Goal: Communication & Community: Answer question/provide support

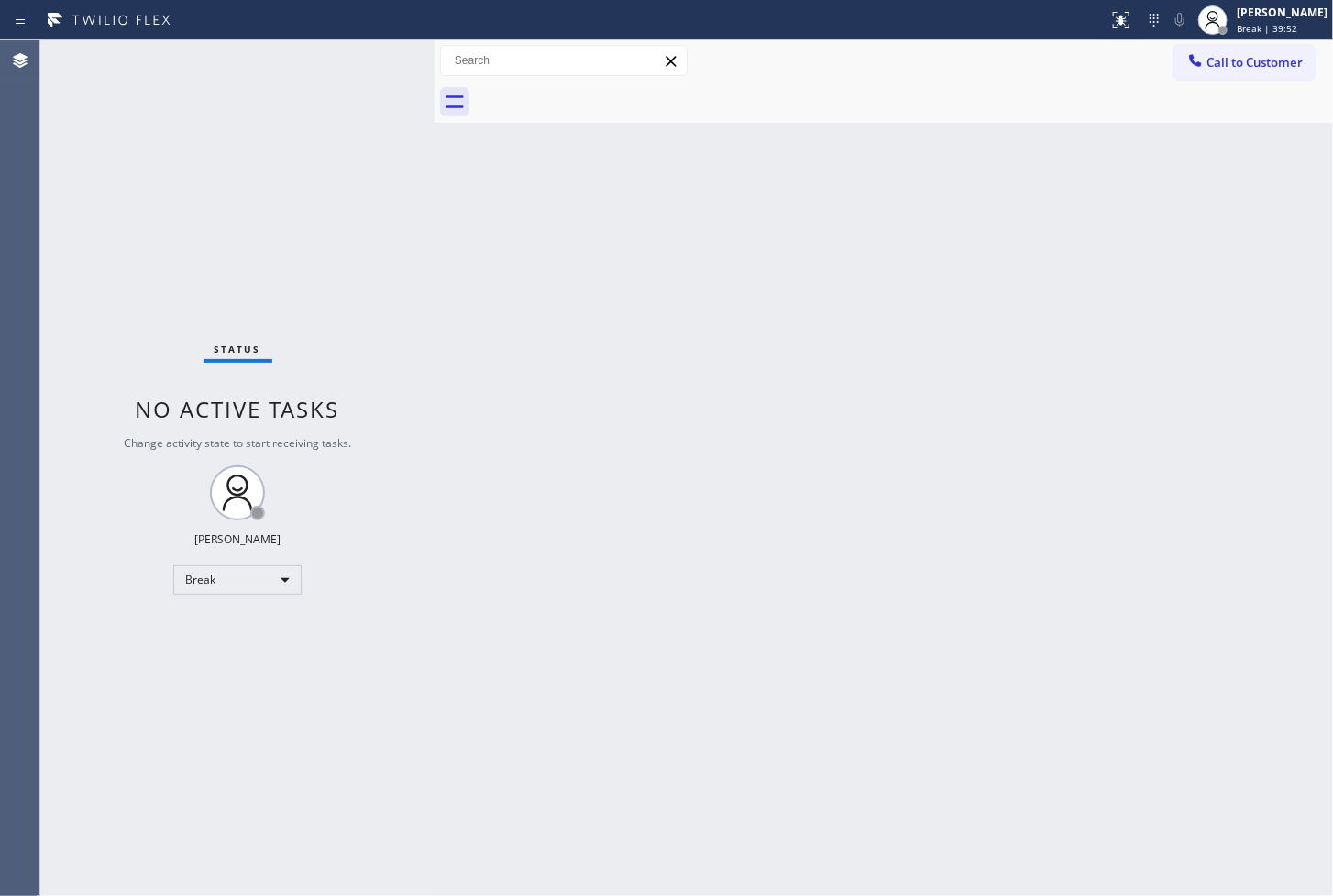
click at [117, 197] on div "Status No active tasks Change activity state to start receiving tasks. [PERSON_…" at bounding box center [238, 468] width 394 height 855
click at [353, 74] on div "Status No active tasks Change activity state to start receiving tasks. [PERSON_…" at bounding box center [238, 468] width 394 height 855
click at [550, 312] on div "Back to Dashboard Change Sender ID Customers Technicians Select a contact Outbo…" at bounding box center [883, 468] width 898 height 855
click at [1140, 327] on div "Back to Dashboard Change Sender ID Customers Technicians Select a contact Outbo…" at bounding box center [883, 468] width 898 height 855
click at [1253, 516] on div "Back to Dashboard Change Sender ID Customers Technicians Select a contact Outbo…" at bounding box center [883, 468] width 898 height 855
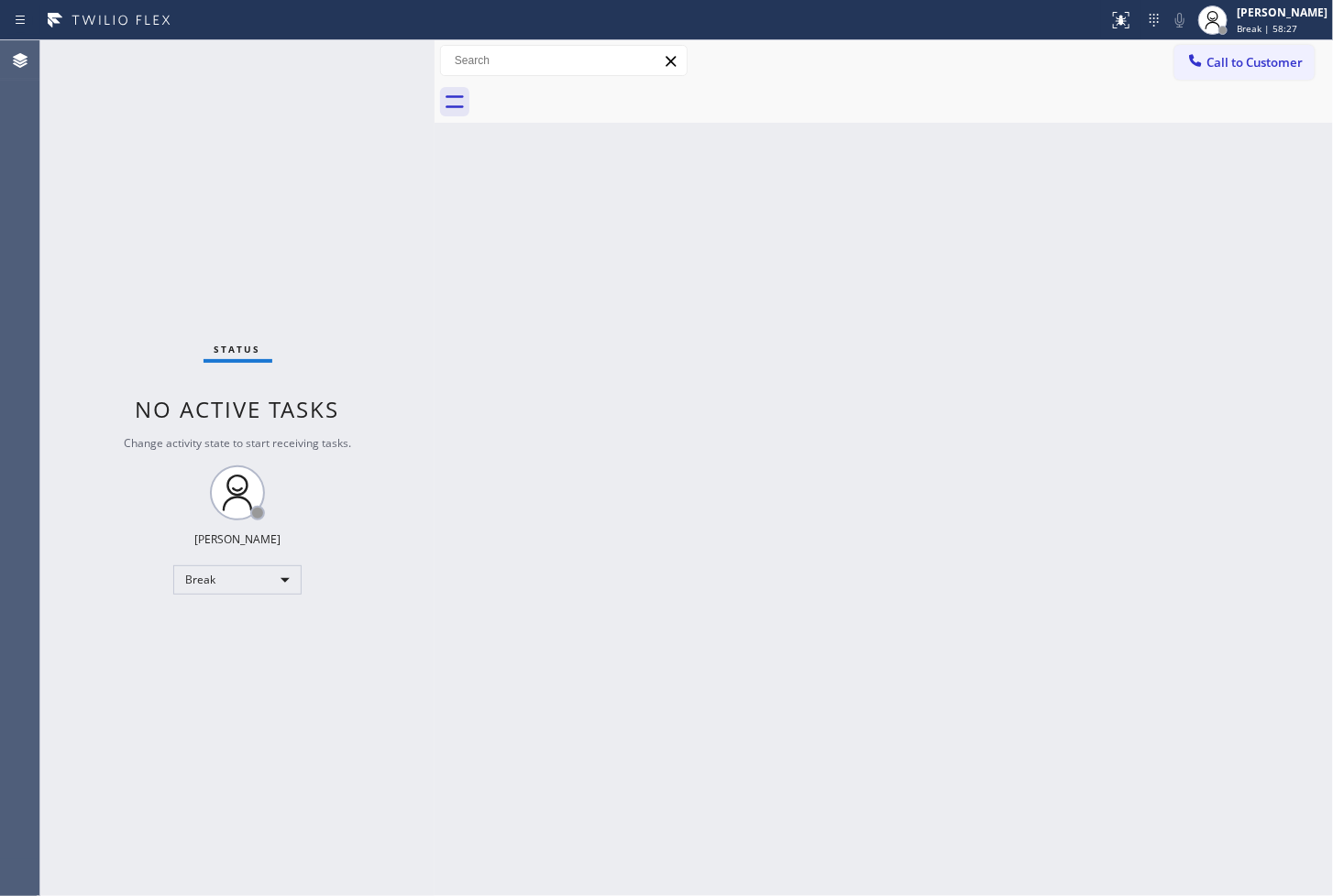
click at [101, 786] on div "Status No active tasks Change activity state to start receiving tasks. [PERSON_…" at bounding box center [238, 468] width 394 height 855
click at [285, 583] on div "Break" at bounding box center [237, 580] width 129 height 30
click at [235, 635] on li "Available" at bounding box center [236, 628] width 125 height 22
click at [471, 429] on div "Back to Dashboard Change Sender ID Customers Technicians Select a contact Outbo…" at bounding box center [883, 468] width 898 height 855
click at [370, 73] on div "Status No active tasks You are ready to start receiving tasks. [PERSON_NAME]" at bounding box center [238, 468] width 394 height 855
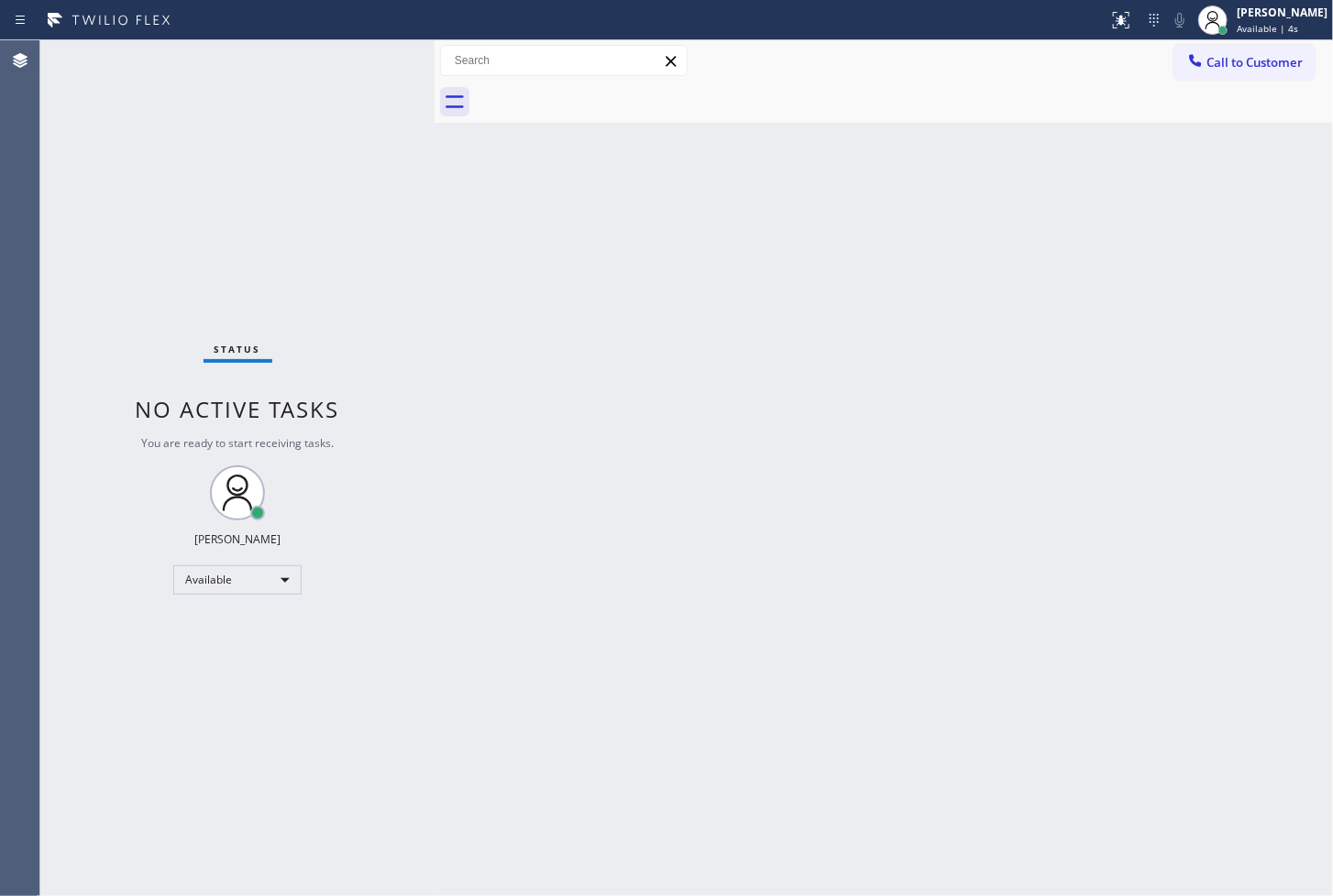
click at [228, 269] on div "Status No active tasks You are ready to start receiving tasks. [PERSON_NAME]" at bounding box center [238, 468] width 394 height 855
click at [354, 61] on div "Status No active tasks You are ready to start receiving tasks. [PERSON_NAME]" at bounding box center [238, 468] width 394 height 855
click at [361, 88] on div "Status No active tasks You are ready to start receiving tasks. [PERSON_NAME]" at bounding box center [238, 468] width 394 height 855
click at [381, 55] on div "Status No active tasks You are ready to start receiving tasks. [PERSON_NAME]" at bounding box center [238, 468] width 394 height 855
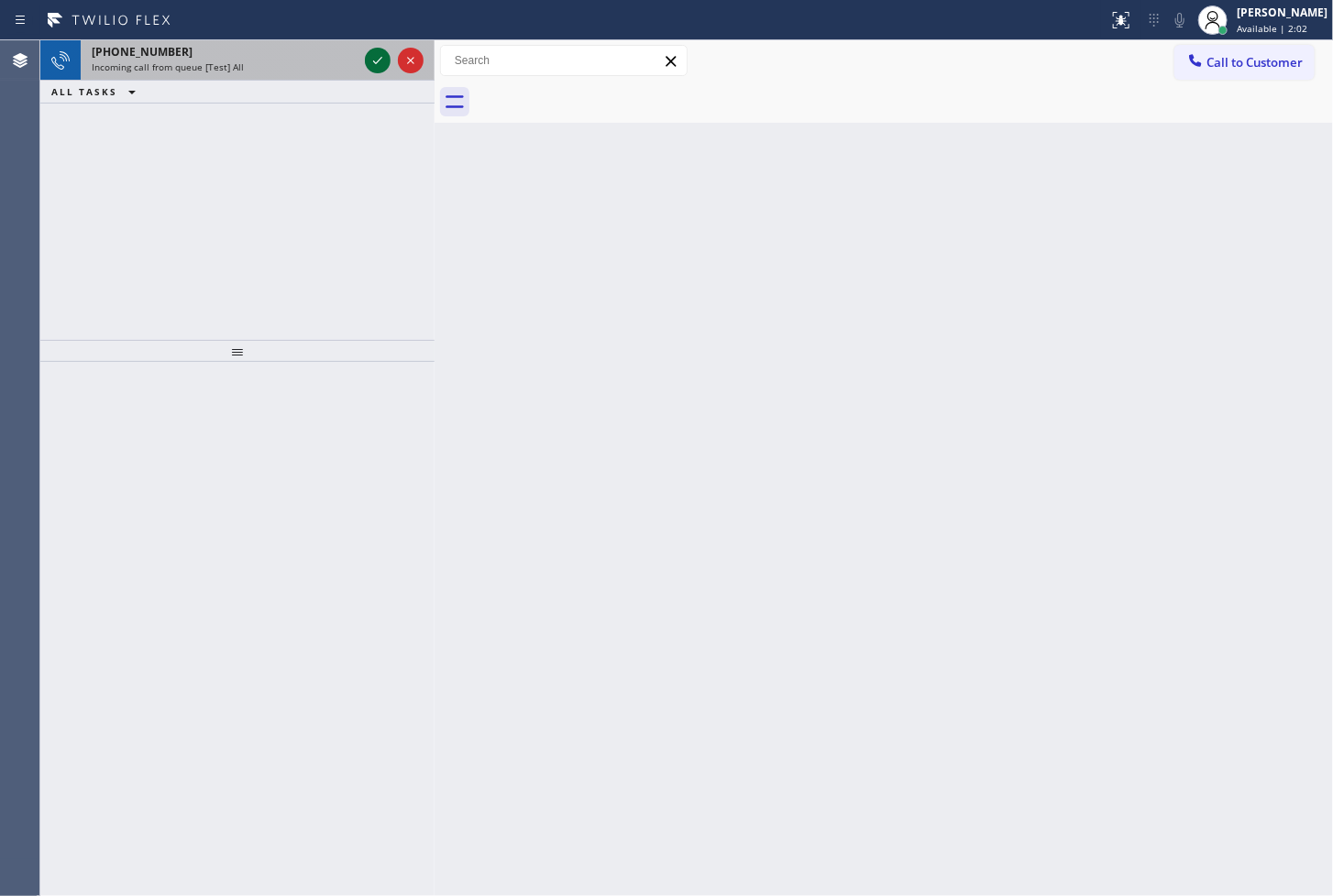
click at [380, 55] on icon at bounding box center [377, 61] width 22 height 22
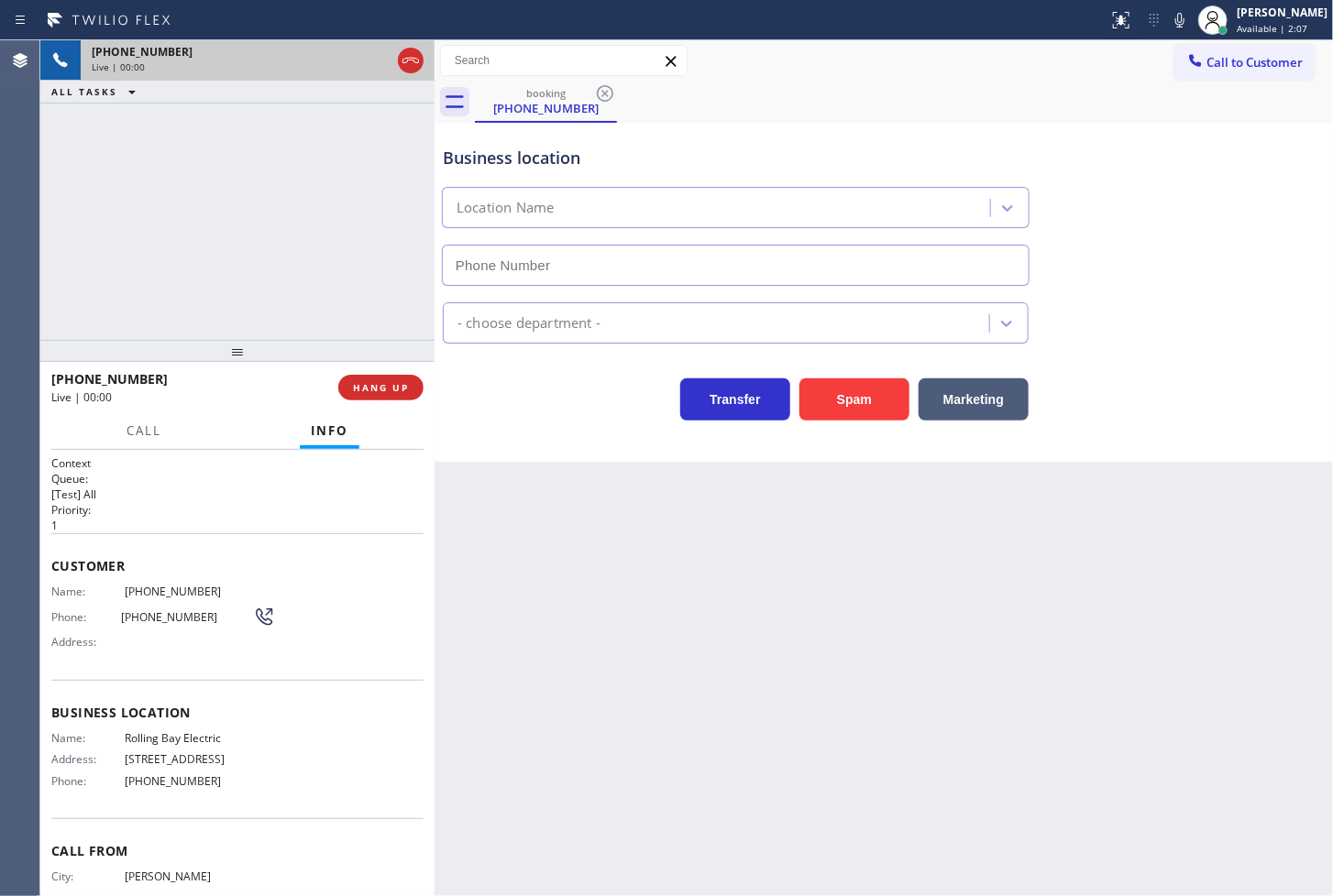
type input "[PHONE_NUMBER]"
click at [536, 444] on div "Business location Rolling Bay Electric [PHONE_NUMBER] Electricians Transfer Spa…" at bounding box center [883, 292] width 898 height 339
click at [316, 267] on div "[PHONE_NUMBER] Live | 00:02 ALL TASKS ALL TASKS ACTIVE TASKS TASKS IN WRAP UP" at bounding box center [238, 190] width 394 height 300
click at [535, 445] on div "Business location Rolling Bay Electric [PHONE_NUMBER] Electricians Transfer Spa…" at bounding box center [883, 292] width 898 height 339
click at [498, 445] on div "Business location Rolling Bay Electric [PHONE_NUMBER] Electricians Transfer Spa…" at bounding box center [883, 292] width 898 height 339
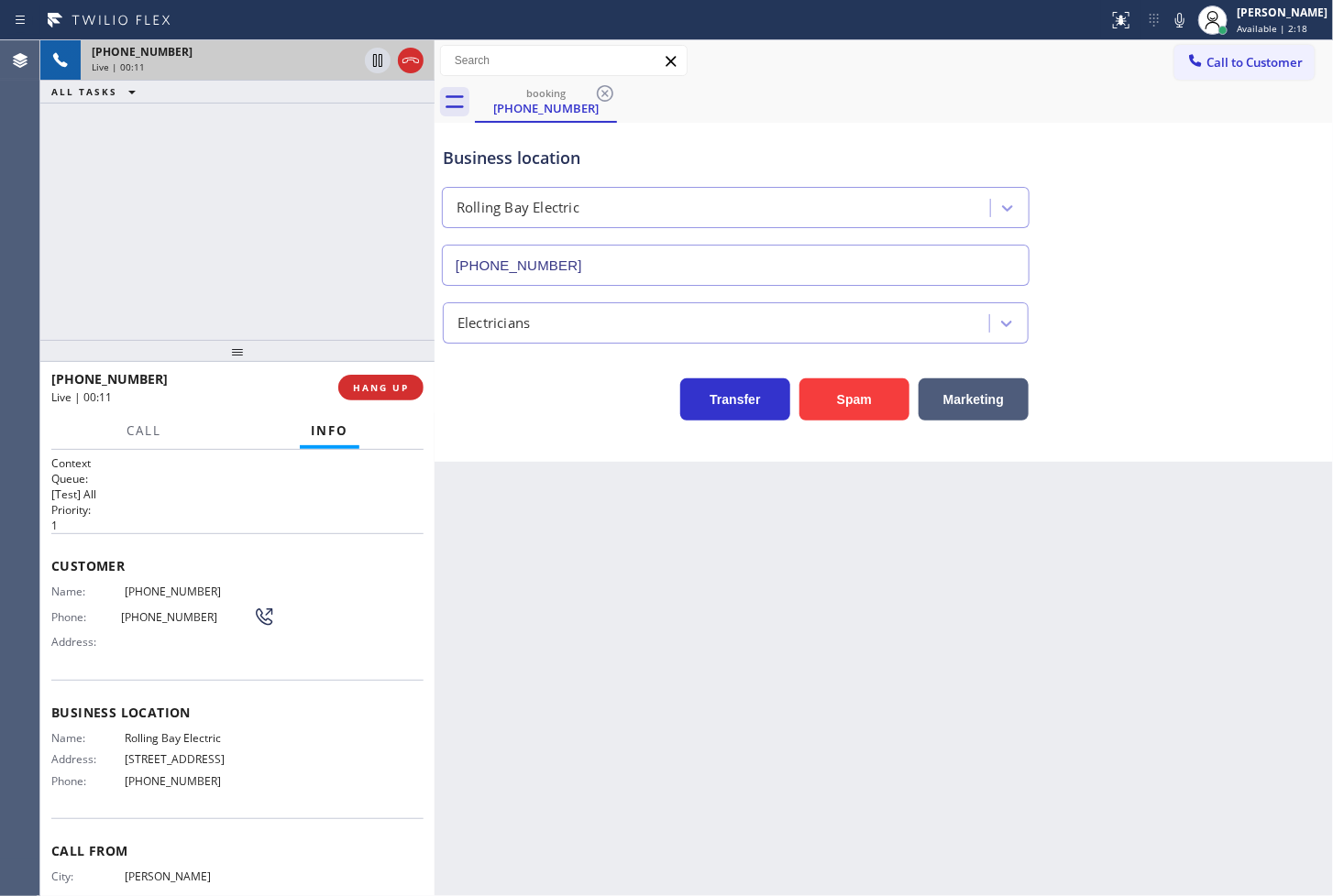
drag, startPoint x: 244, startPoint y: 248, endPoint x: 272, endPoint y: 250, distance: 28.1
click at [245, 248] on div "[PHONE_NUMBER] Live | 00:11 ALL TASKS ALL TASKS ACTIVE TASKS TASKS IN WRAP UP" at bounding box center [238, 190] width 394 height 300
click at [1168, 22] on icon at bounding box center [1179, 20] width 22 height 22
click at [346, 222] on div "[PHONE_NUMBER] Live | 00:25 ALL TASKS ALL TASKS ACTIVE TASKS TASKS IN WRAP UP" at bounding box center [238, 190] width 394 height 300
click at [327, 235] on div "[PHONE_NUMBER] Live | 00:26 ALL TASKS ALL TASKS ACTIVE TASKS TASKS IN WRAP UP" at bounding box center [238, 190] width 394 height 300
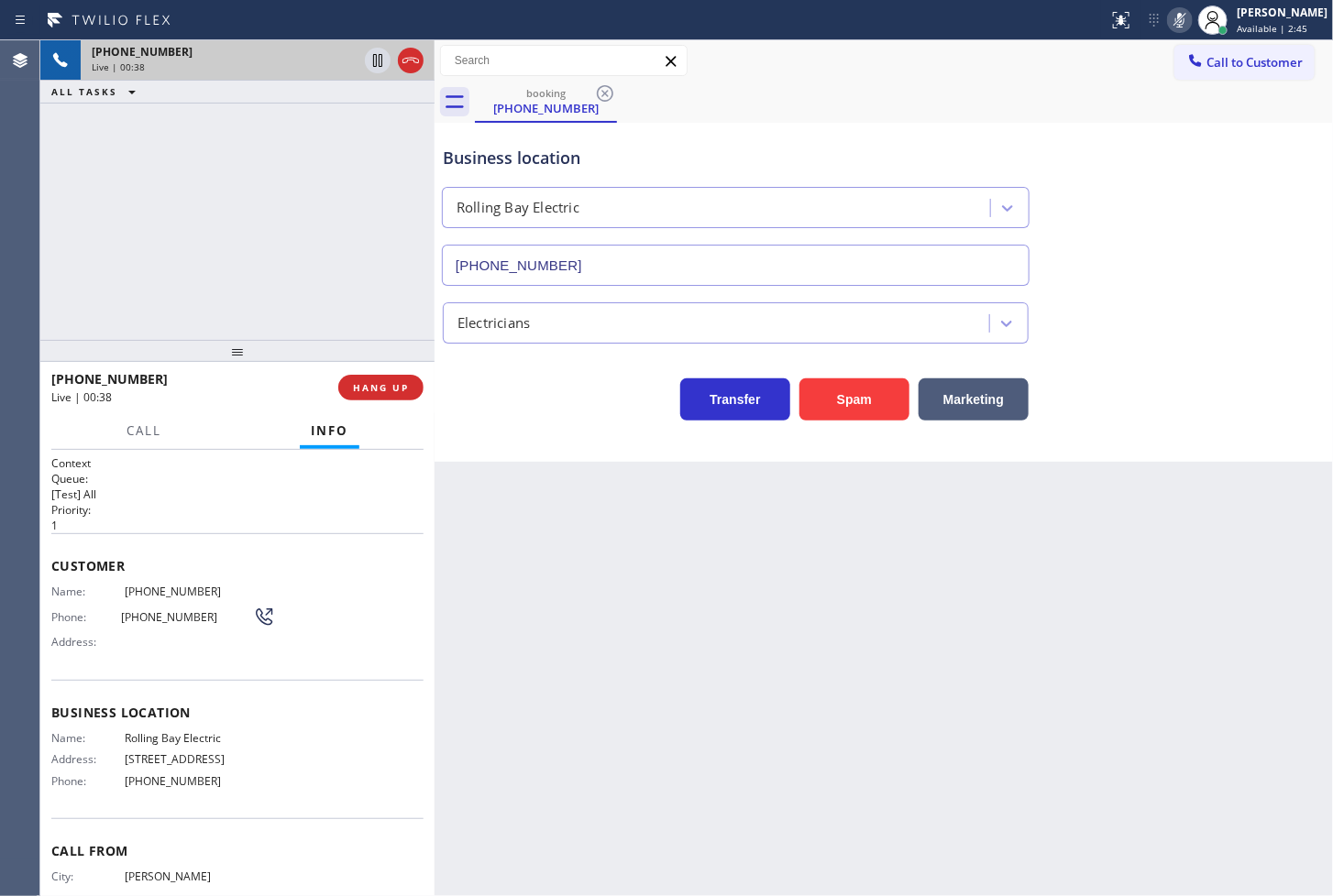
click at [1168, 21] on icon at bounding box center [1179, 20] width 22 height 22
click at [354, 214] on div "[PHONE_NUMBER] Live | 00:51 ALL TASKS ALL TASKS ACTIVE TASKS TASKS IN WRAP UP" at bounding box center [238, 190] width 394 height 300
click at [130, 447] on div at bounding box center [143, 448] width 56 height 4
click at [138, 428] on span "Call" at bounding box center [144, 431] width 35 height 17
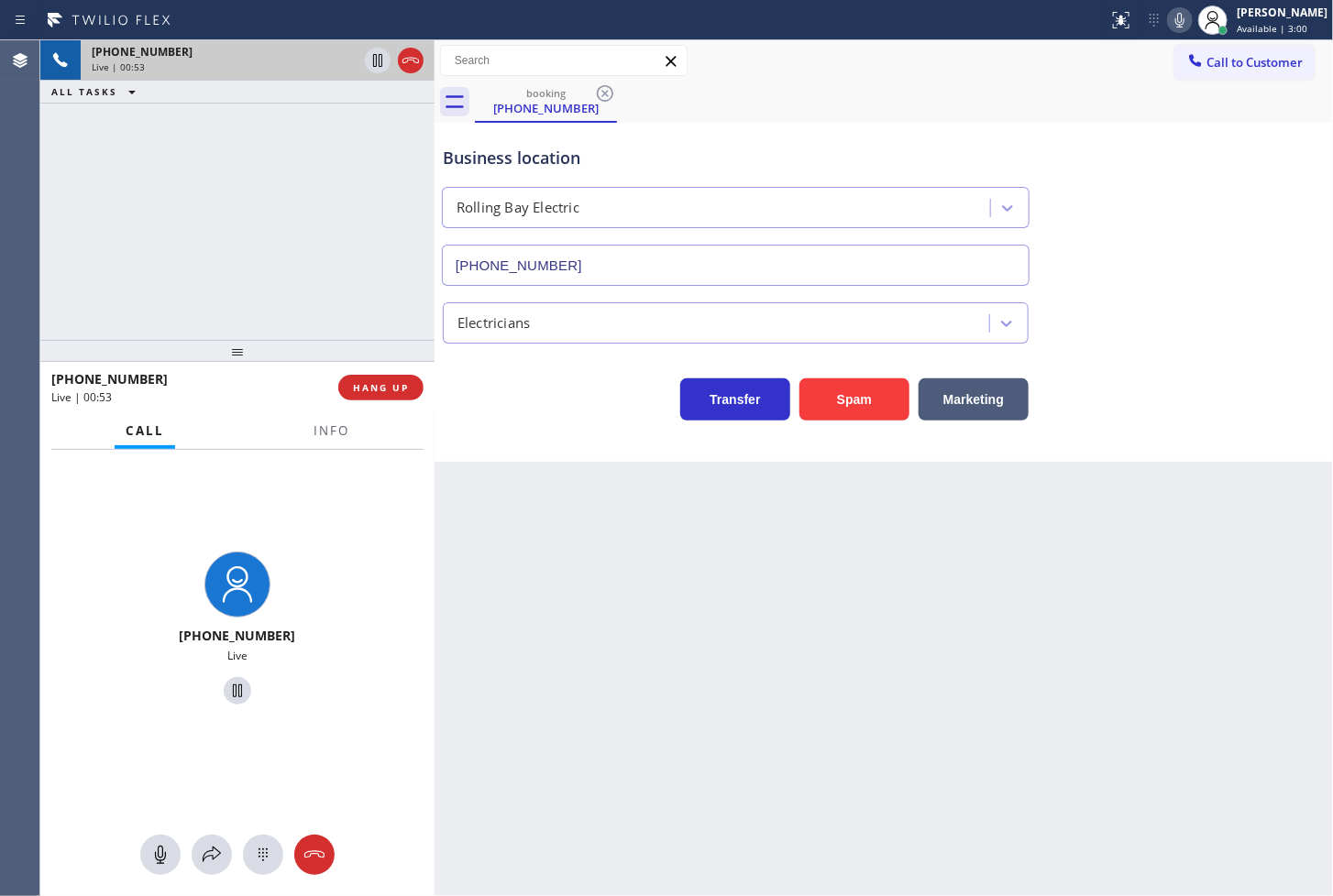
click at [193, 253] on div "[PHONE_NUMBER] Live | 00:53 ALL TASKS ALL TASKS ACTIVE TASKS TASKS IN WRAP UP" at bounding box center [238, 190] width 394 height 300
click at [270, 214] on div "[PHONE_NUMBER] Live | 00:57 ALL TASKS ALL TASKS ACTIVE TASKS TASKS IN WRAP UP" at bounding box center [238, 190] width 394 height 300
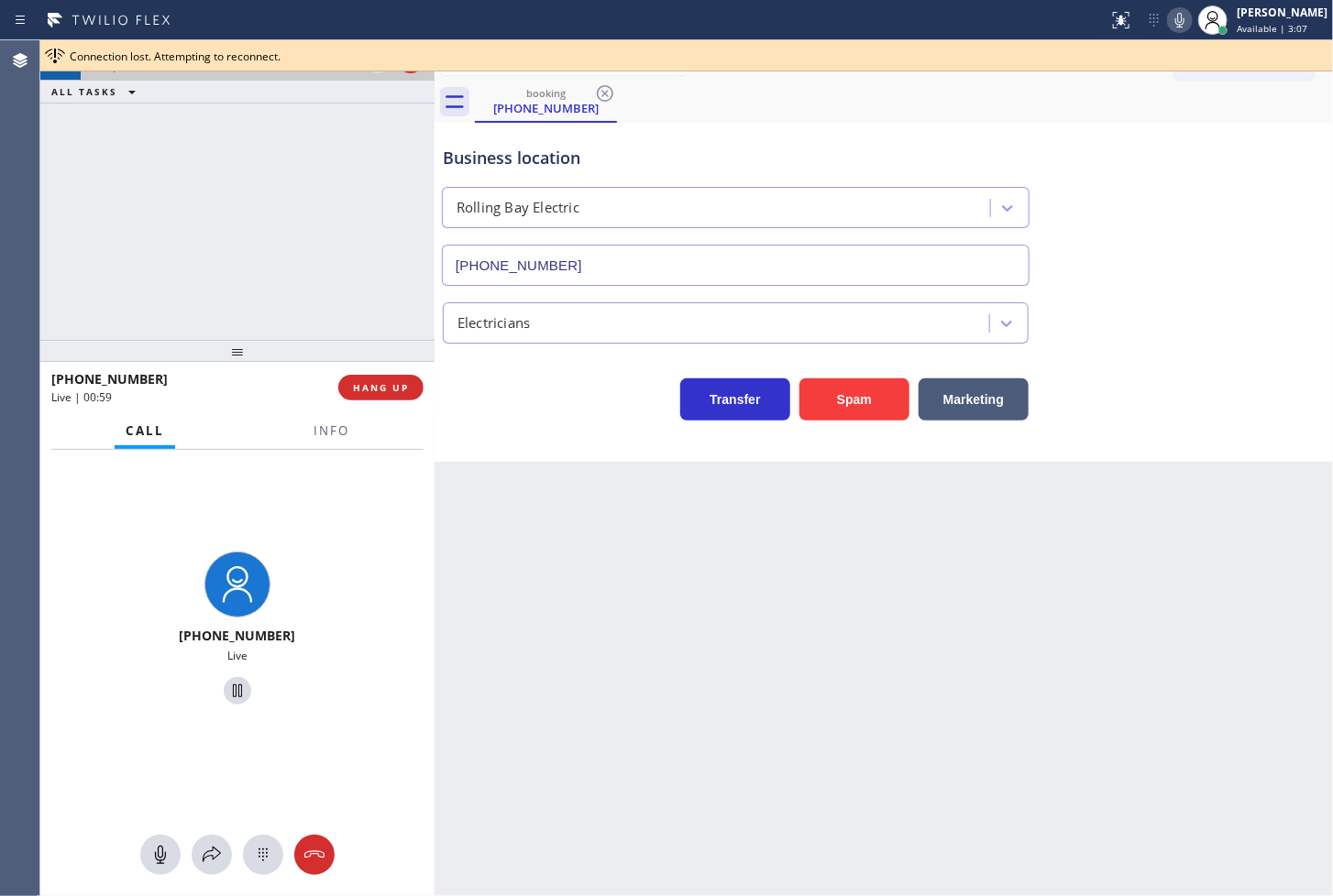
click at [487, 416] on div "Transfer Spam Marketing" at bounding box center [735, 394] width 593 height 51
click at [355, 250] on div "[PHONE_NUMBER] Live | 01:00 ALL TASKS ALL TASKS ACTIVE TASKS TASKS IN WRAP UP" at bounding box center [238, 190] width 394 height 300
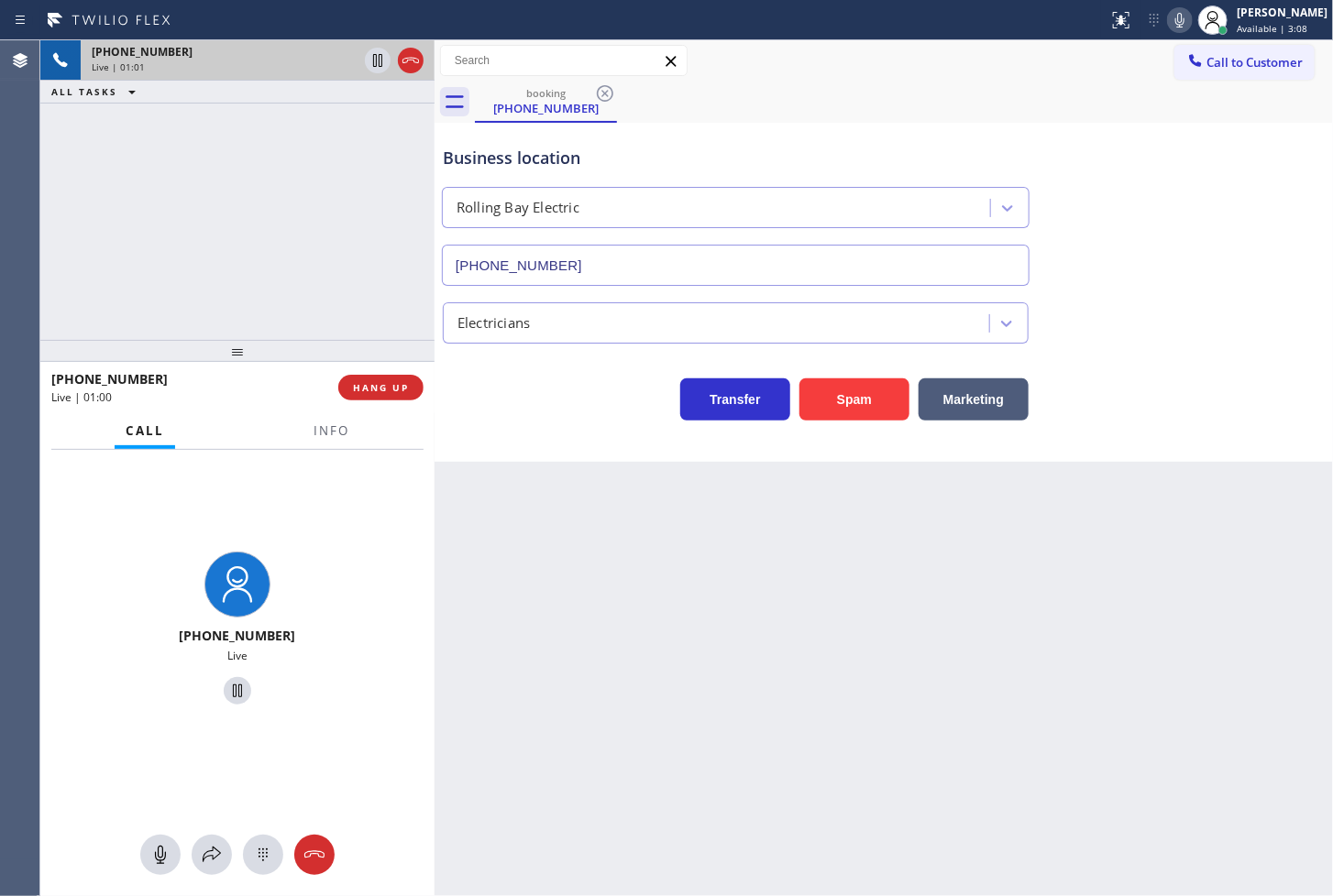
click at [517, 417] on div "Transfer Spam Marketing" at bounding box center [735, 394] width 593 height 51
click at [332, 203] on div "[PHONE_NUMBER] Live | 01:01 ALL TASKS ALL TASKS ACTIVE TASKS TASKS IN WRAP UP" at bounding box center [238, 190] width 394 height 300
click at [306, 153] on div "[PHONE_NUMBER] Live | 01:02 ALL TASKS ALL TASKS ACTIVE TASKS TASKS IN WRAP UP" at bounding box center [238, 190] width 394 height 300
click at [309, 231] on div "[PHONE_NUMBER] Live | 01:03 ALL TASKS ALL TASKS ACTIVE TASKS TASKS IN WRAP UP" at bounding box center [238, 190] width 394 height 300
click at [336, 211] on div "[PHONE_NUMBER] Live | 01:03 ALL TASKS ALL TASKS ACTIVE TASKS TASKS IN WRAP UP" at bounding box center [238, 190] width 394 height 300
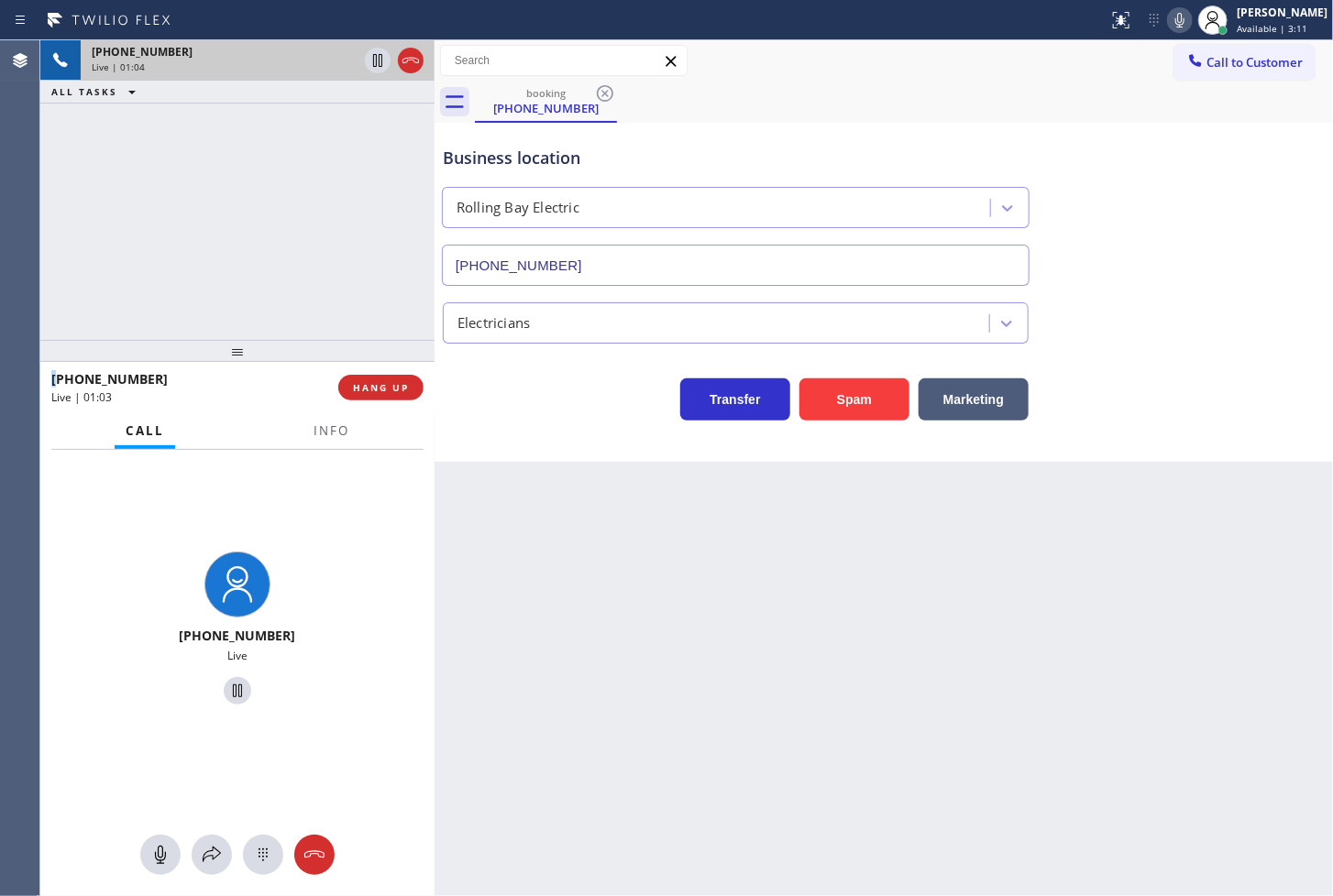
click at [336, 211] on div "[PHONE_NUMBER] Live | 01:04 ALL TASKS ALL TASKS ACTIVE TASKS TASKS IN WRAP UP" at bounding box center [238, 190] width 394 height 300
click at [380, 59] on icon at bounding box center [377, 61] width 22 height 22
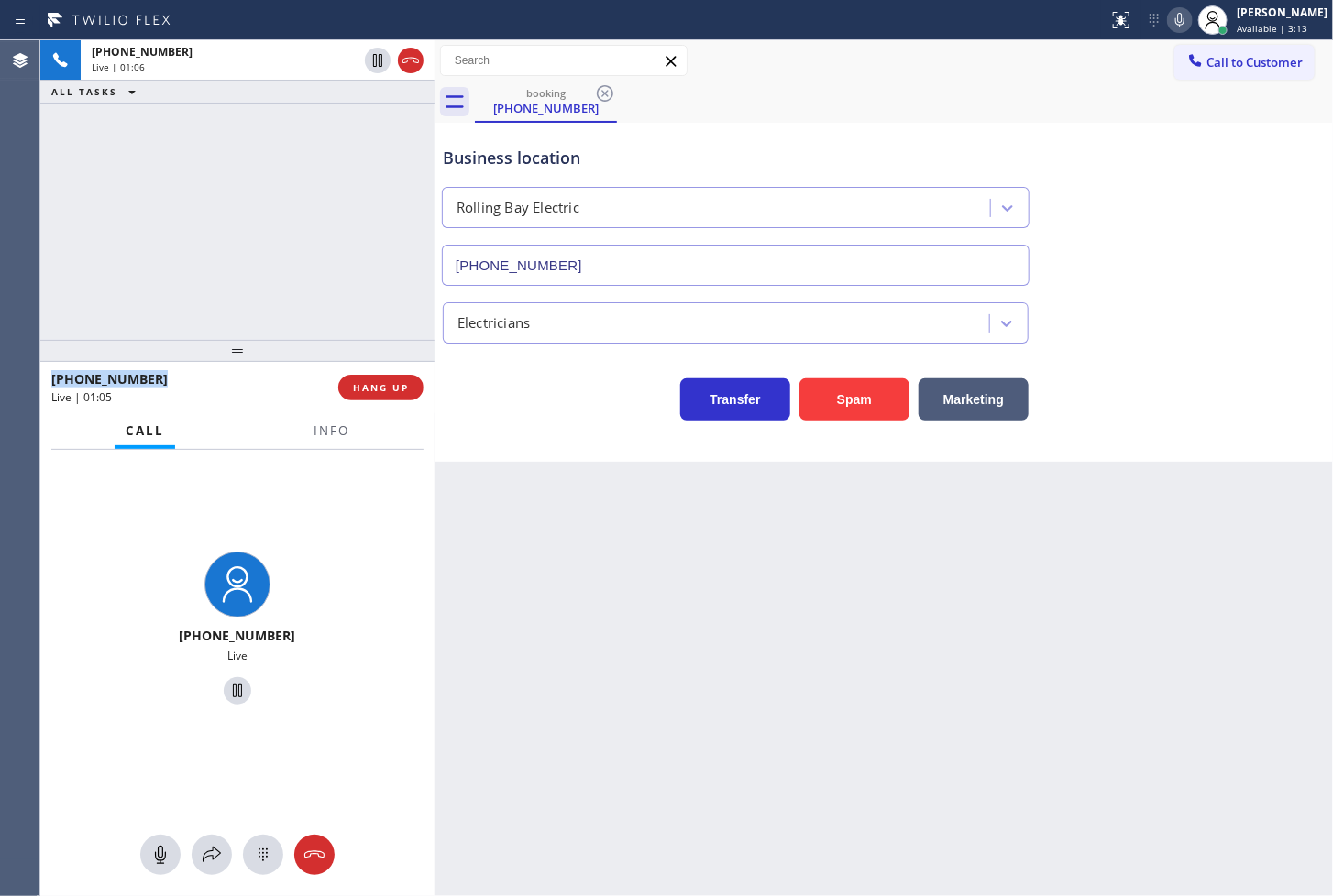
click at [1168, 16] on icon at bounding box center [1179, 20] width 22 height 22
click at [326, 415] on button "Info" at bounding box center [331, 431] width 57 height 36
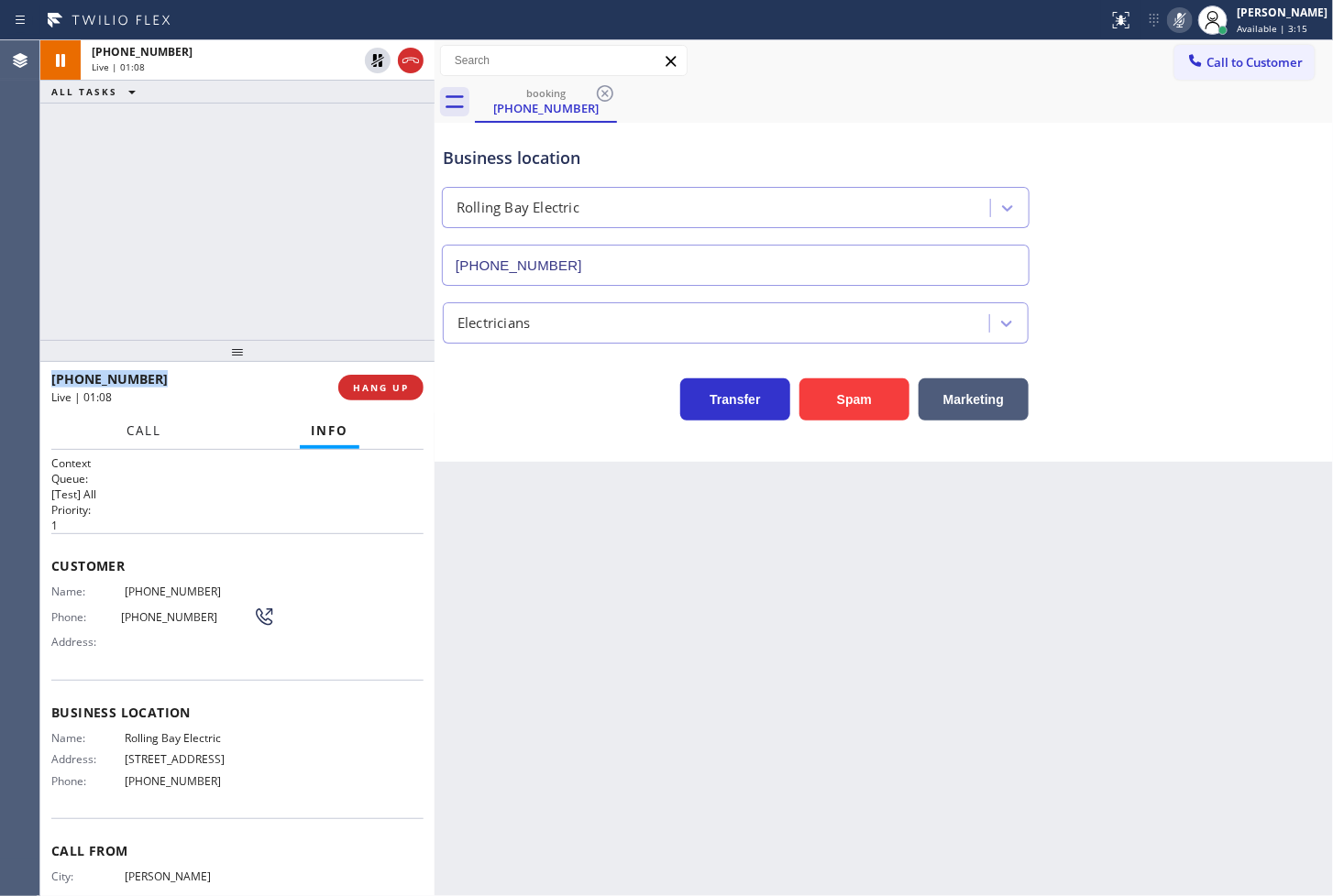
click at [141, 433] on span "Call" at bounding box center [144, 431] width 35 height 17
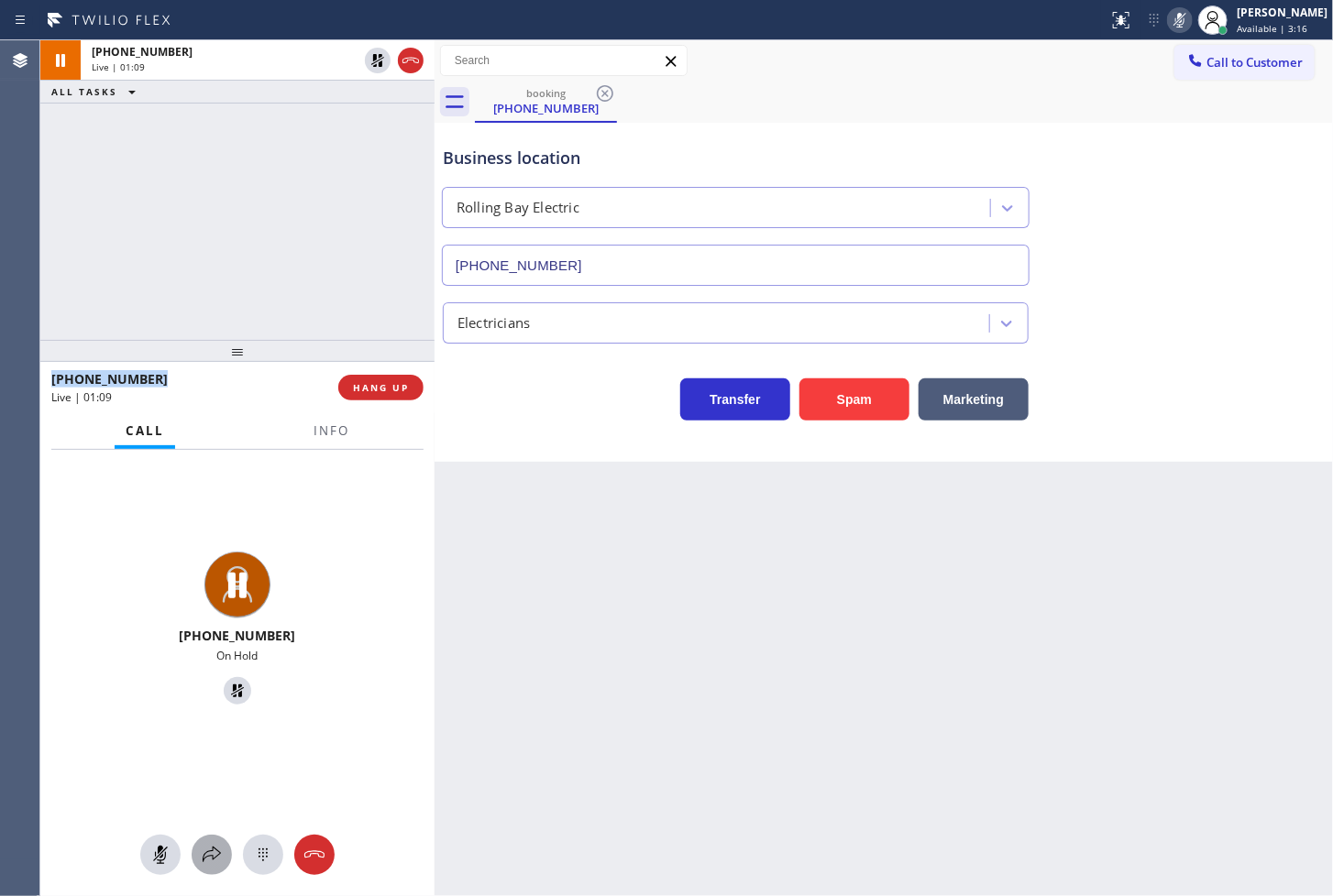
click at [203, 855] on icon at bounding box center [212, 854] width 22 height 22
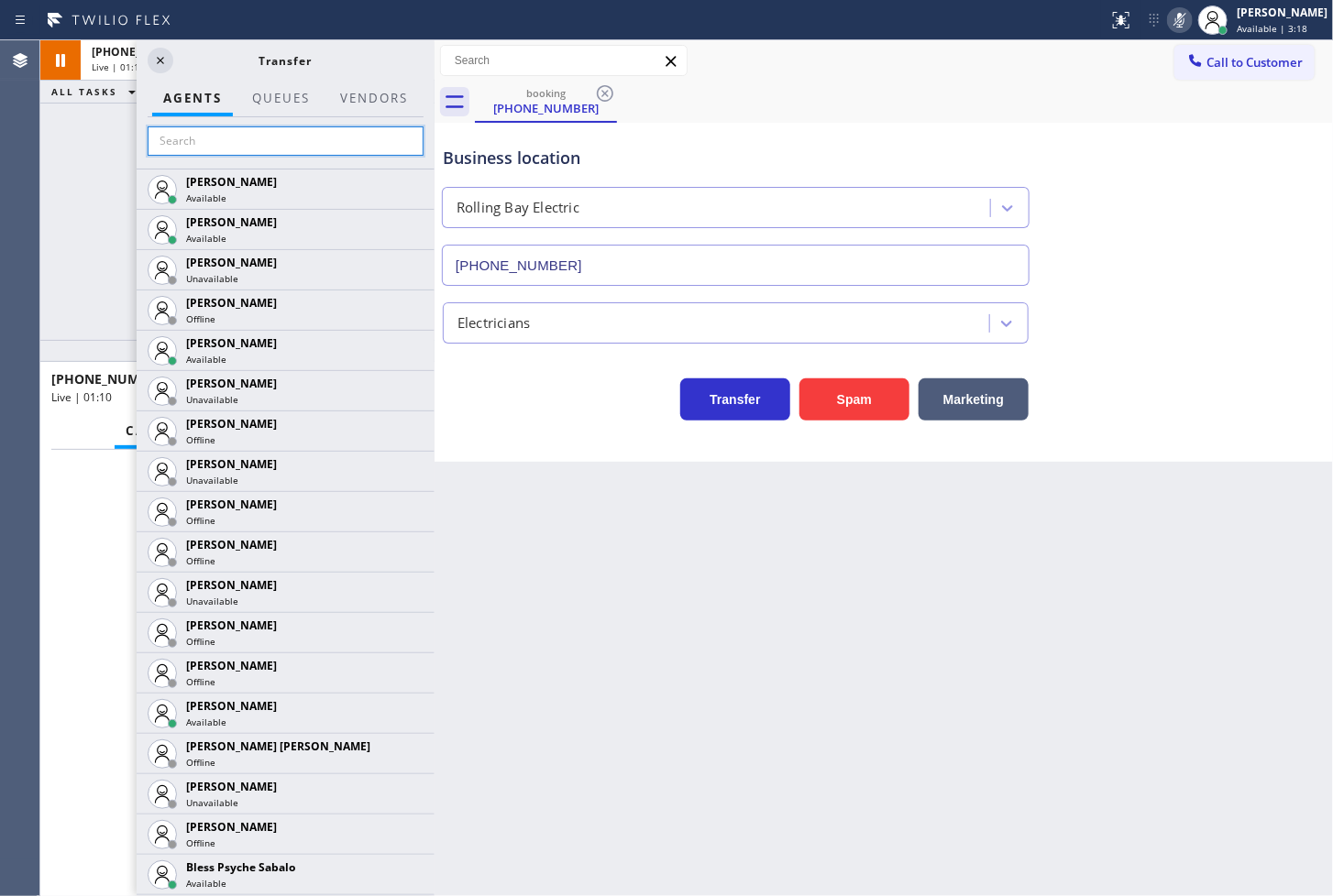
click at [300, 144] on input "text" at bounding box center [286, 141] width 276 height 30
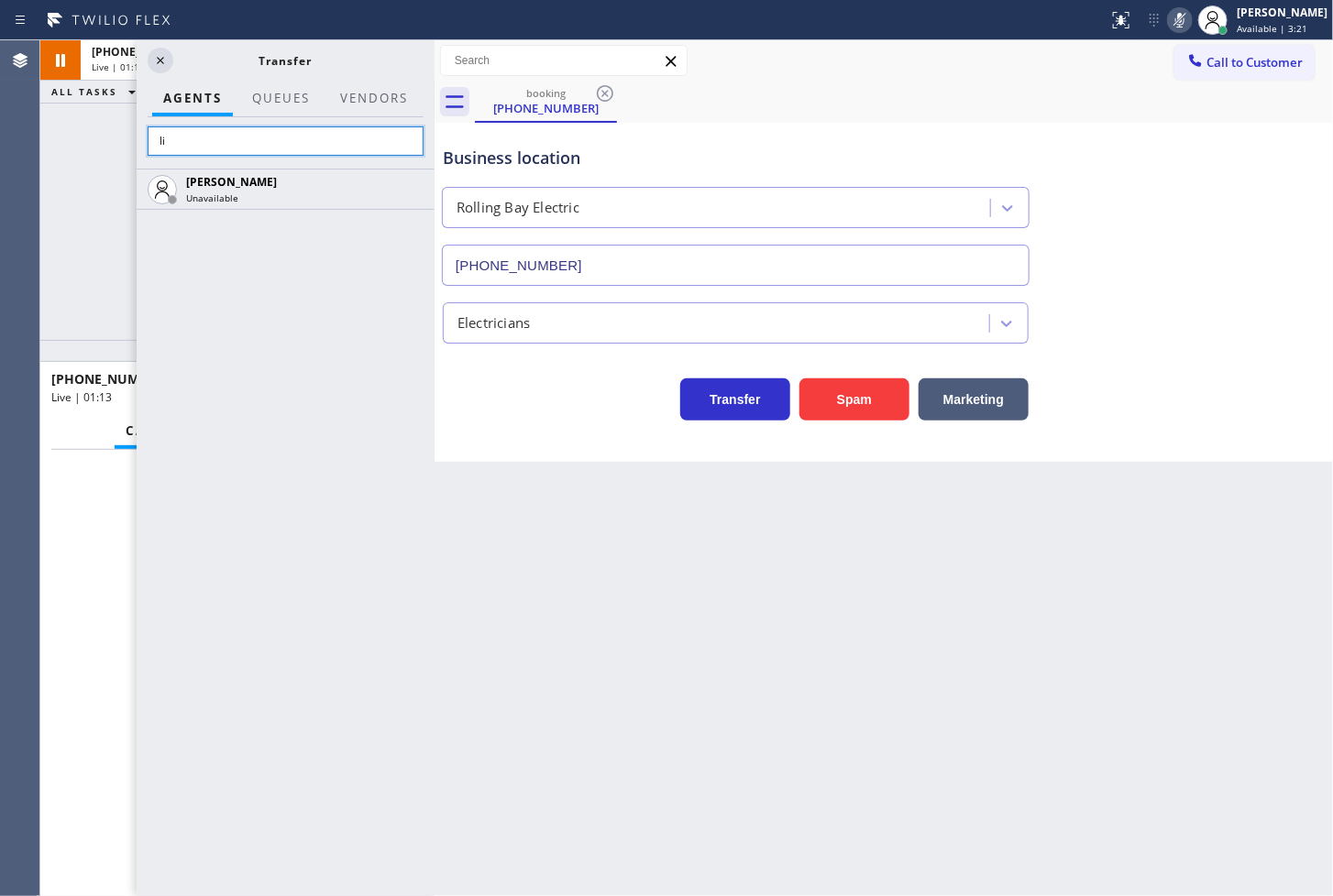
type input "l"
type input "k"
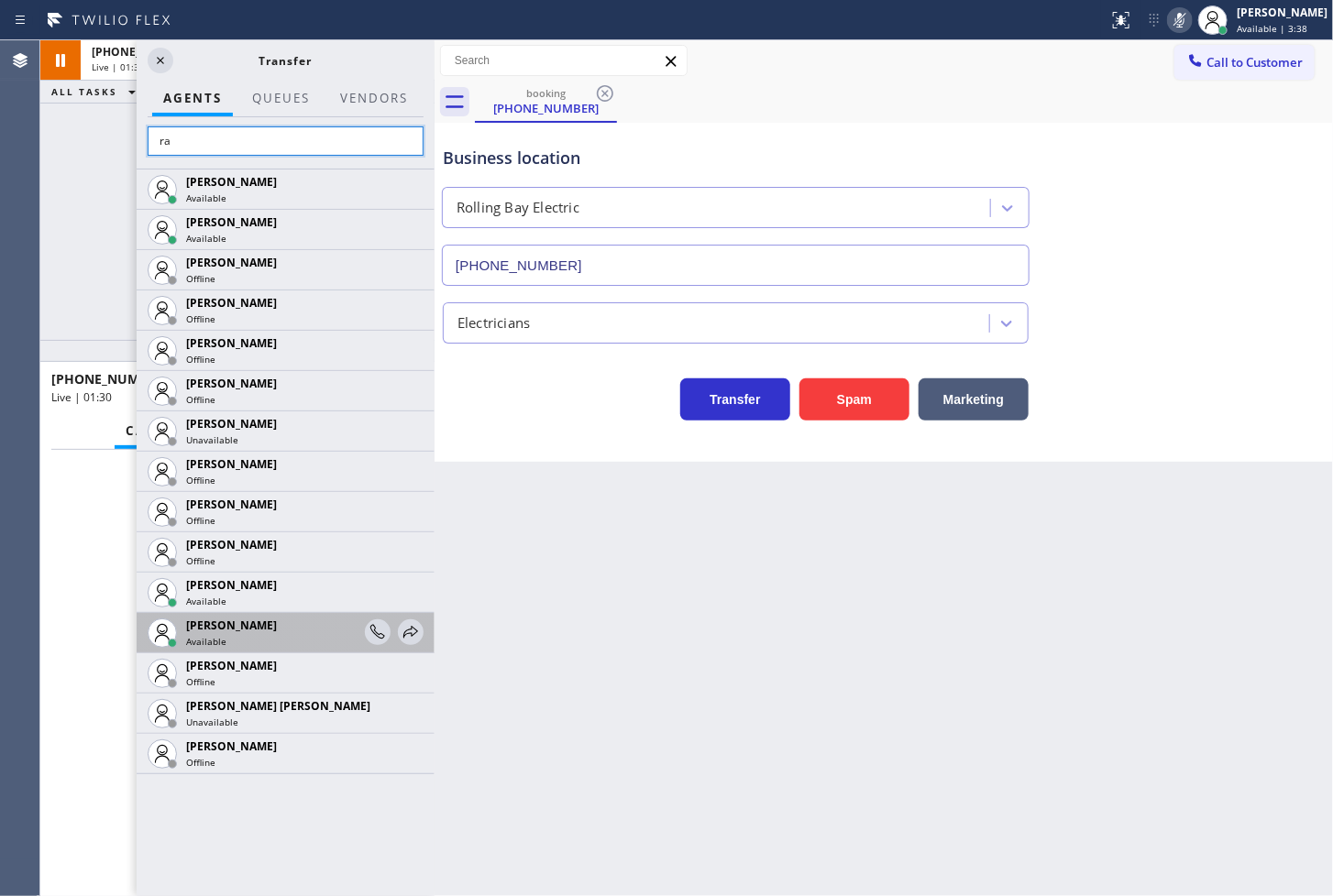
type input "r"
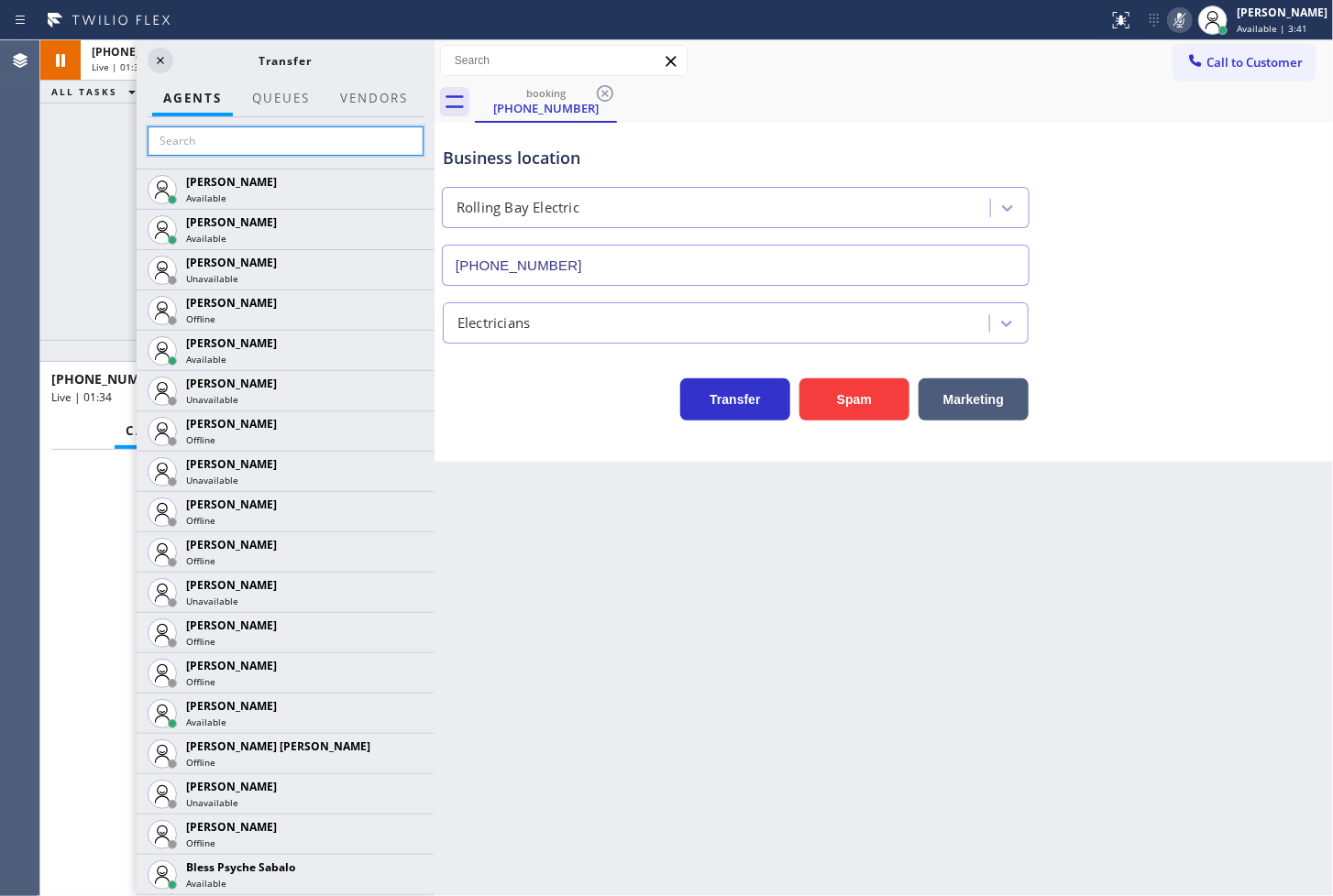
scroll to position [3787, 0]
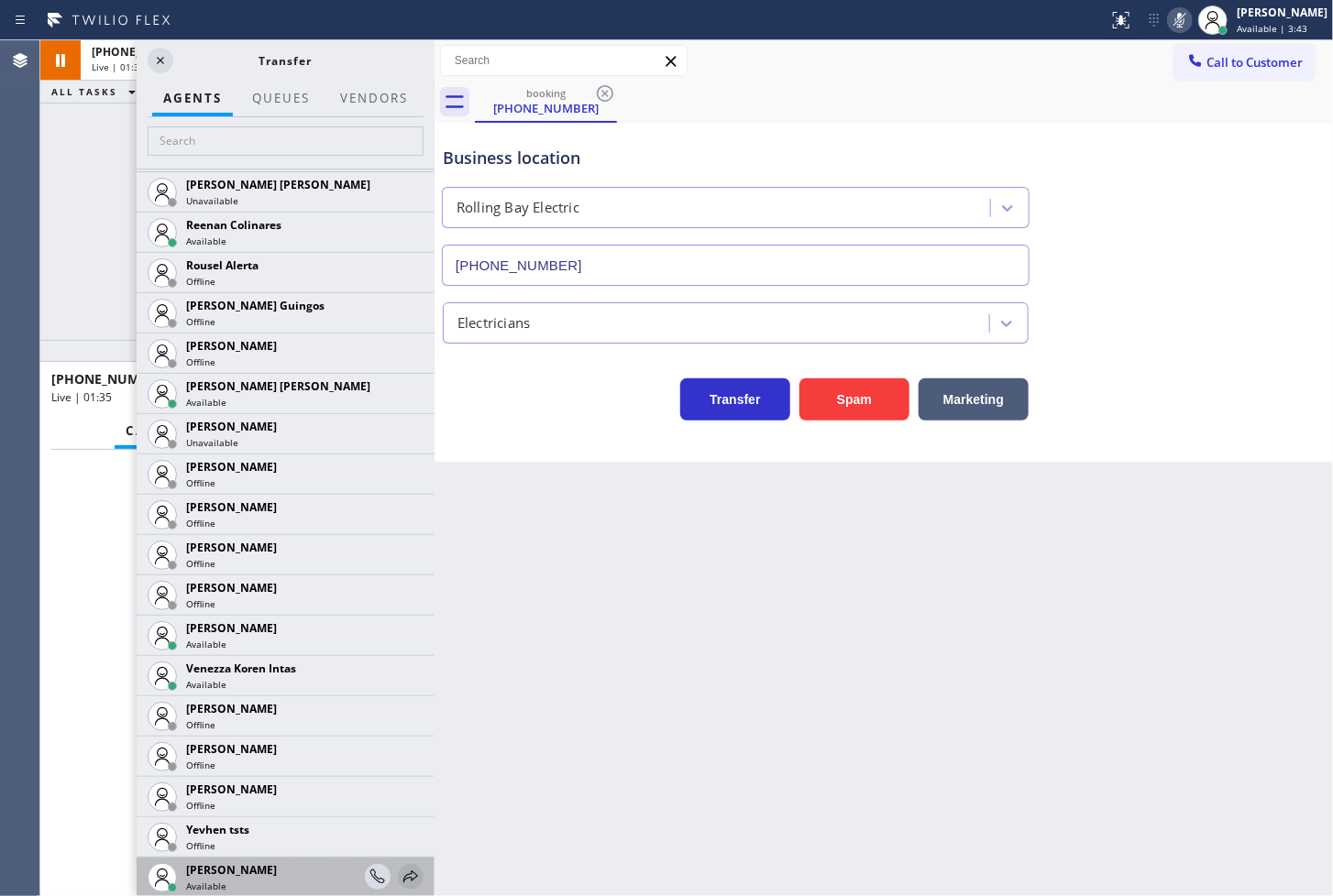
click at [400, 874] on icon at bounding box center [411, 877] width 22 height 22
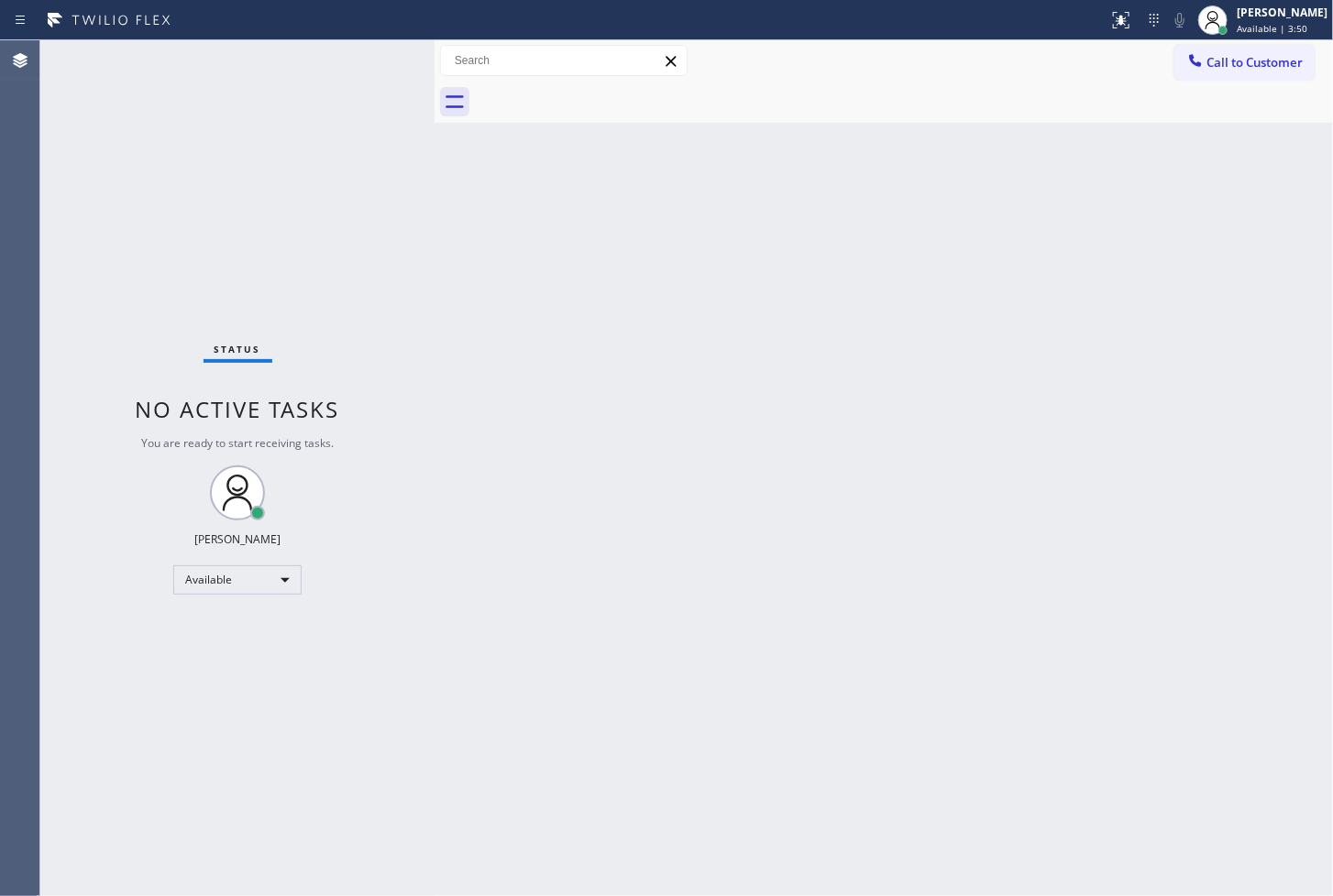
click at [413, 234] on div "Status No active tasks You are ready to start receiving tasks. [PERSON_NAME]" at bounding box center [238, 468] width 394 height 855
click at [377, 55] on div "Status No active tasks You are ready to start receiving tasks. [PERSON_NAME]" at bounding box center [238, 468] width 394 height 855
click at [370, 61] on div "Status No active tasks You are ready to start receiving tasks. [PERSON_NAME]" at bounding box center [238, 468] width 394 height 855
drag, startPoint x: 105, startPoint y: 268, endPoint x: 149, endPoint y: 188, distance: 91.3
click at [105, 268] on div "Status No active tasks You are ready to start receiving tasks. [PERSON_NAME]" at bounding box center [238, 468] width 394 height 855
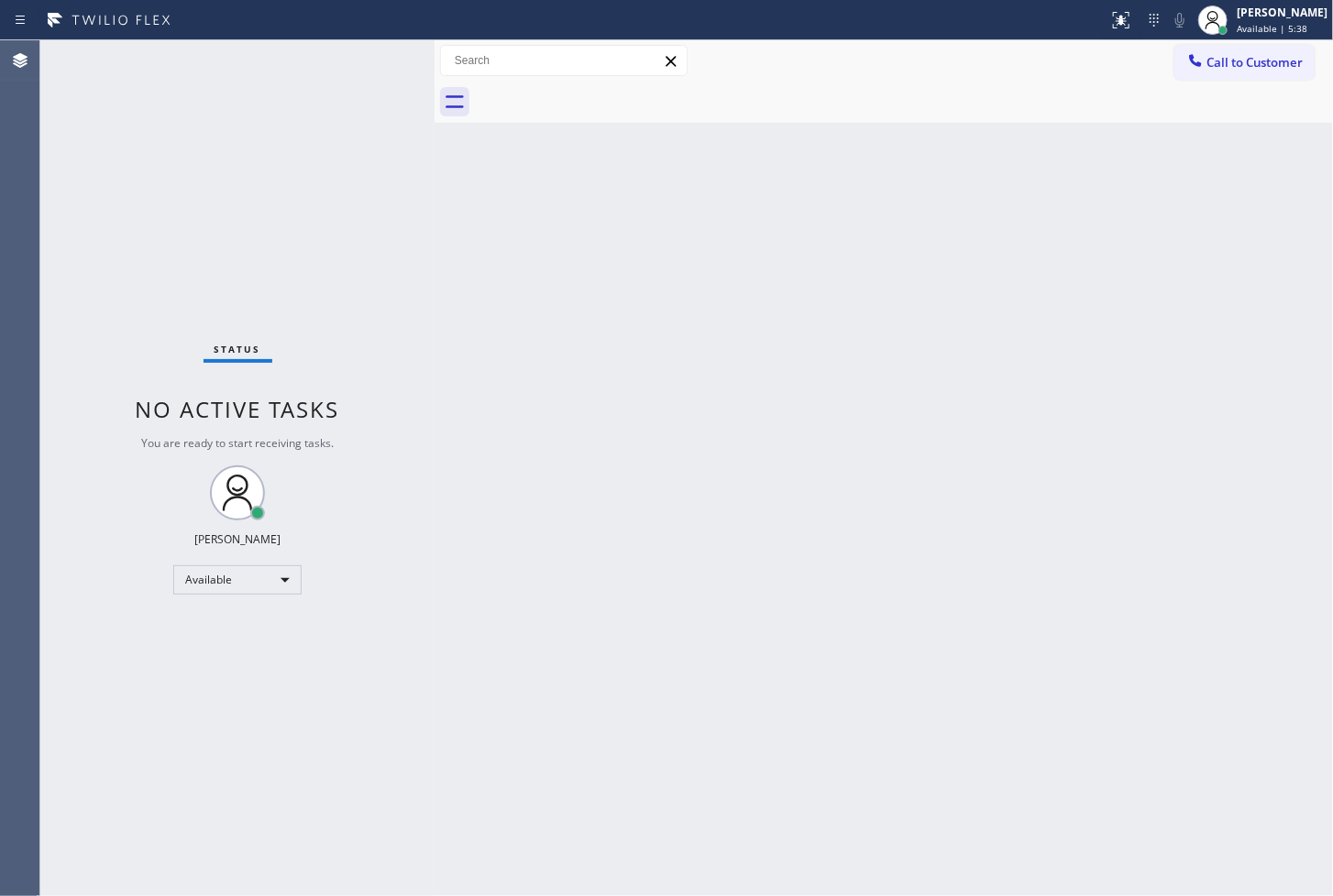
click at [342, 52] on div "Status No active tasks You are ready to start receiving tasks. [PERSON_NAME]" at bounding box center [238, 468] width 394 height 855
click at [371, 57] on div "Status No active tasks You are ready to start receiving tasks. [PERSON_NAME]" at bounding box center [238, 468] width 394 height 855
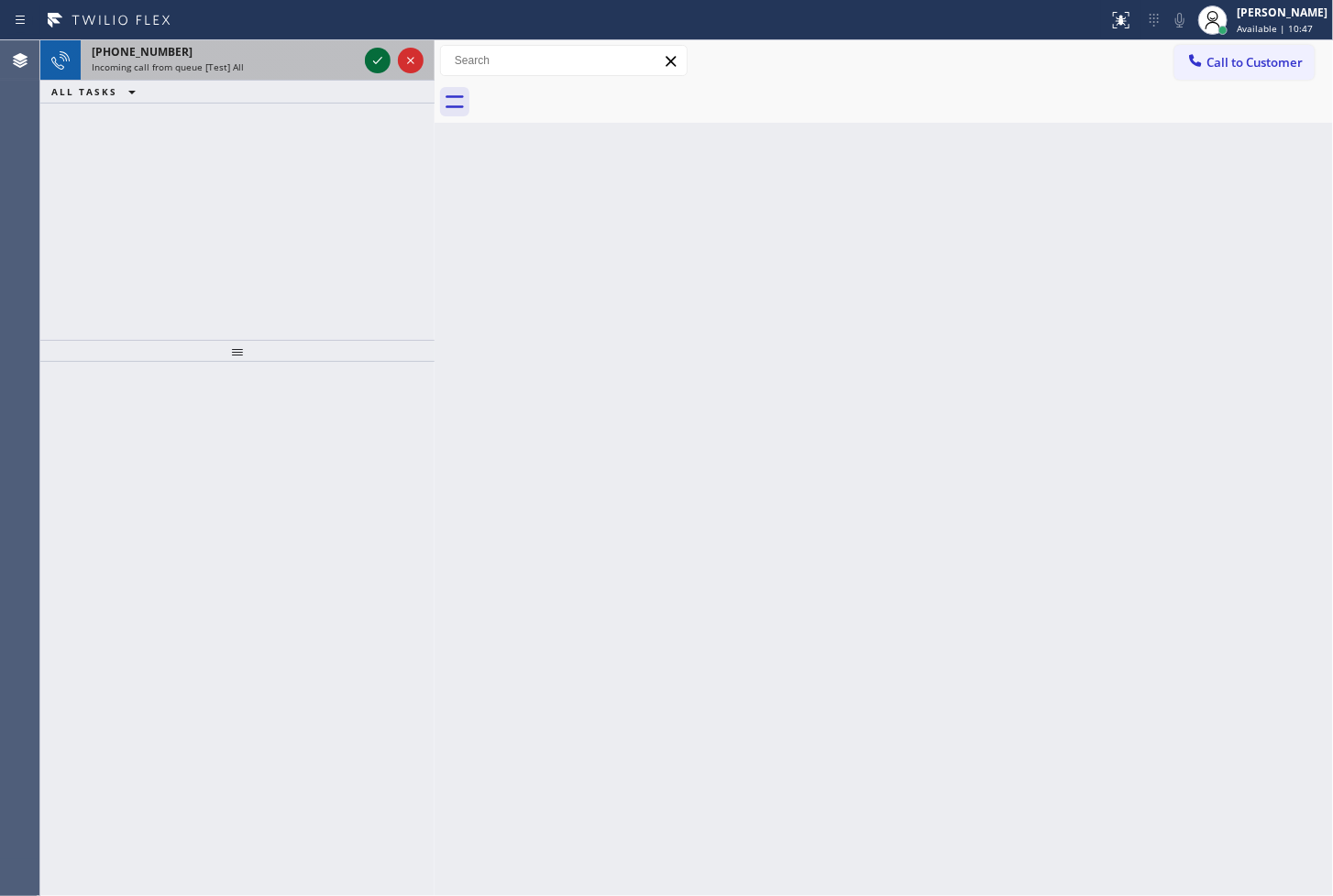
click at [371, 57] on icon at bounding box center [377, 61] width 22 height 22
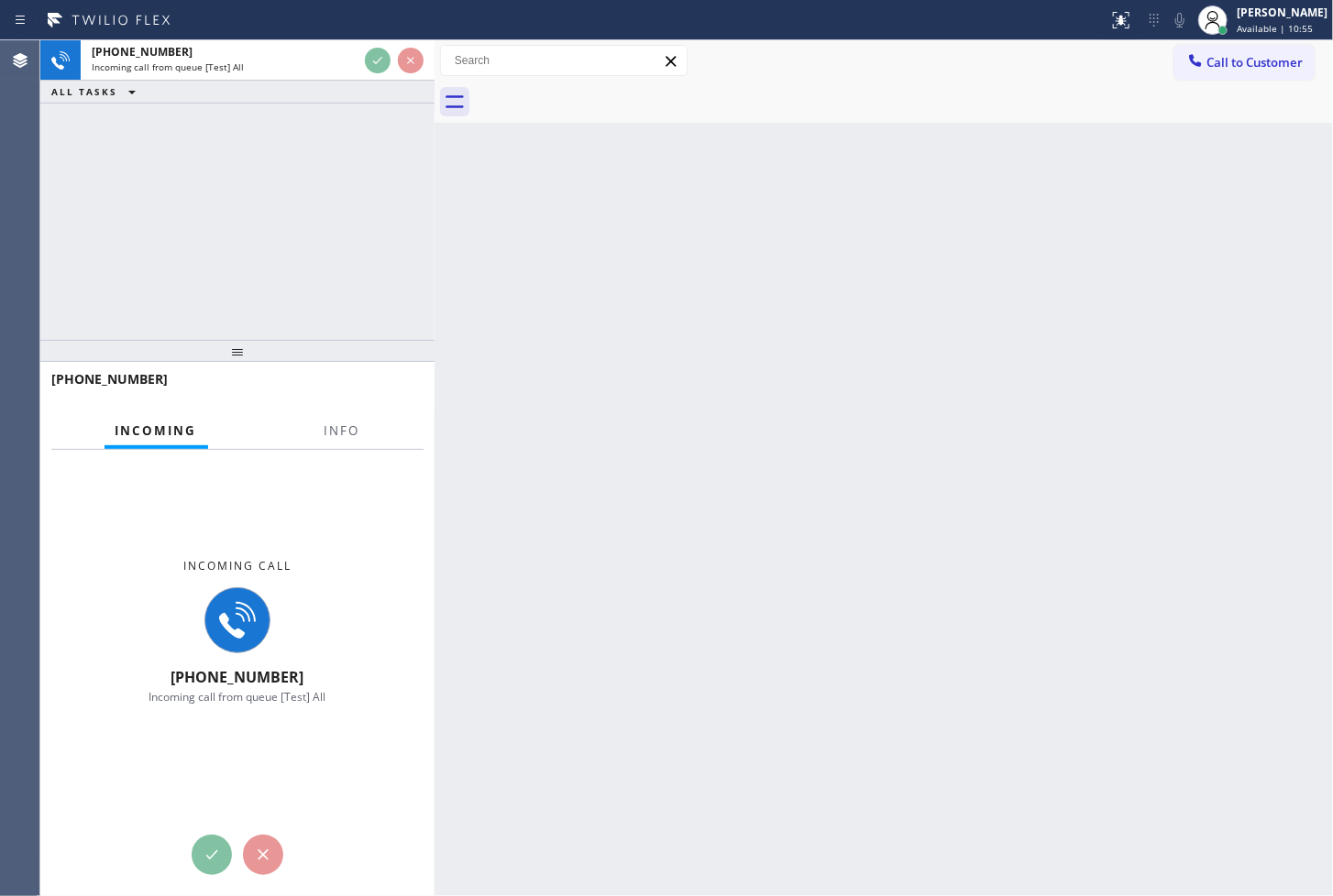
click at [376, 80] on div "[PHONE_NUMBER] Incoming call from queue [Test] All ALL TASKS ALL TASKS ACTIVE T…" at bounding box center [238, 72] width 394 height 63
click at [376, 80] on div "ALL TASKS ALL TASKS ACTIVE TASKS TASKS IN WRAP UP" at bounding box center [238, 92] width 394 height 23
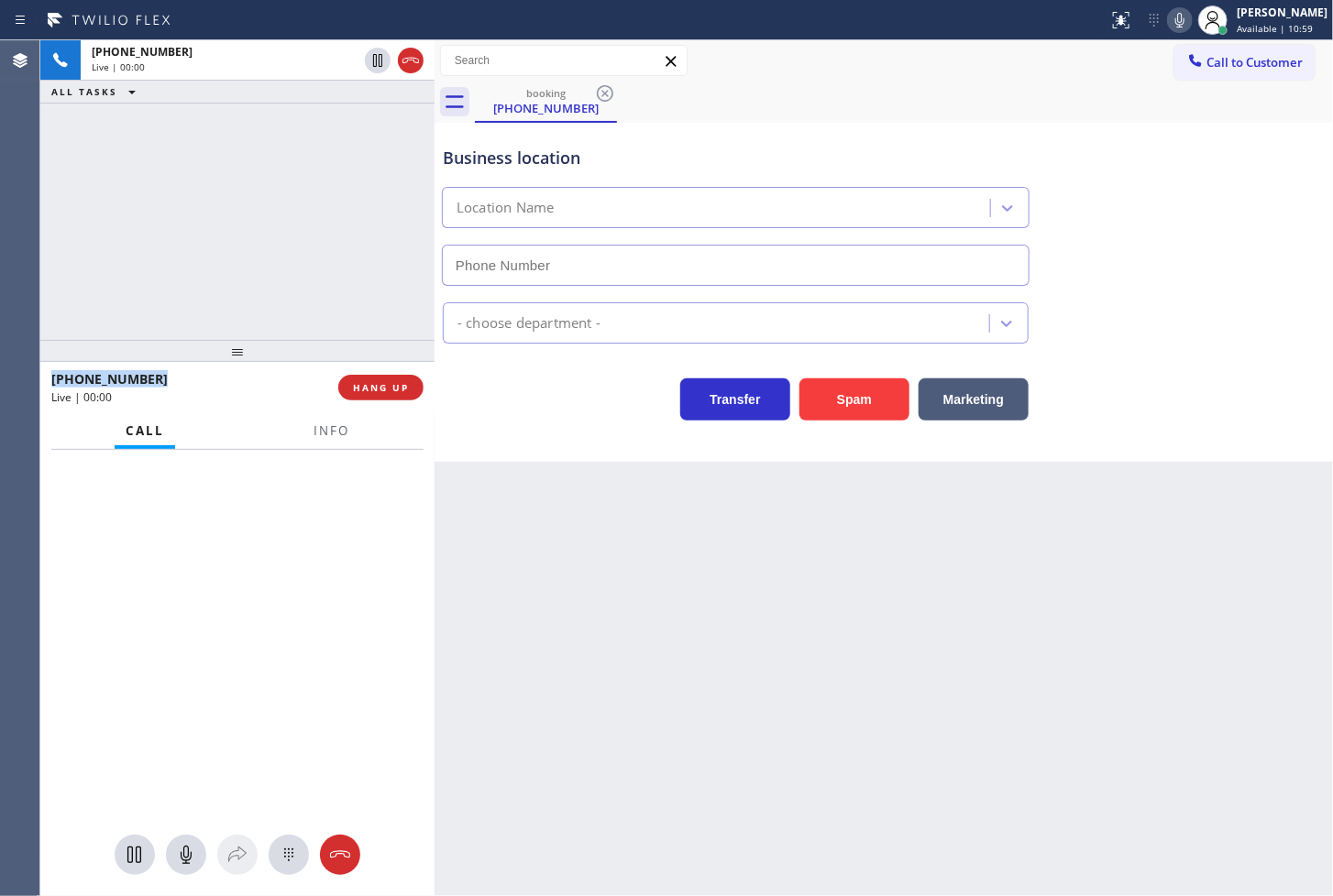
type input "[PHONE_NUMBER]"
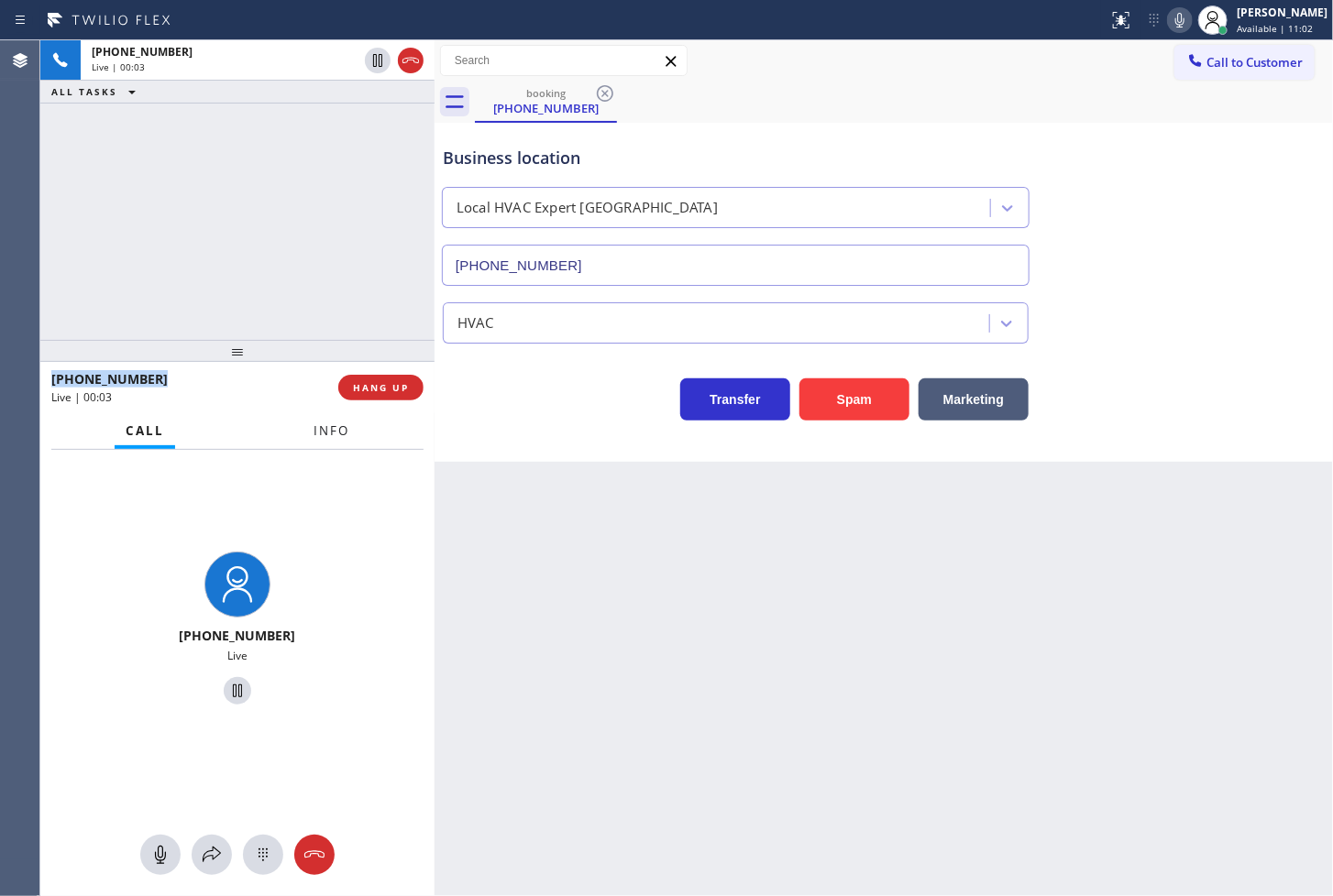
click at [316, 428] on span "Info" at bounding box center [331, 431] width 36 height 17
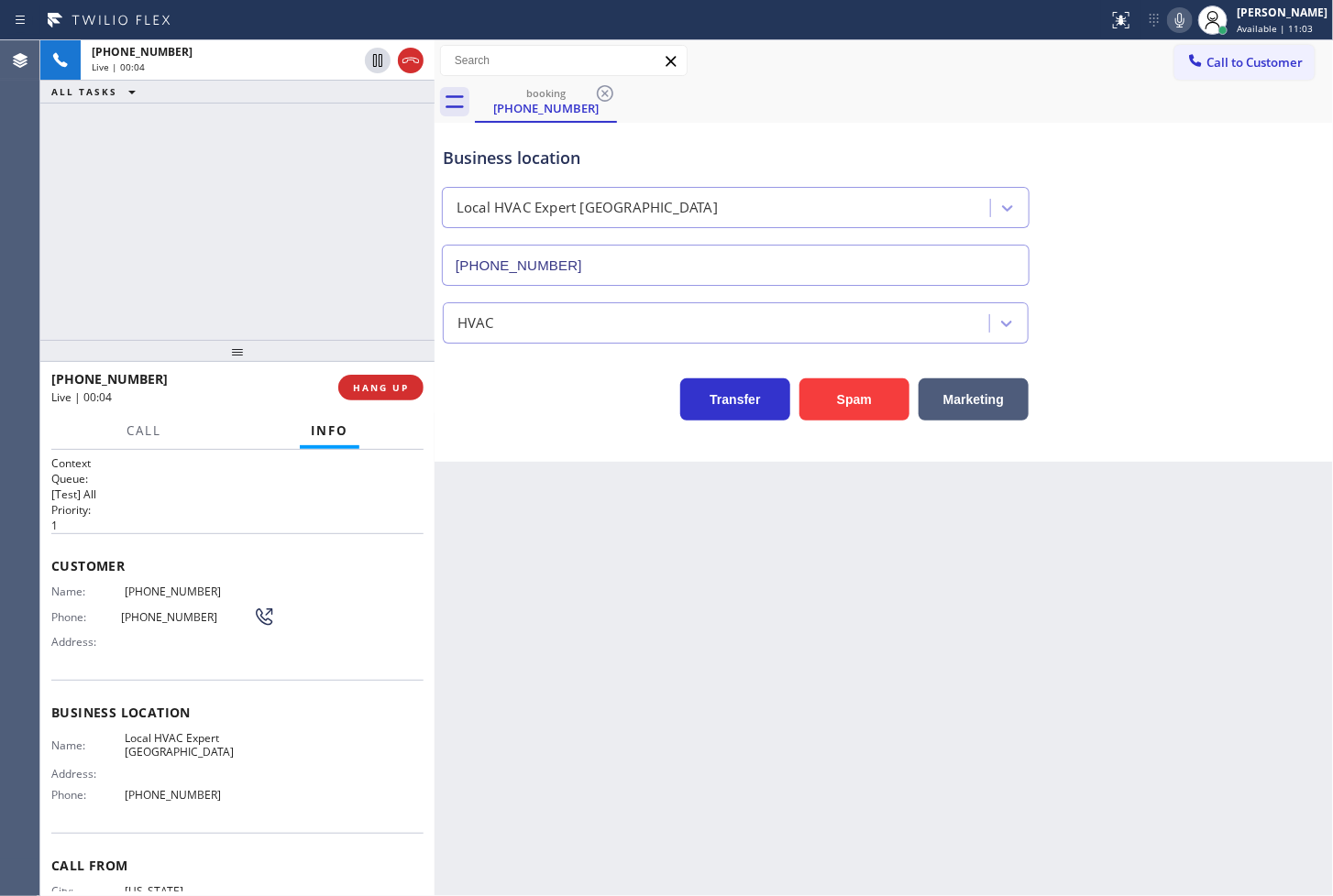
click at [194, 416] on div "Call Info" at bounding box center [237, 432] width 372 height 37
click at [1168, 22] on icon at bounding box center [1179, 20] width 22 height 22
click at [986, 392] on button "Marketing" at bounding box center [973, 399] width 110 height 43
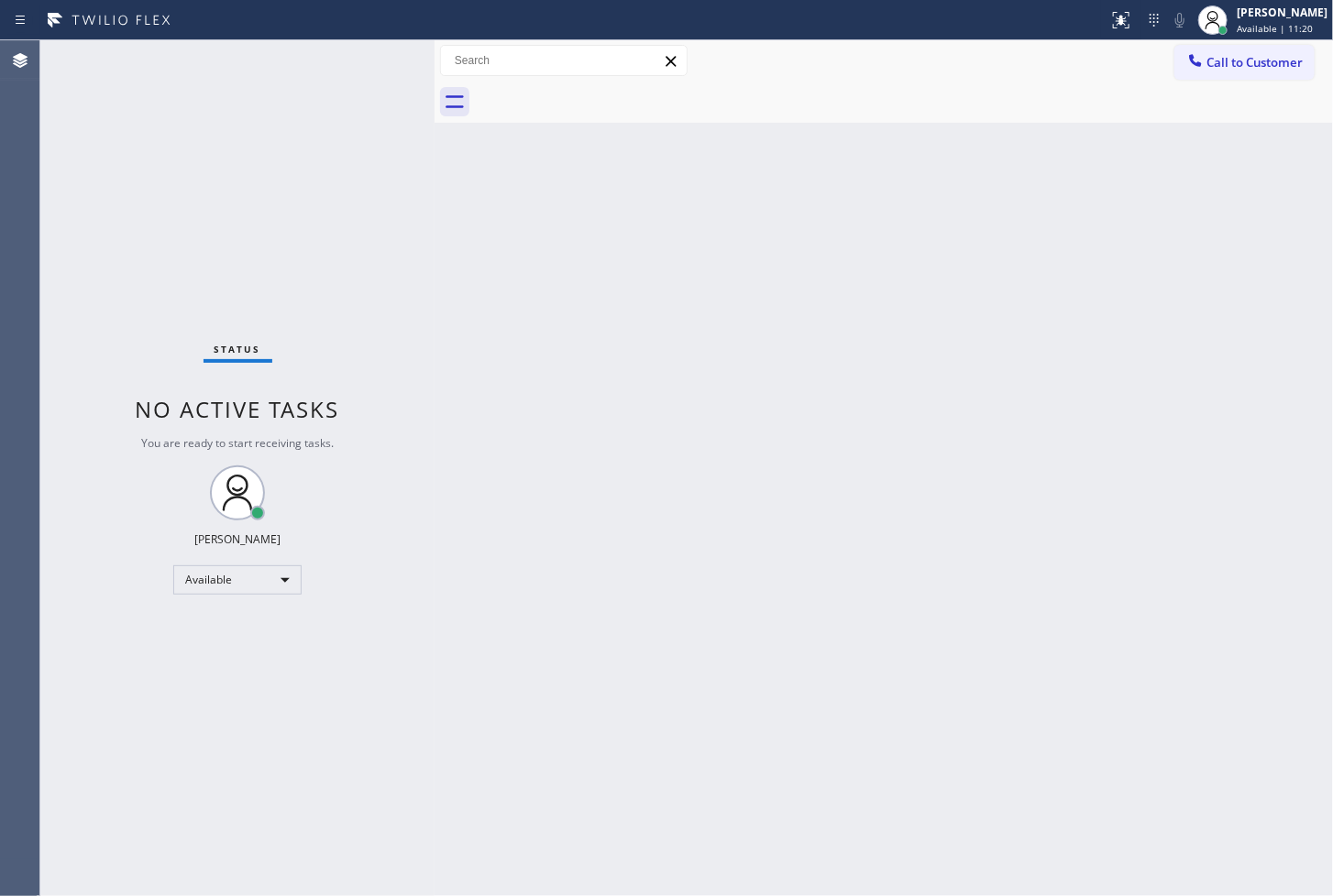
click at [399, 213] on div "Status No active tasks You are ready to start receiving tasks. [PERSON_NAME]" at bounding box center [238, 468] width 394 height 855
click at [374, 58] on div "Status No active tasks You are ready to start receiving tasks. [PERSON_NAME]" at bounding box center [238, 468] width 394 height 855
drag, startPoint x: 78, startPoint y: 553, endPoint x: 68, endPoint y: 482, distance: 71.7
click at [78, 553] on div "Status No active tasks You are ready to start receiving tasks. [PERSON_NAME]" at bounding box center [238, 468] width 394 height 855
drag, startPoint x: 221, startPoint y: 193, endPoint x: 229, endPoint y: 185, distance: 11.3
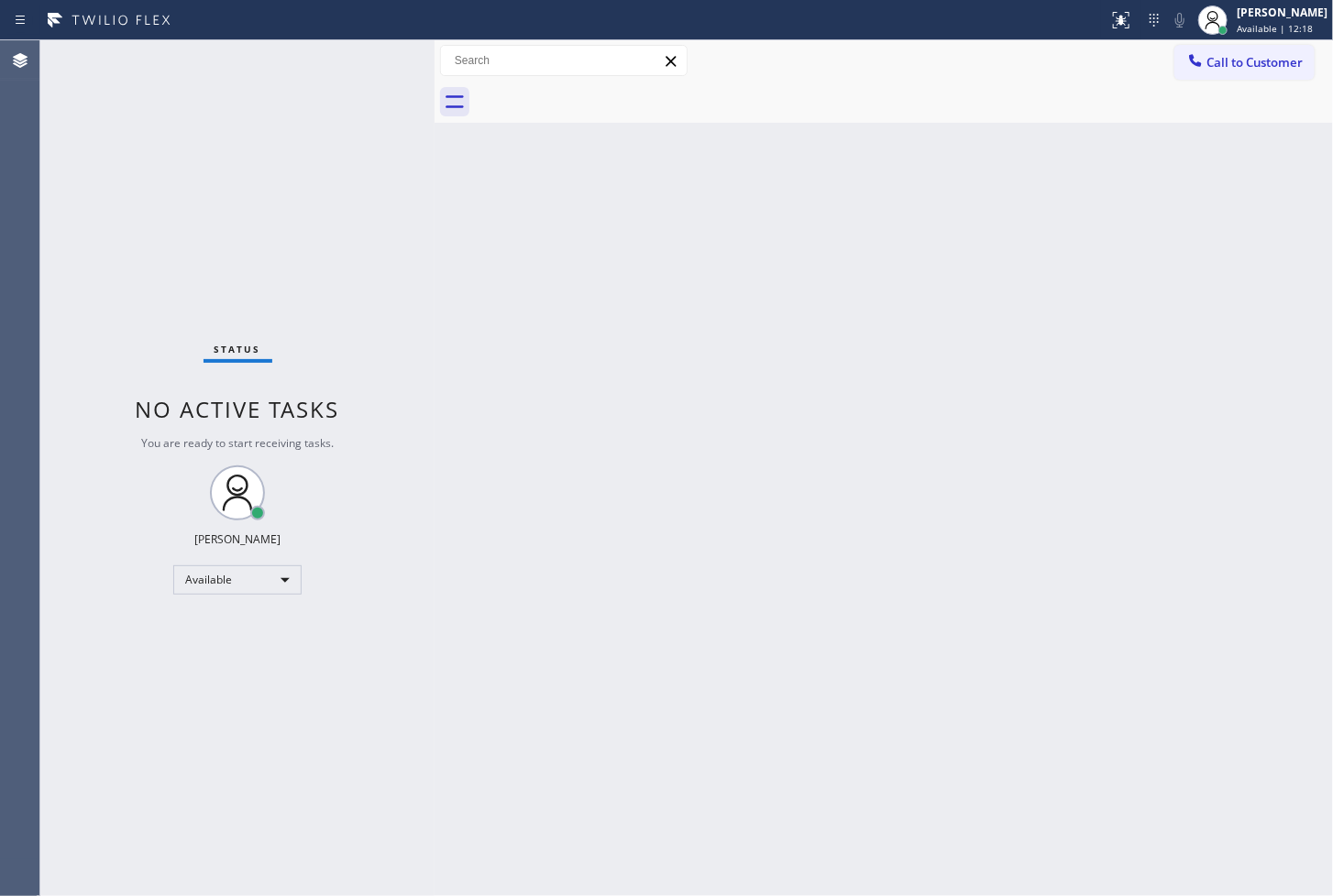
click at [226, 188] on div "Status No active tasks You are ready to start receiving tasks. [PERSON_NAME]" at bounding box center [238, 468] width 394 height 855
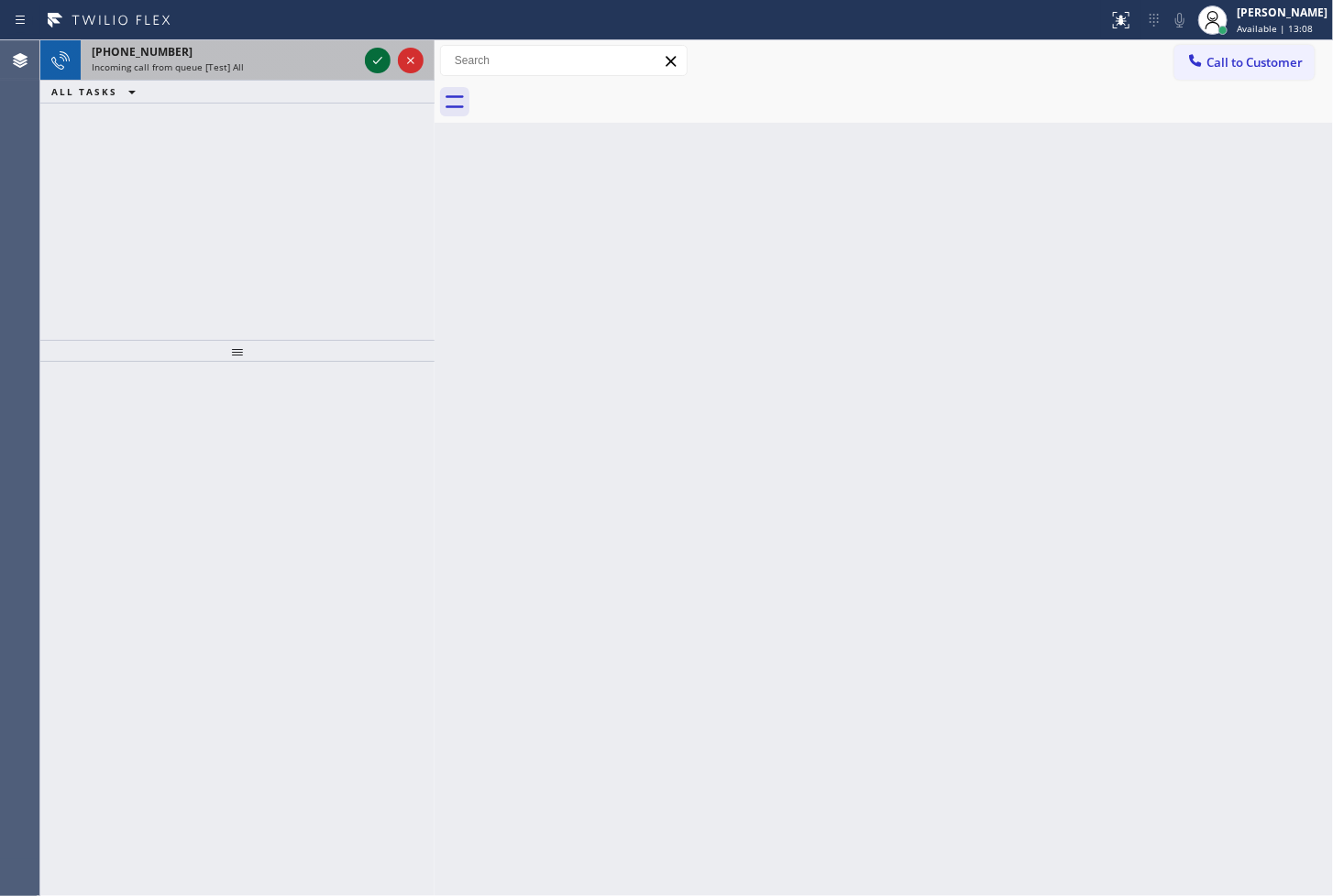
click at [377, 65] on icon at bounding box center [377, 61] width 22 height 22
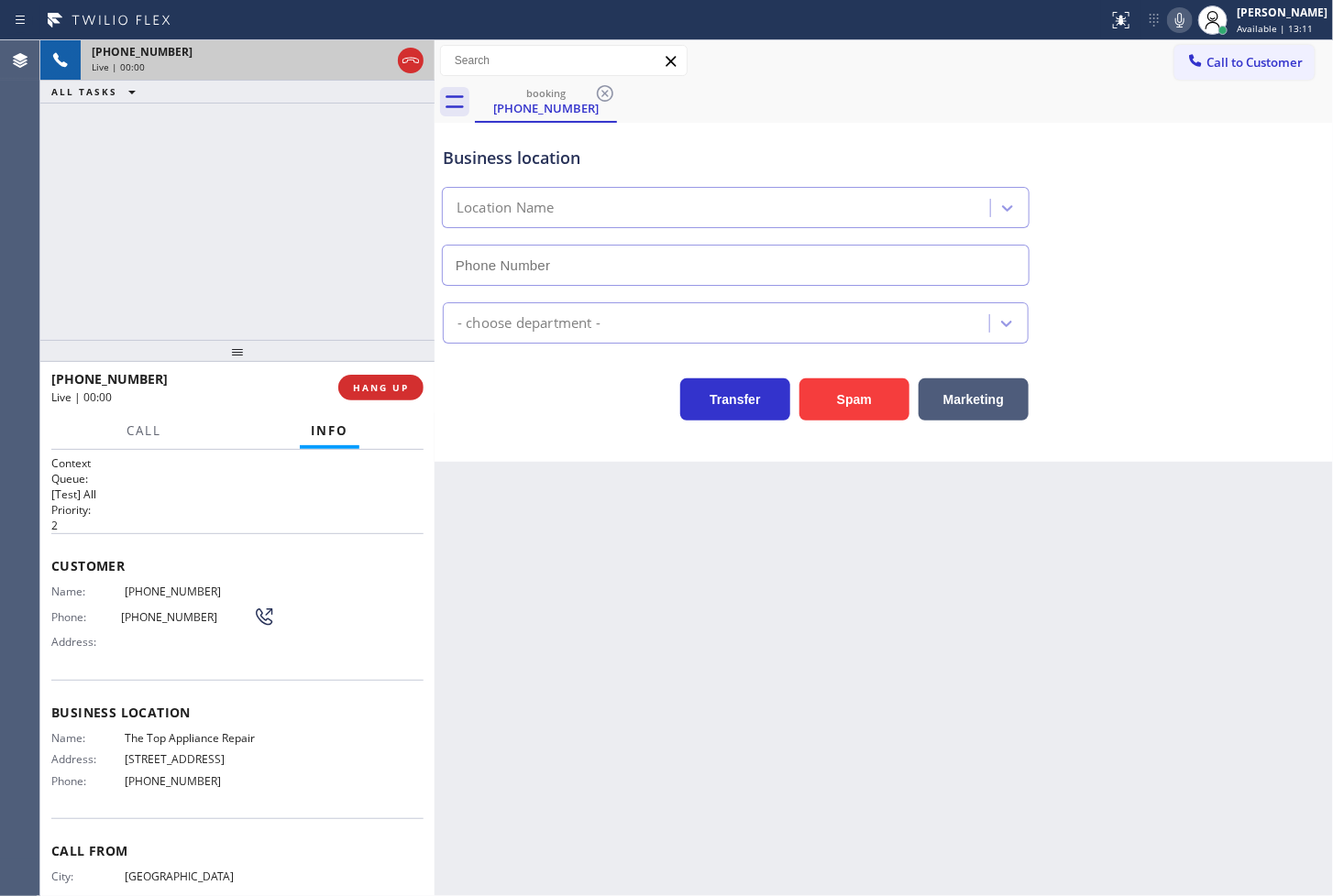
type input "[PHONE_NUMBER]"
click at [328, 262] on div "[PHONE_NUMBER] Live | 00:02 ALL TASKS ALL TASKS ACTIVE TASKS TASKS IN WRAP UP" at bounding box center [238, 190] width 394 height 300
click at [191, 423] on div "Call Info" at bounding box center [237, 432] width 372 height 37
click at [216, 281] on div "[PHONE_NUMBER] Live | 00:03 ALL TASKS ALL TASKS ACTIVE TASKS TASKS IN WRAP UP" at bounding box center [238, 190] width 394 height 300
click at [217, 455] on h1 "Context" at bounding box center [237, 462] width 372 height 16
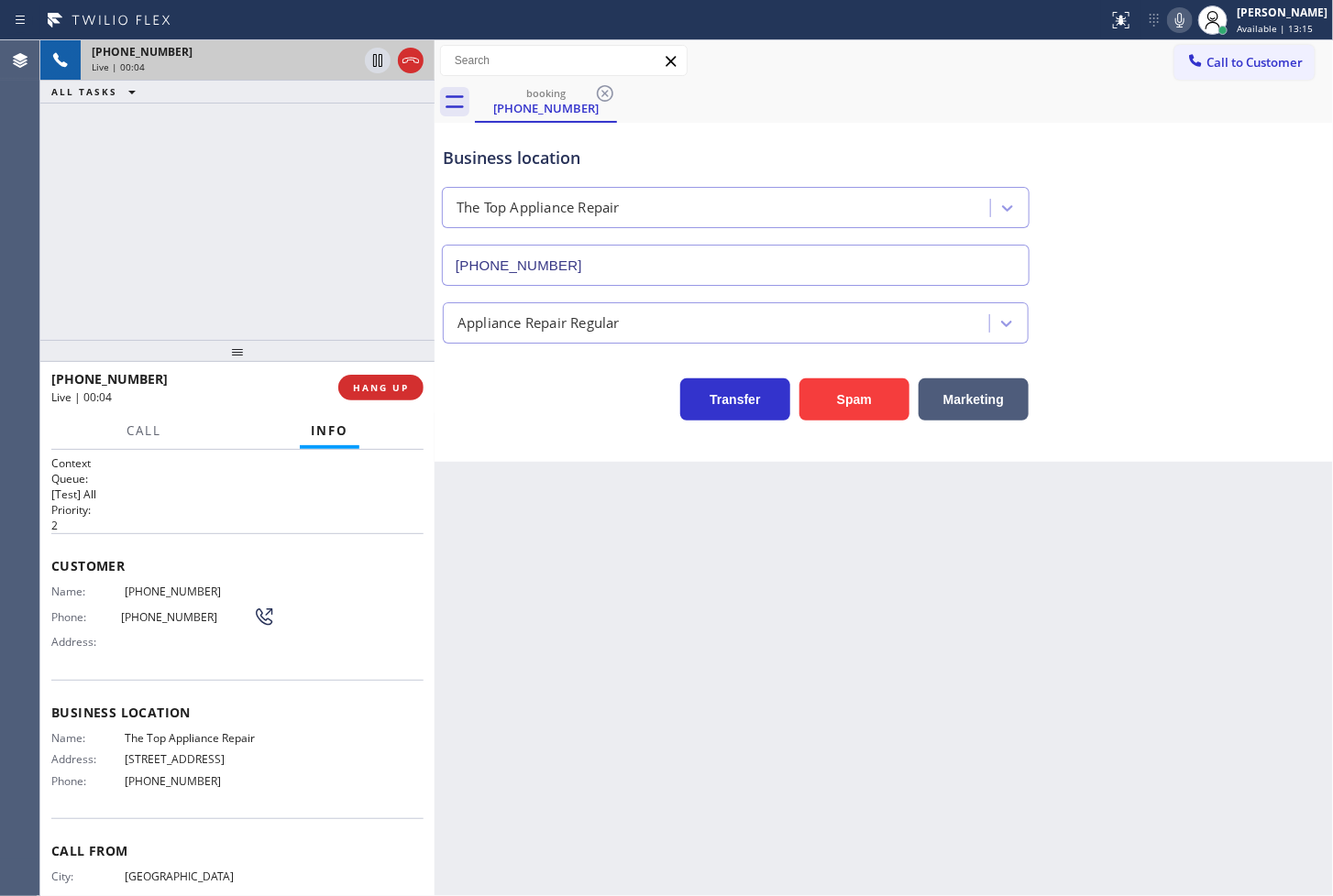
click at [248, 284] on div "[PHONE_NUMBER] Live | 00:04 ALL TASKS ALL TASKS ACTIVE TASKS TASKS IN WRAP UP" at bounding box center [238, 190] width 394 height 300
click at [1168, 11] on icon at bounding box center [1179, 20] width 22 height 22
click at [1168, 19] on icon at bounding box center [1179, 20] width 22 height 22
click at [553, 372] on div "Transfer Spam Marketing" at bounding box center [735, 394] width 593 height 51
click at [319, 285] on div "[PHONE_NUMBER] Live | 00:17 ALL TASKS ALL TASKS ACTIVE TASKS TASKS IN WRAP UP" at bounding box center [238, 190] width 394 height 300
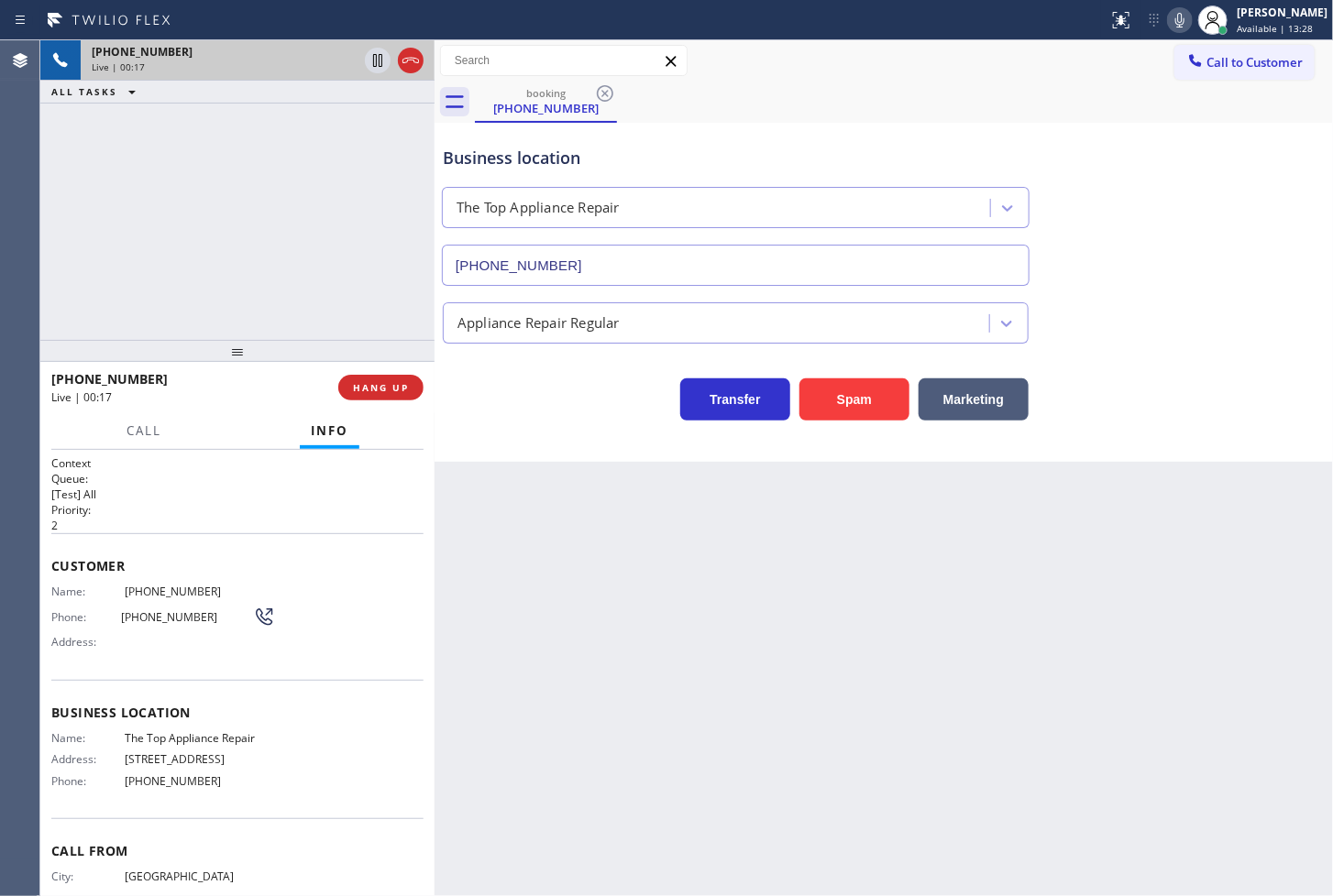
click at [502, 390] on div "Transfer Spam Marketing" at bounding box center [735, 394] width 593 height 51
click at [111, 248] on div "[PHONE_NUMBER] Live | 00:28 ALL TASKS ALL TASKS ACTIVE TASKS TASKS IN WRAP UP" at bounding box center [238, 190] width 394 height 300
click at [537, 440] on div "Business location The Top Appliance Repair [PHONE_NUMBER] Appliance Repair Regu…" at bounding box center [883, 292] width 898 height 339
click at [231, 287] on div "[PHONE_NUMBER] Live | 00:47 ALL TASKS ALL TASKS ACTIVE TASKS TASKS IN WRAP UP" at bounding box center [238, 190] width 394 height 300
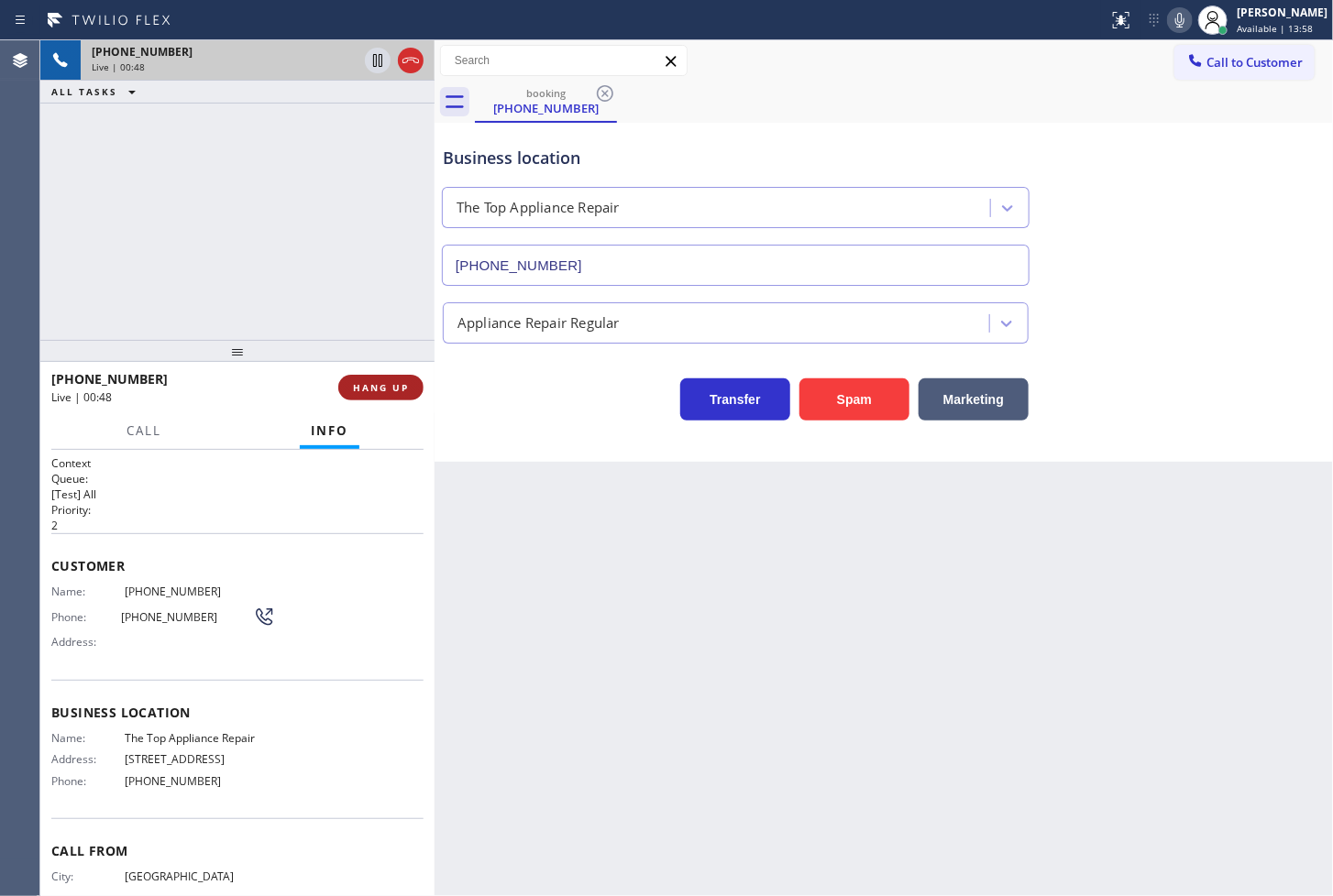
click at [394, 388] on span "HANG UP" at bounding box center [380, 387] width 56 height 13
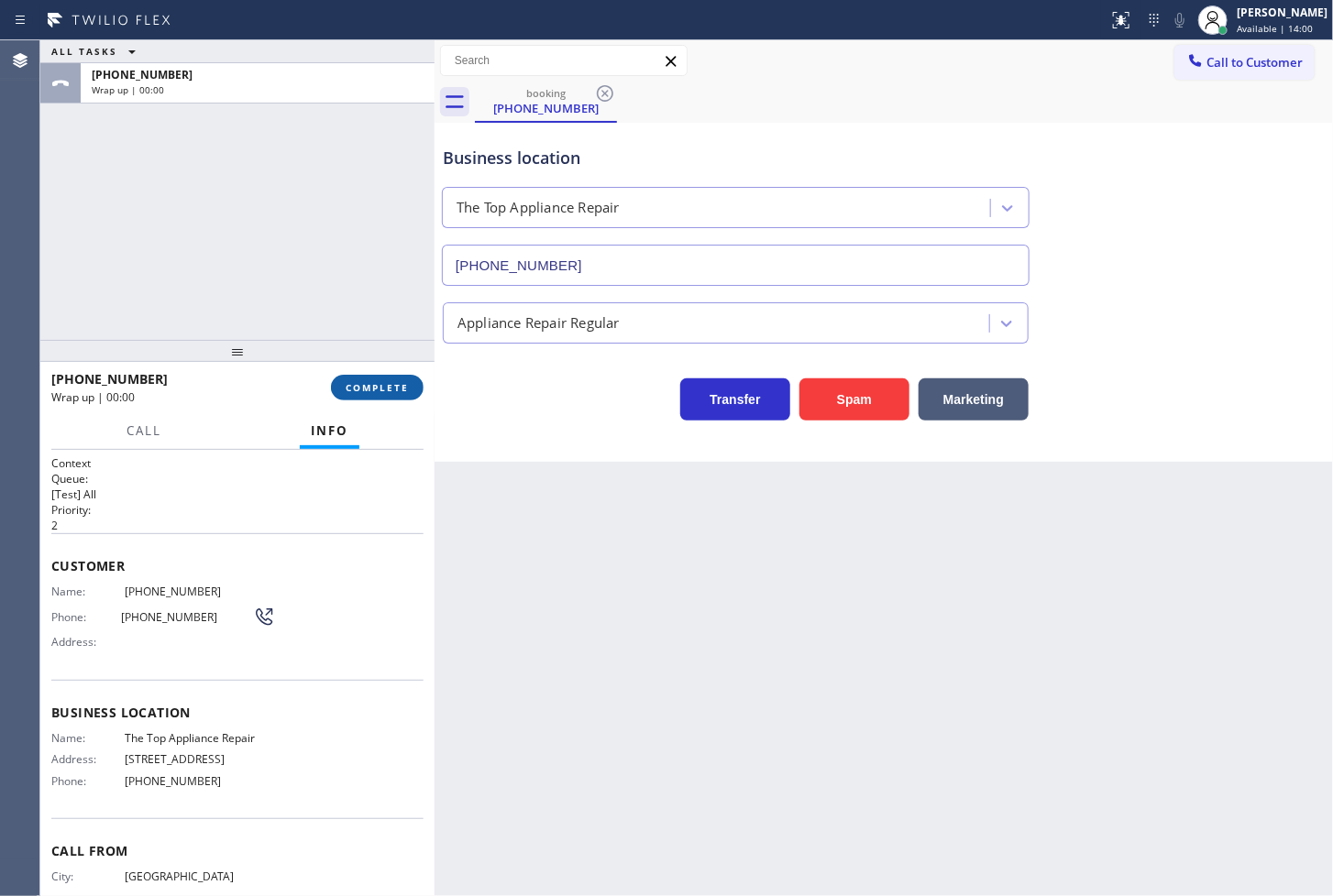
click at [394, 388] on span "COMPLETE" at bounding box center [377, 387] width 63 height 13
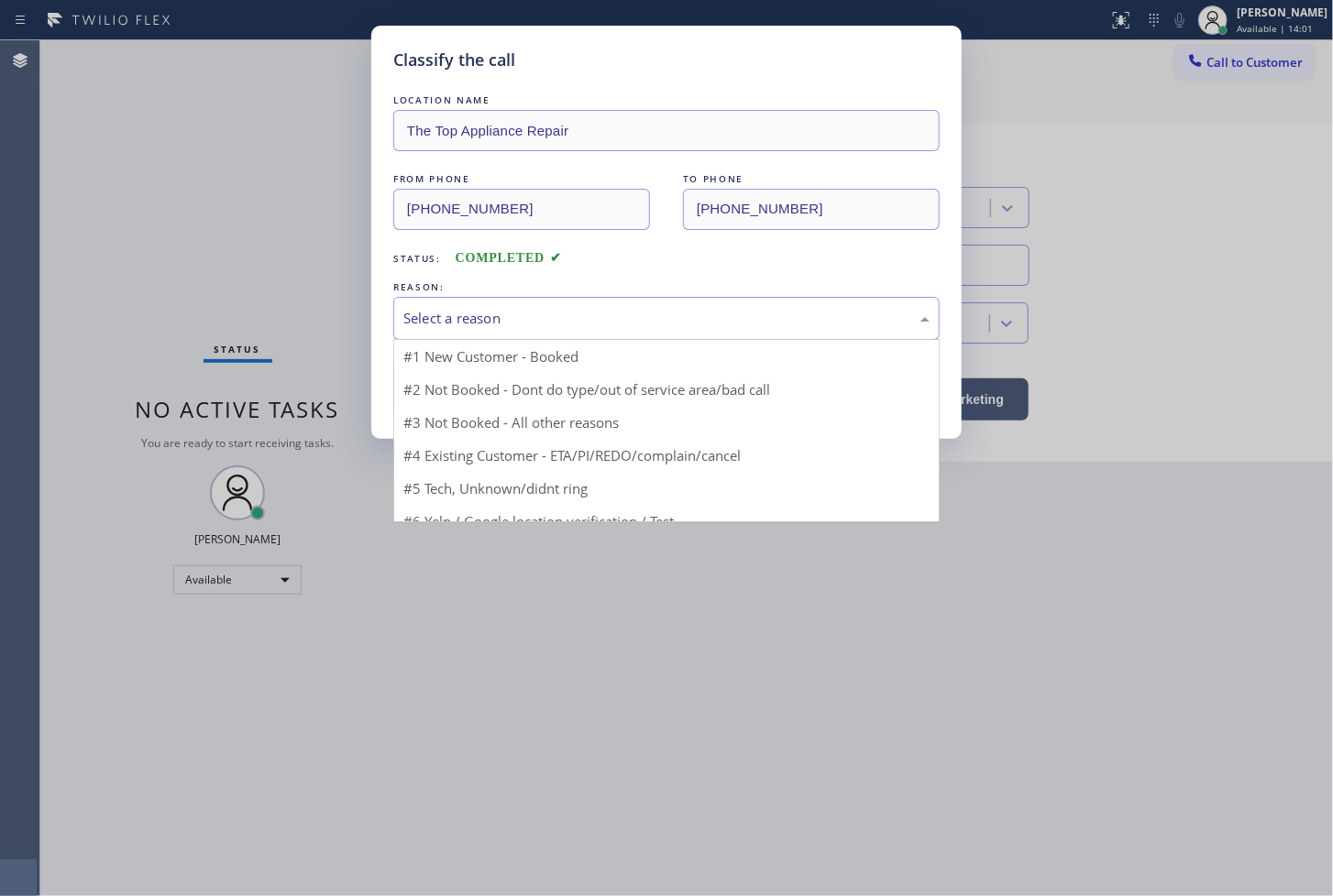
click at [562, 313] on div "Select a reason" at bounding box center [666, 318] width 526 height 21
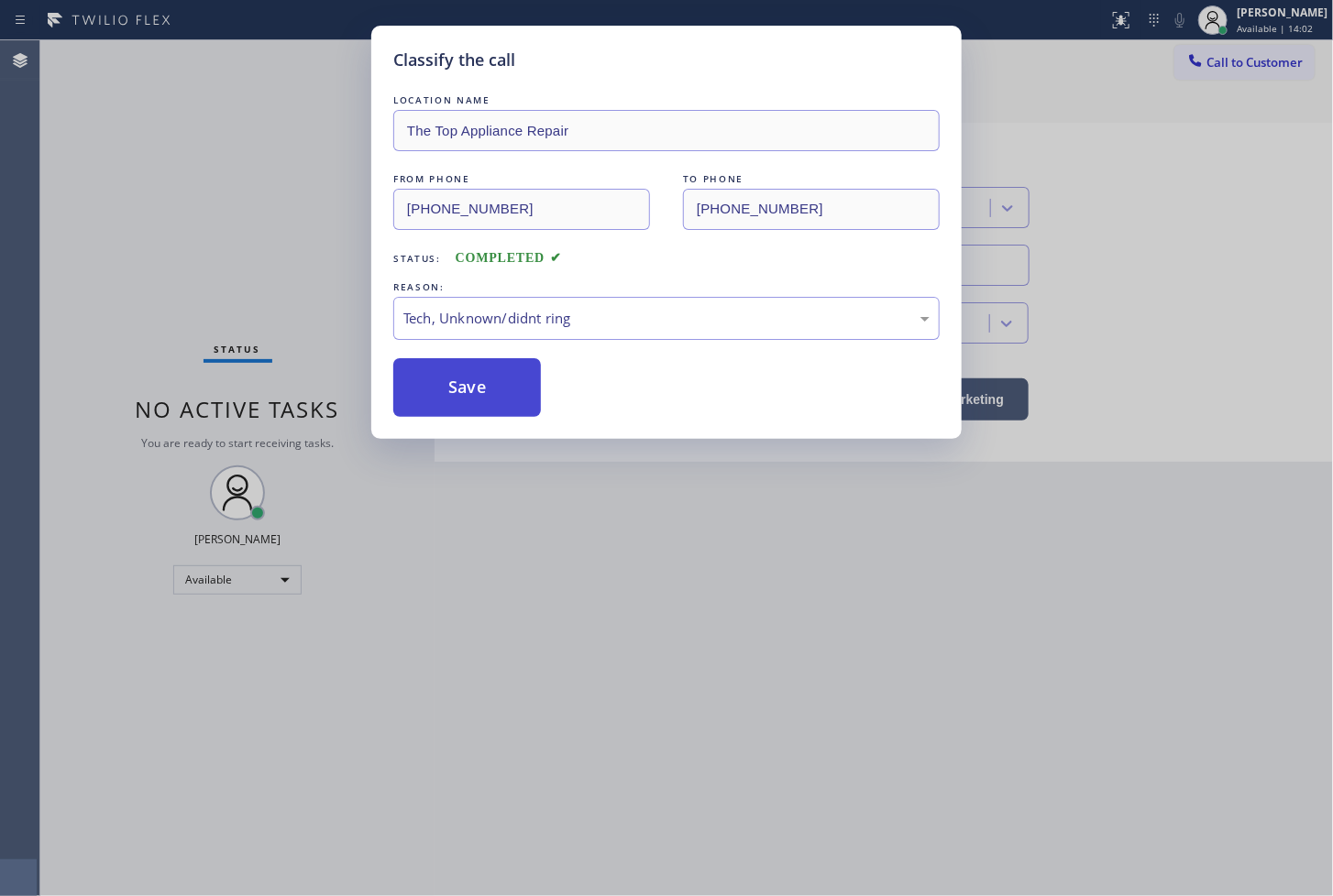
click at [507, 395] on button "Save" at bounding box center [467, 387] width 148 height 58
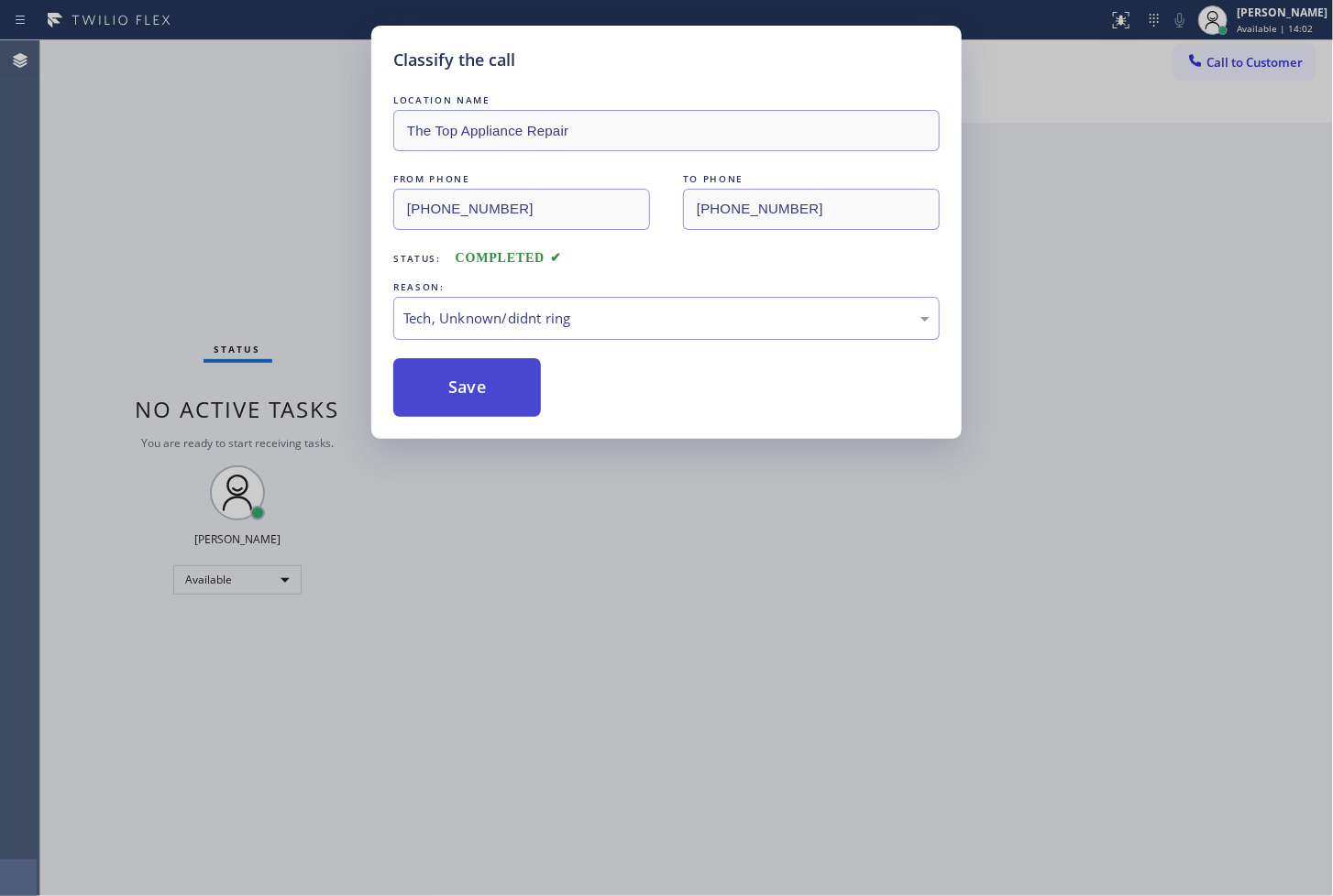
click at [507, 395] on button "Save" at bounding box center [467, 387] width 148 height 58
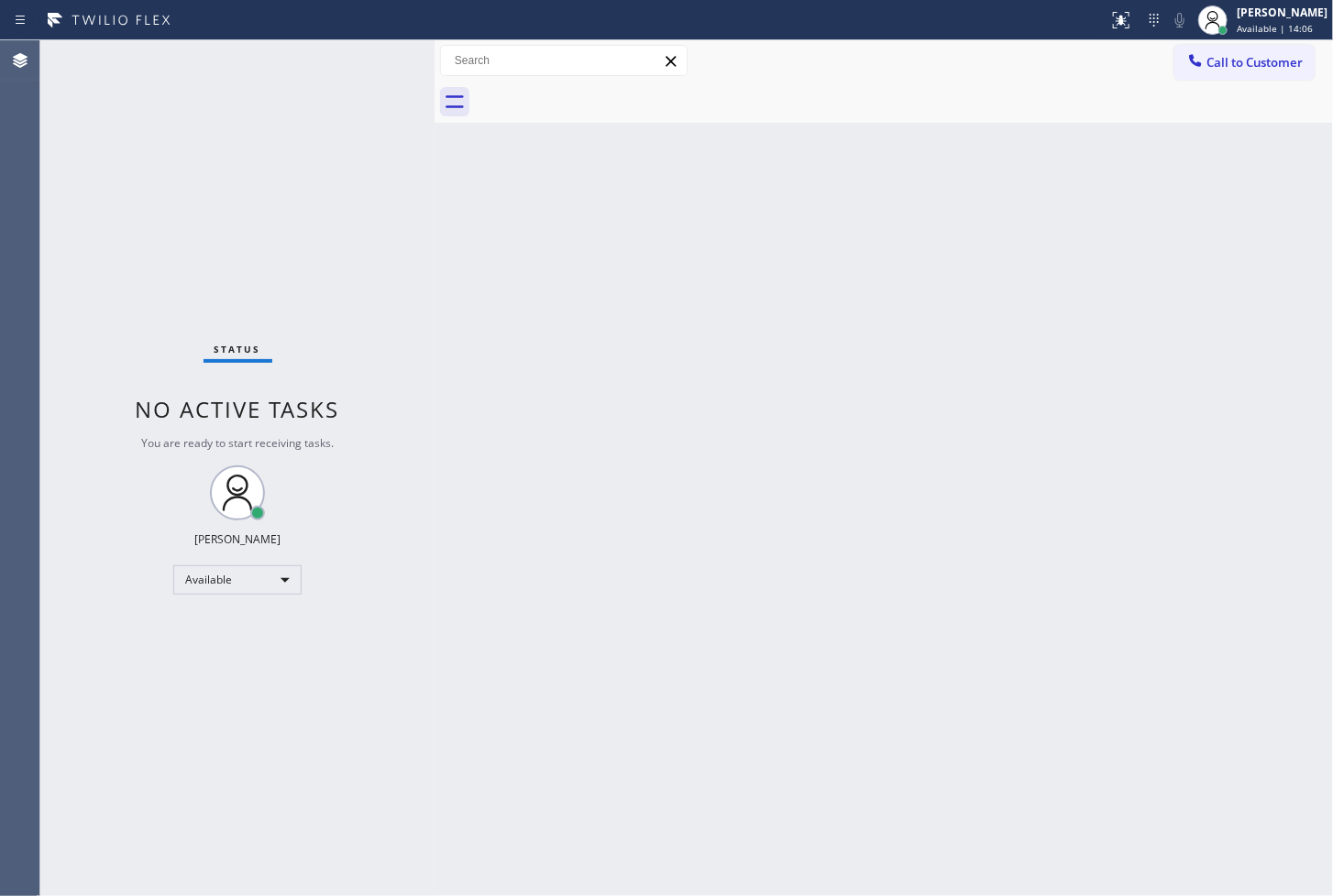
click at [315, 85] on div "Status No active tasks You are ready to start receiving tasks. [PERSON_NAME]" at bounding box center [238, 468] width 394 height 855
click at [379, 48] on div "Status No active tasks You are ready to start receiving tasks. [PERSON_NAME]" at bounding box center [238, 468] width 394 height 855
click at [623, 398] on div "Back to Dashboard Change Sender ID Customers Technicians Select a contact Outbo…" at bounding box center [883, 468] width 898 height 855
drag, startPoint x: 217, startPoint y: 105, endPoint x: 228, endPoint y: 97, distance: 13.6
click at [225, 99] on div "Status No active tasks You are ready to start receiving tasks. [PERSON_NAME]" at bounding box center [238, 468] width 394 height 855
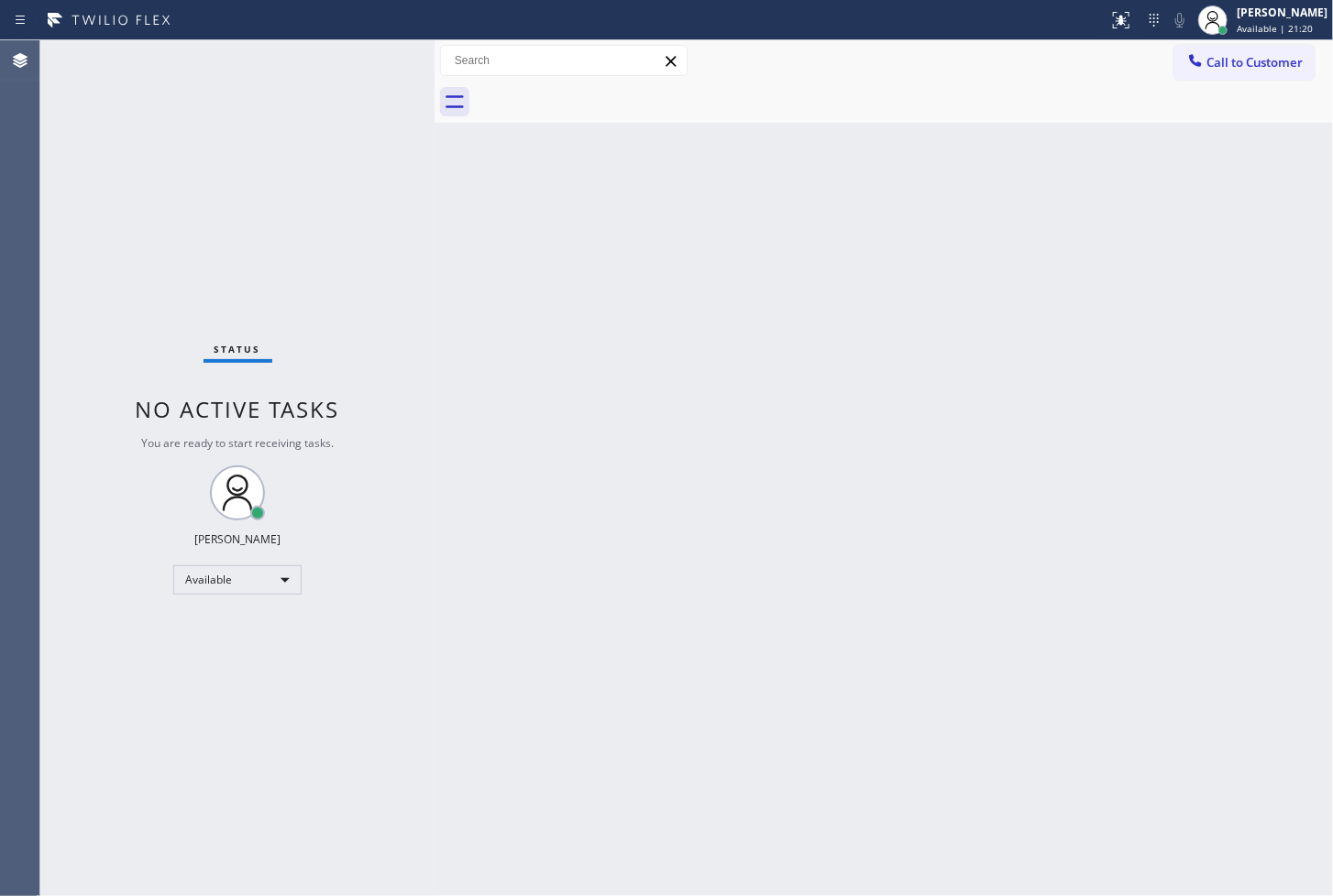
click at [351, 55] on div "Status No active tasks You are ready to start receiving tasks. [PERSON_NAME]" at bounding box center [238, 468] width 394 height 855
click at [372, 49] on div "Status No active tasks You are ready to start receiving tasks. [PERSON_NAME]" at bounding box center [238, 468] width 394 height 855
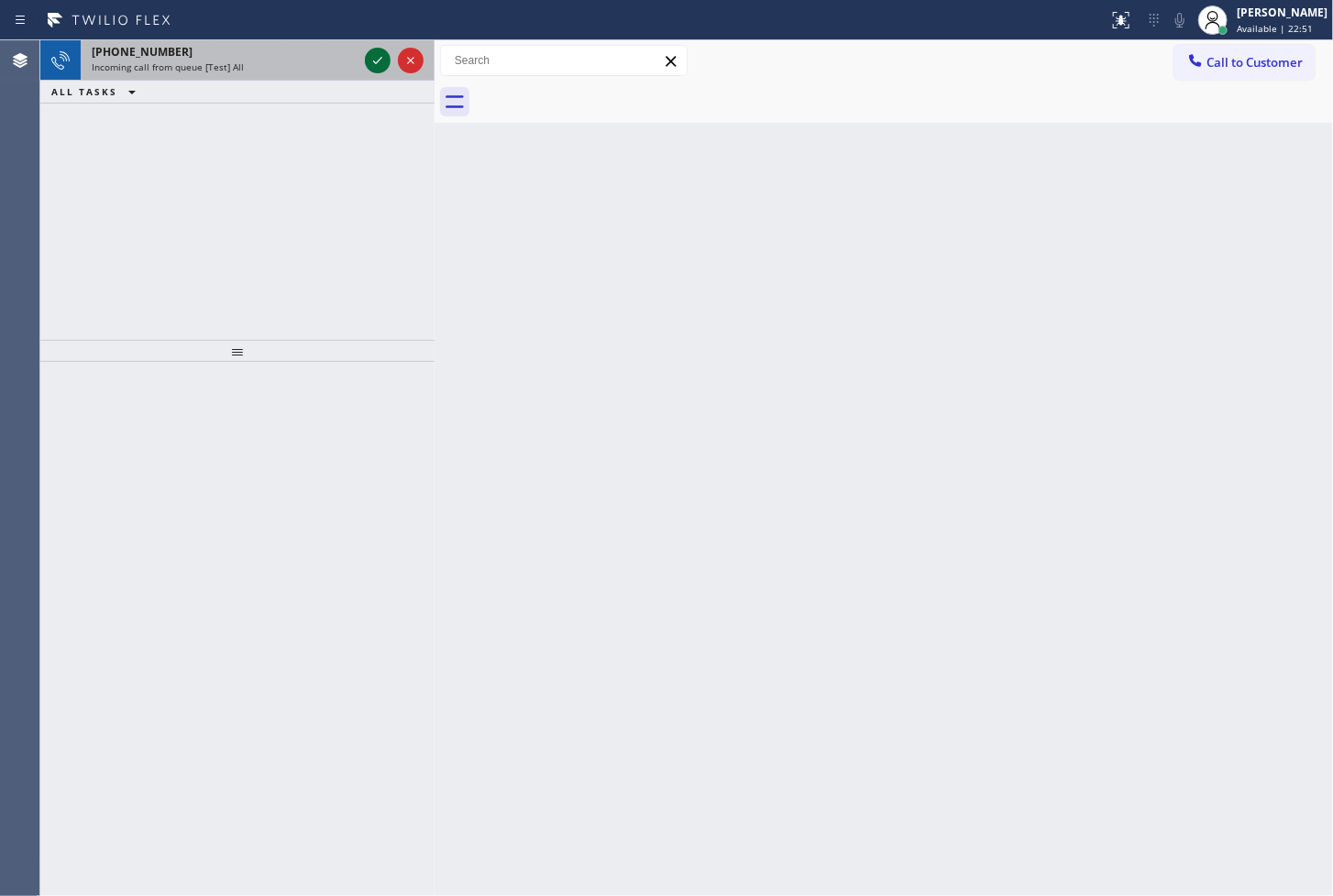
click at [370, 55] on icon at bounding box center [377, 61] width 22 height 22
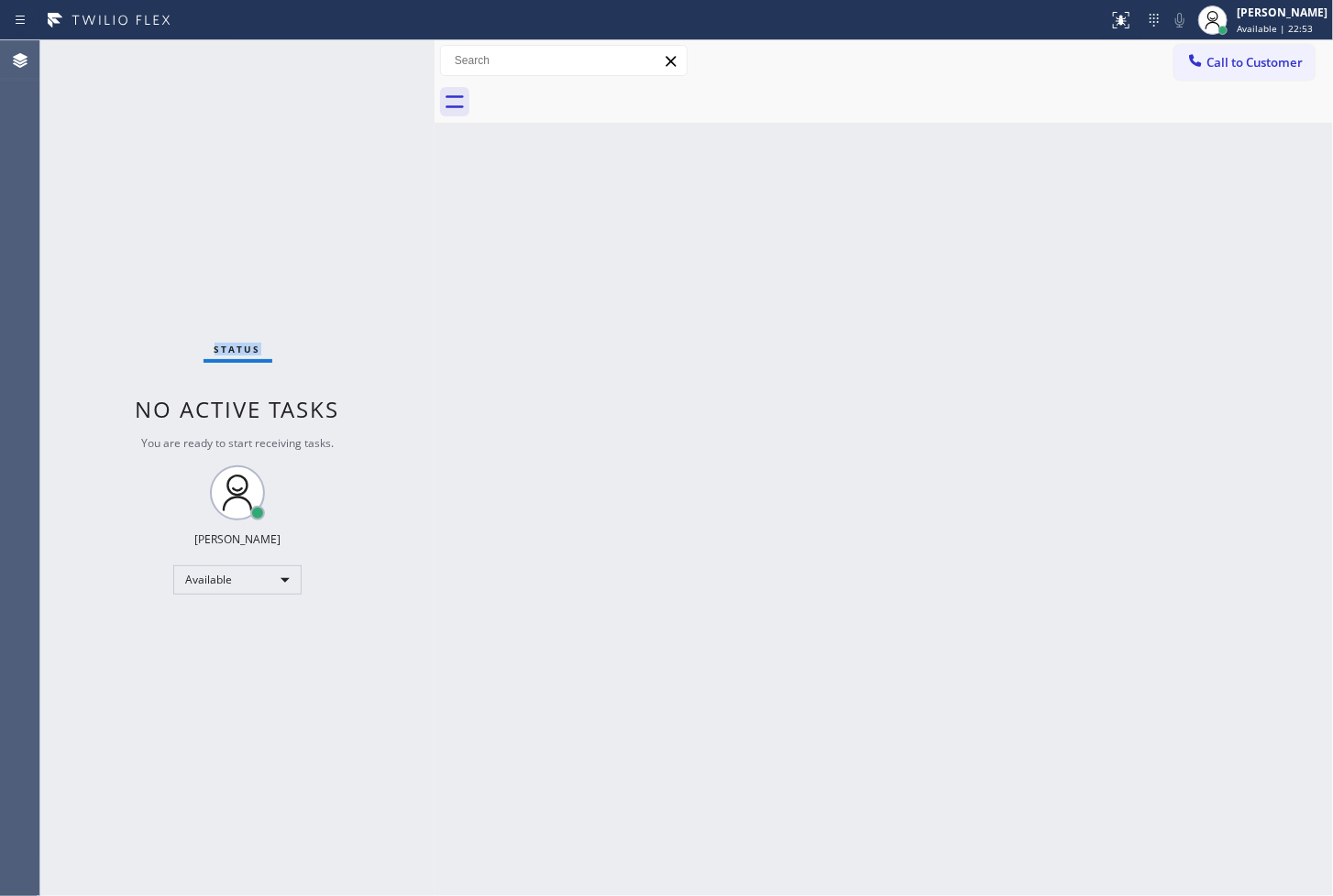
click at [367, 53] on div "Status No active tasks You are ready to start receiving tasks. [PERSON_NAME]" at bounding box center [238, 468] width 394 height 855
click at [1101, 5] on button at bounding box center [1121, 20] width 41 height 41
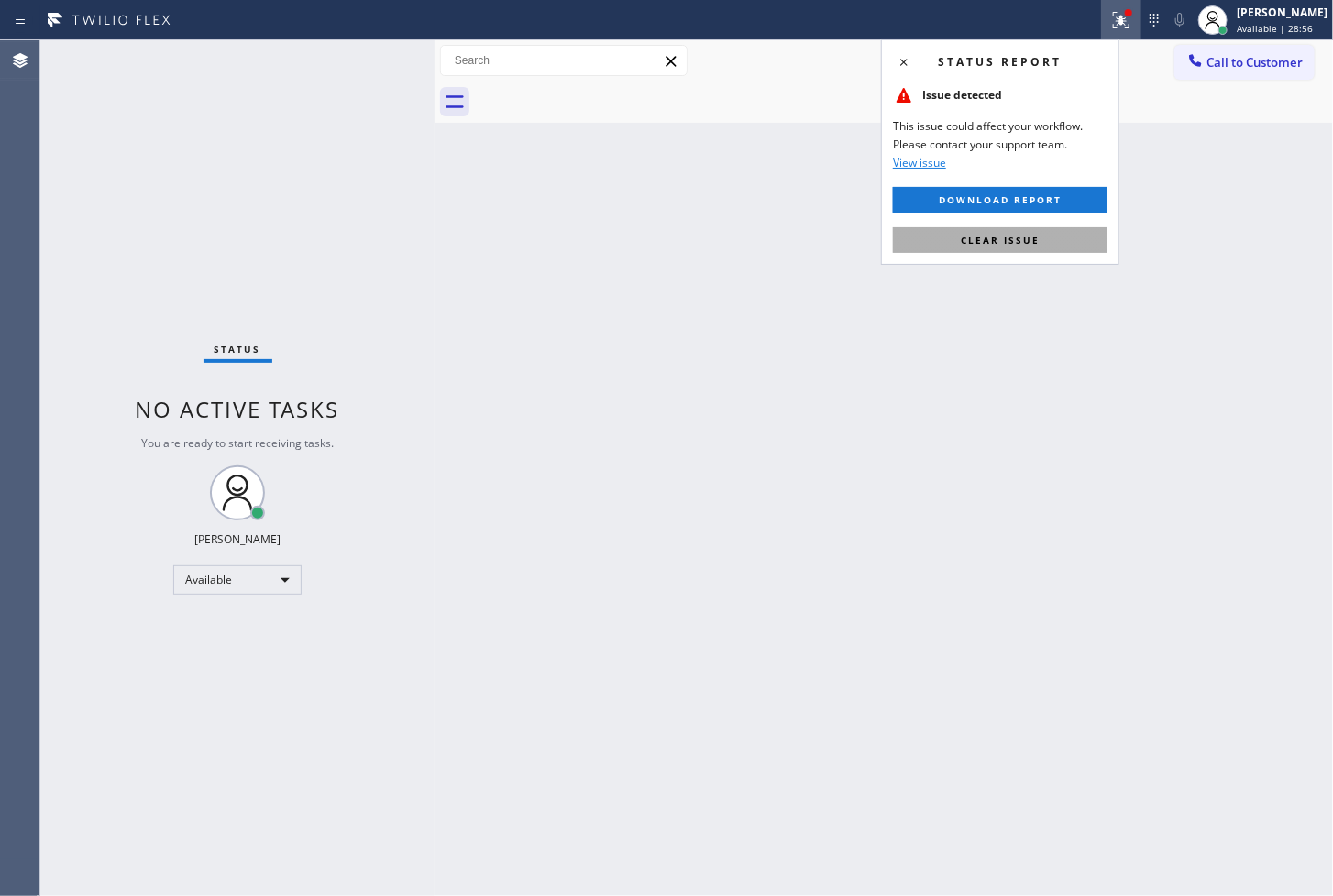
click at [1028, 240] on span "Clear issue" at bounding box center [999, 240] width 79 height 13
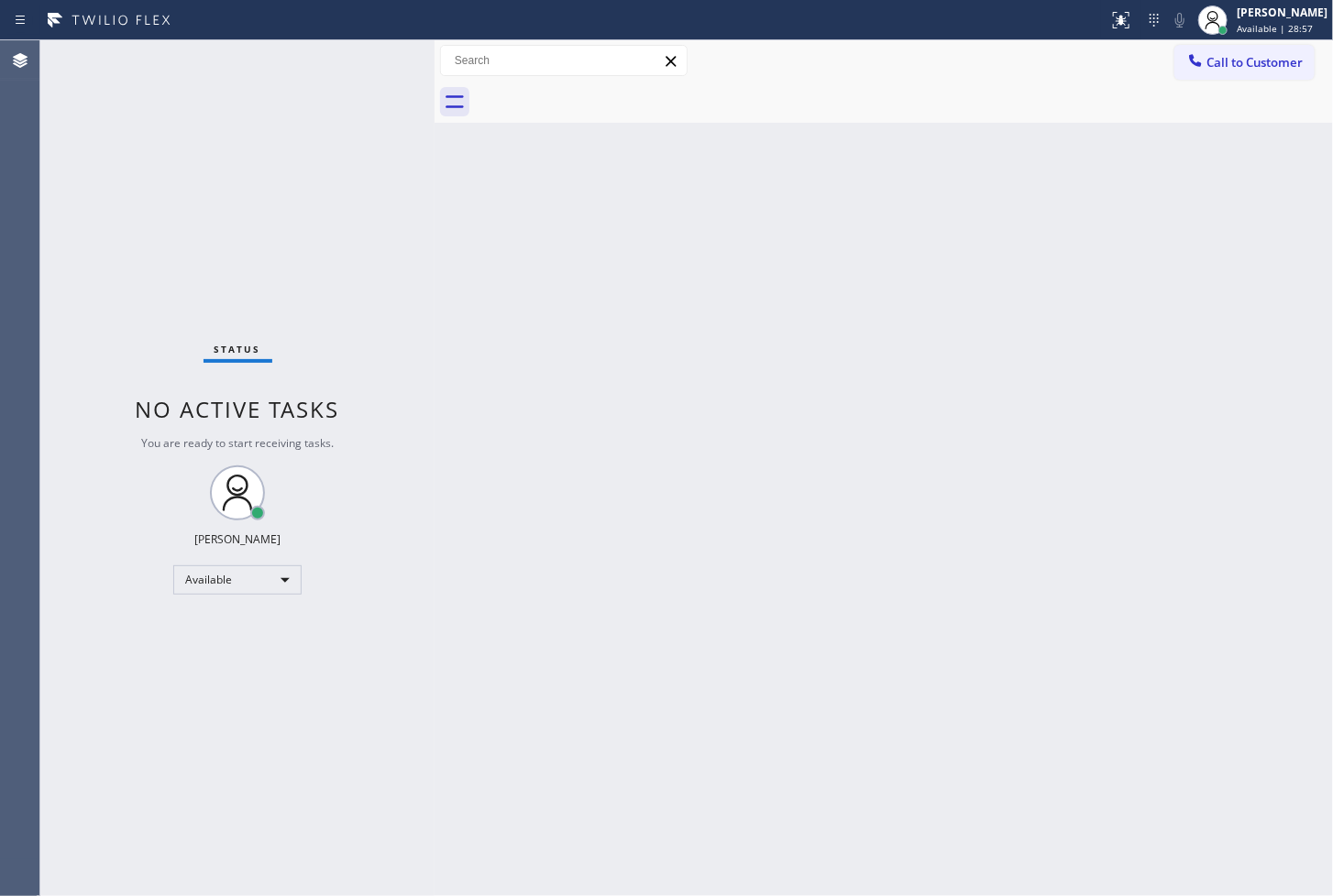
click at [417, 221] on div "Status No active tasks You are ready to start receiving tasks. [PERSON_NAME]" at bounding box center [238, 468] width 394 height 855
click at [377, 52] on div "Status No active tasks You are ready to start receiving tasks. [PERSON_NAME]" at bounding box center [238, 468] width 394 height 855
drag, startPoint x: 102, startPoint y: 584, endPoint x: 92, endPoint y: 561, distance: 25.1
click at [102, 584] on div "Status No active tasks You are ready to start receiving tasks. [PERSON_NAME]" at bounding box center [238, 468] width 394 height 855
click at [103, 464] on div "Status No active tasks You are ready to start receiving tasks. [PERSON_NAME]" at bounding box center [238, 468] width 394 height 855
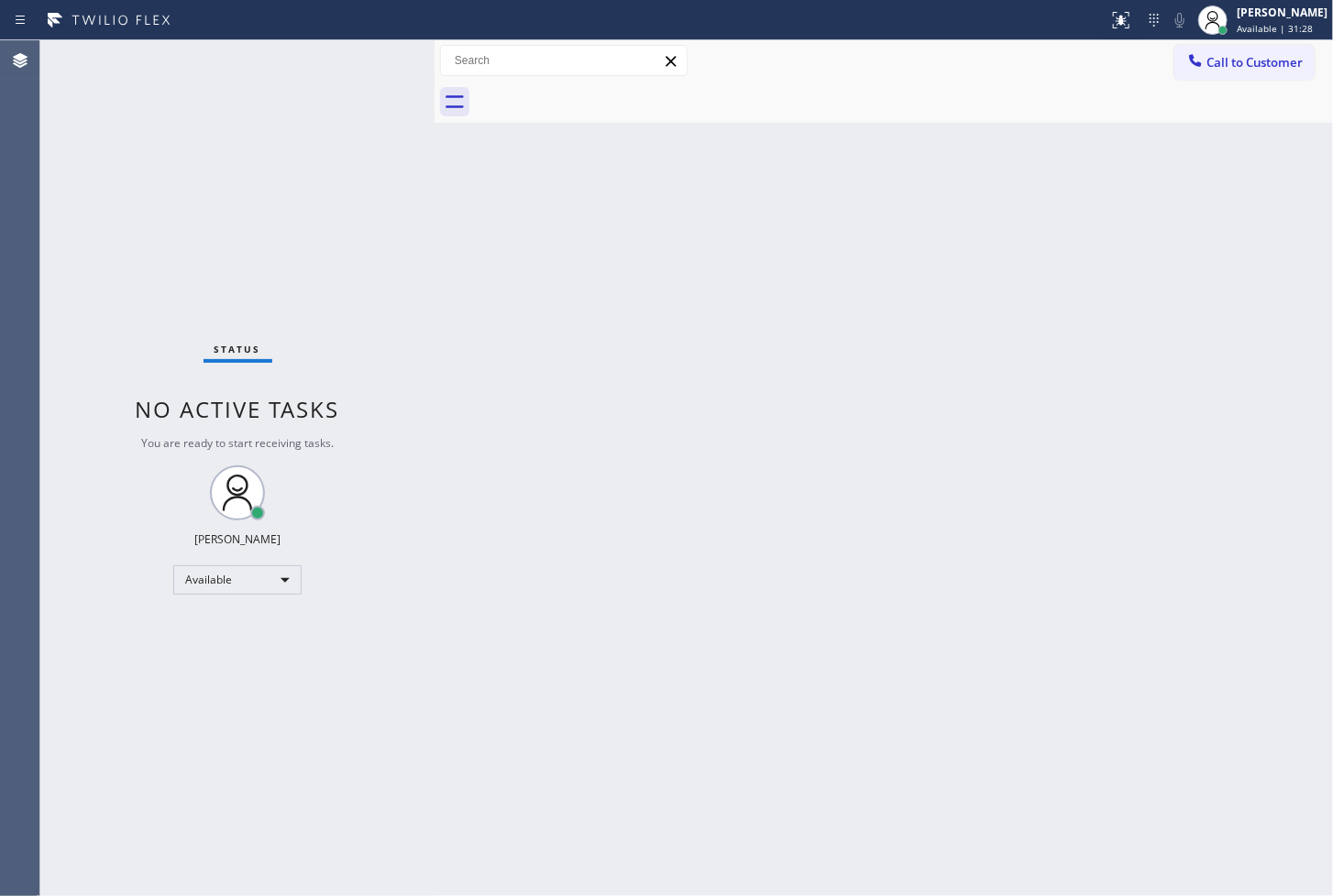
click at [352, 135] on div "Status No active tasks You are ready to start receiving tasks. [PERSON_NAME]" at bounding box center [238, 468] width 394 height 855
click at [850, 664] on div "Back to Dashboard Change Sender ID Customers Technicians Select a contact Outbo…" at bounding box center [883, 468] width 898 height 855
click at [248, 163] on div "Status No active tasks You are ready to start receiving tasks. [PERSON_NAME]" at bounding box center [238, 468] width 394 height 855
click at [359, 202] on div "Status No active tasks You are ready to start receiving tasks. [PERSON_NAME]" at bounding box center [238, 468] width 394 height 855
click at [386, 62] on div "Status No active tasks You are ready to start receiving tasks. [PERSON_NAME]" at bounding box center [238, 468] width 394 height 855
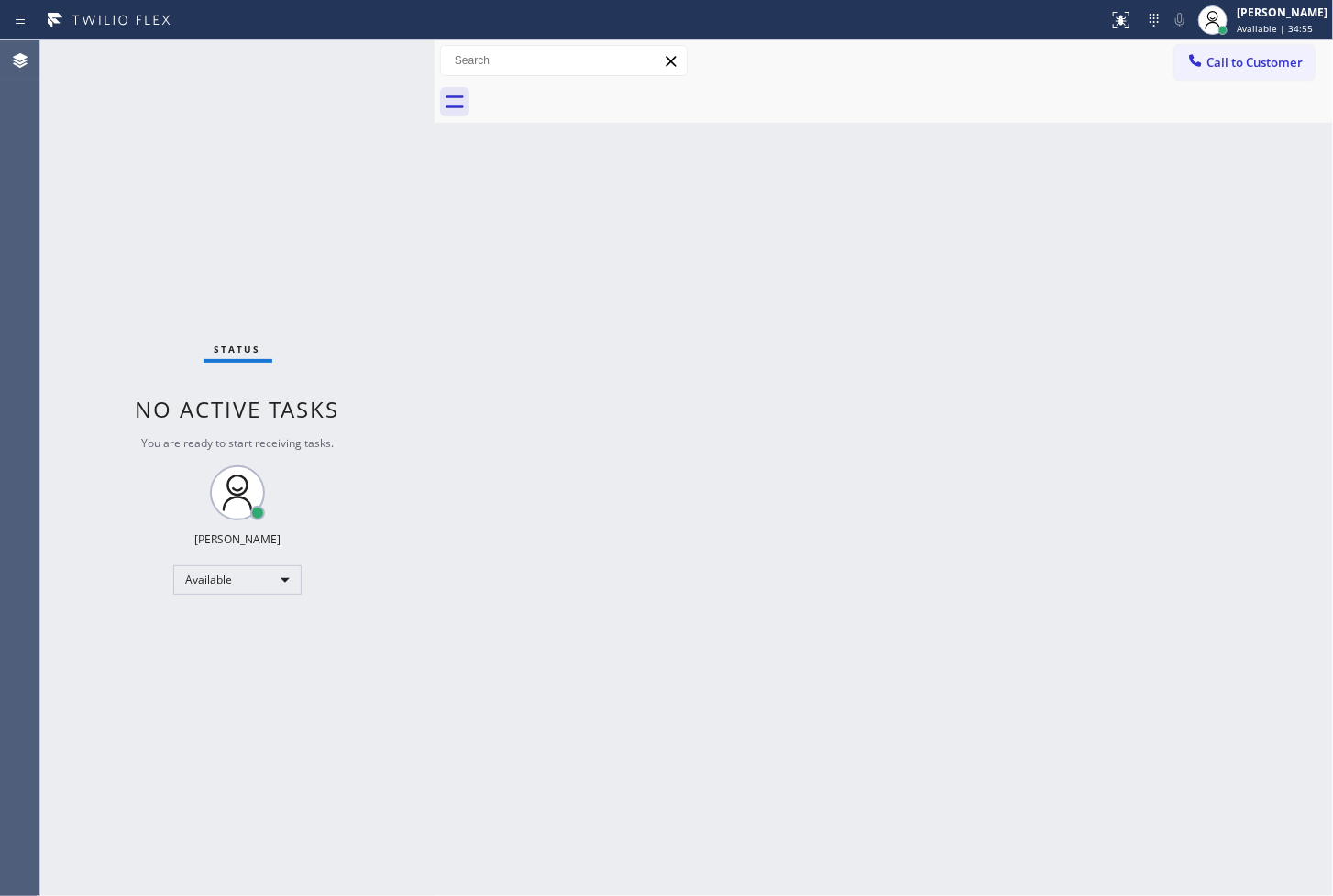
click at [115, 370] on div "Status No active tasks You are ready to start receiving tasks. [PERSON_NAME]" at bounding box center [238, 468] width 394 height 855
click at [411, 214] on div "Status No active tasks You are ready to start receiving tasks. [PERSON_NAME]" at bounding box center [238, 468] width 394 height 855
click at [409, 214] on div "Status No active tasks You are ready to start receiving tasks. [PERSON_NAME]" at bounding box center [238, 468] width 394 height 855
click at [343, 92] on div "Status No active tasks You are ready to start receiving tasks. [PERSON_NAME]" at bounding box center [238, 468] width 394 height 855
click at [342, 82] on div "Status No active tasks You are ready to start receiving tasks. [PERSON_NAME]" at bounding box center [238, 468] width 394 height 855
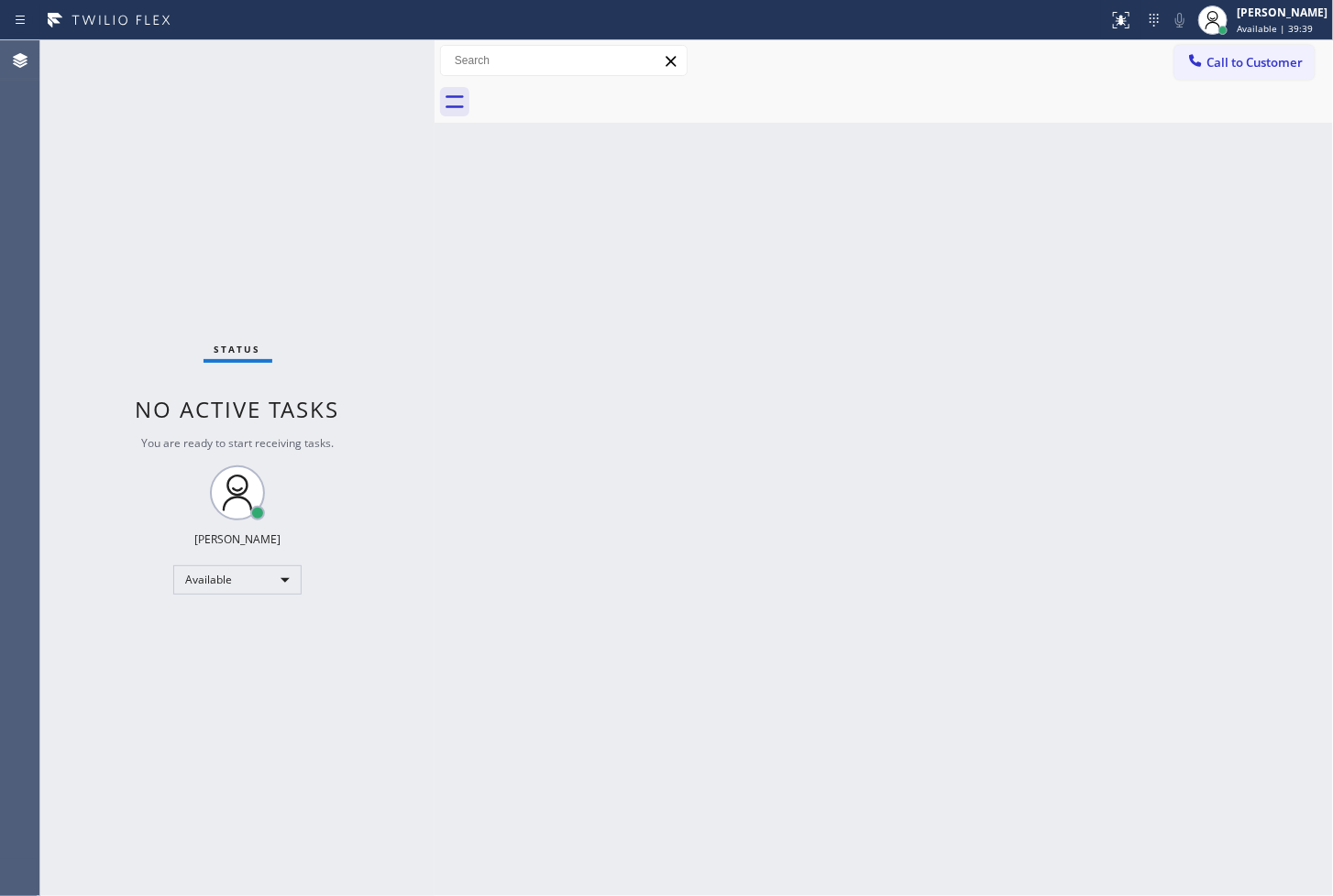
click at [648, 744] on div "Back to Dashboard Change Sender ID Customers Technicians Select a contact Outbo…" at bounding box center [883, 468] width 898 height 855
click at [294, 217] on div "Status No active tasks You are ready to start receiving tasks. [PERSON_NAME]" at bounding box center [238, 468] width 394 height 855
click at [382, 66] on div "Status No active tasks You are ready to start receiving tasks. [PERSON_NAME]" at bounding box center [238, 468] width 394 height 855
click at [376, 56] on div "Status No active tasks You are ready to start receiving tasks. [PERSON_NAME]" at bounding box center [238, 468] width 394 height 855
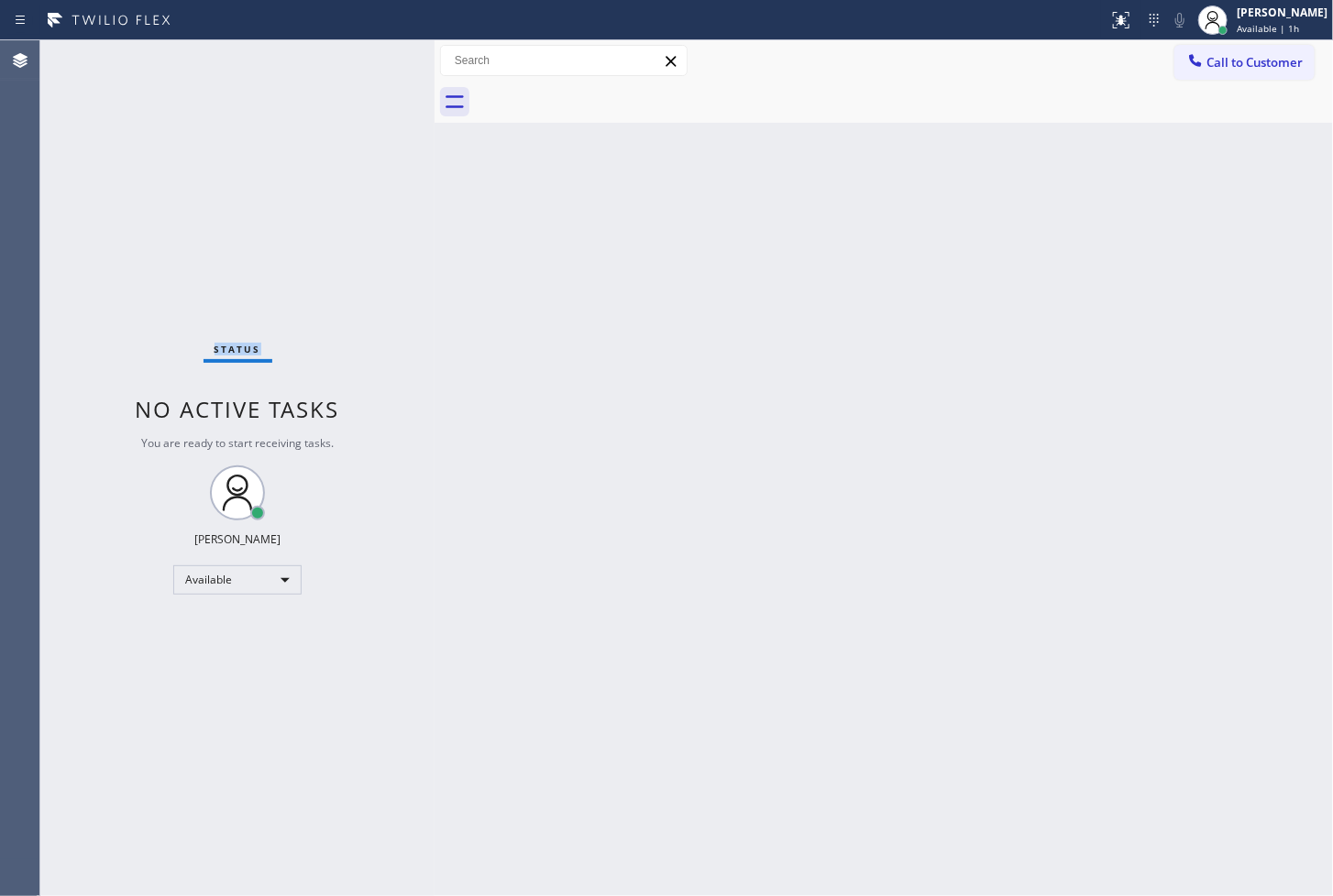
click at [376, 56] on div "Status No active tasks You are ready to start receiving tasks. [PERSON_NAME]" at bounding box center [238, 468] width 394 height 855
click at [92, 295] on div "Status No active tasks You are ready to start receiving tasks. [PERSON_NAME]" at bounding box center [238, 468] width 394 height 855
click at [341, 119] on div "Status No active tasks You are ready to start receiving tasks. [PERSON_NAME]" at bounding box center [238, 468] width 394 height 855
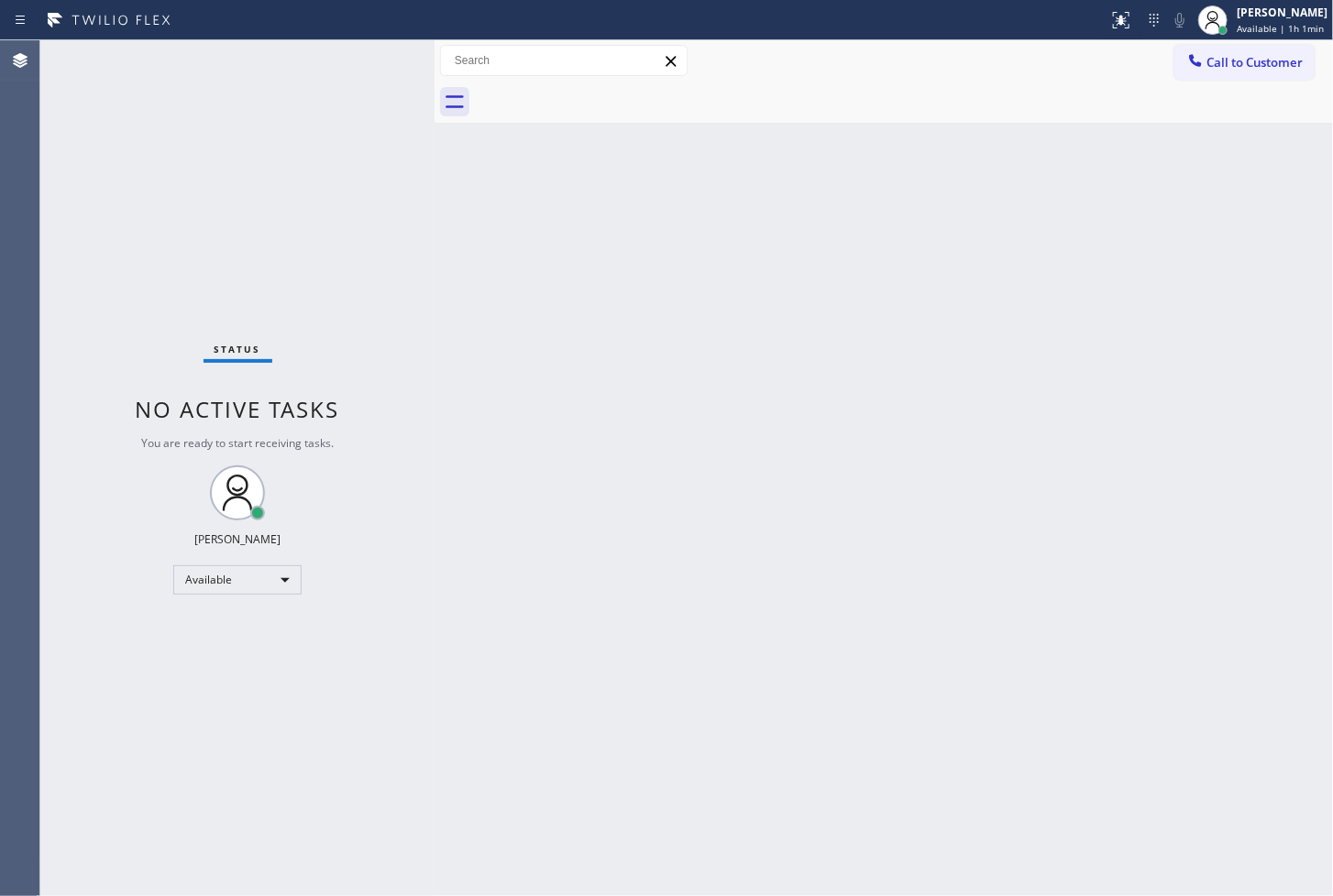
click at [367, 68] on div "Status No active tasks You are ready to start receiving tasks. [PERSON_NAME]" at bounding box center [238, 468] width 394 height 855
drag, startPoint x: 85, startPoint y: 281, endPoint x: 103, endPoint y: 244, distance: 41.1
click at [85, 281] on div "Status No active tasks You are ready to start receiving tasks. [PERSON_NAME]" at bounding box center [238, 468] width 394 height 855
click at [372, 79] on div "Status No active tasks You are ready to start receiving tasks. [PERSON_NAME]" at bounding box center [238, 468] width 394 height 855
click at [369, 50] on div "Status No active tasks You are ready to start receiving tasks. [PERSON_NAME]" at bounding box center [238, 468] width 394 height 855
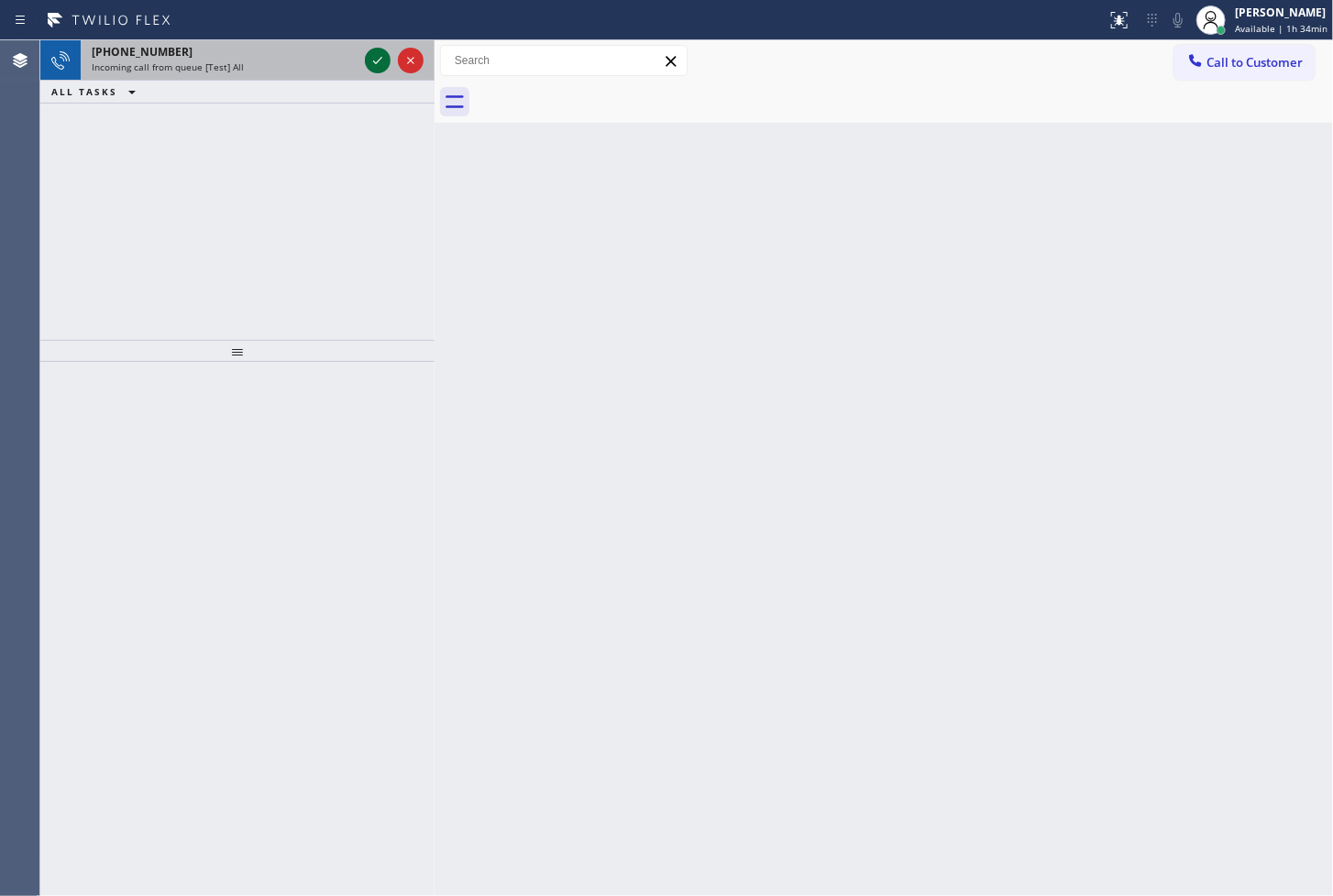
click at [369, 58] on icon at bounding box center [377, 61] width 22 height 22
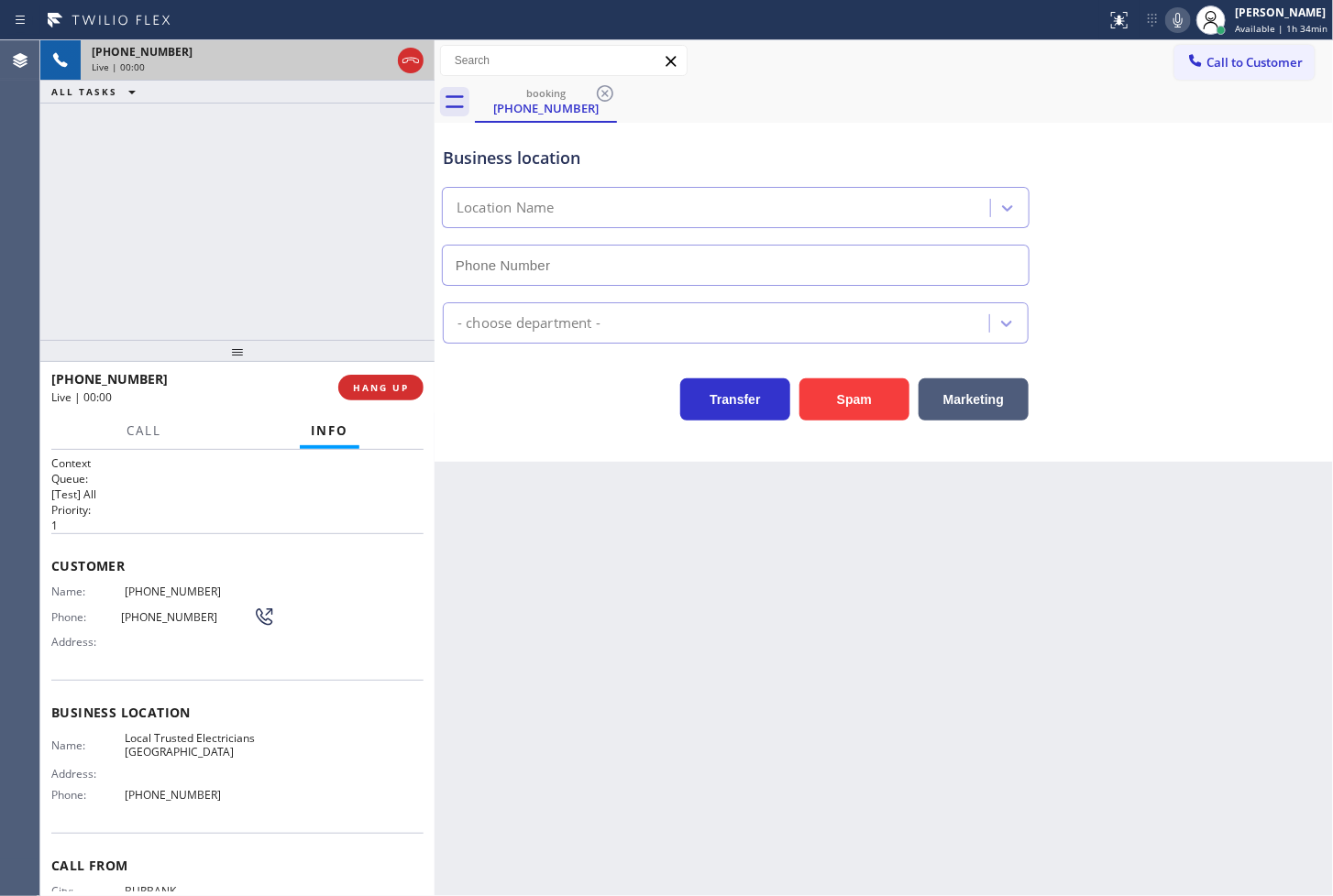
type input "[PHONE_NUMBER]"
click at [923, 735] on div "Back to Dashboard Change Sender ID Customers Technicians Select a contact Outbo…" at bounding box center [883, 468] width 898 height 855
click at [621, 561] on div "Back to Dashboard Change Sender ID Customers Technicians Select a contact Outbo…" at bounding box center [883, 468] width 898 height 855
click at [88, 160] on div "[PHONE_NUMBER] Live | 00:01 ALL TASKS ALL TASKS ACTIVE TASKS TASKS IN WRAP UP" at bounding box center [238, 190] width 394 height 300
click at [181, 306] on div "[PHONE_NUMBER] Live | 00:03 ALL TASKS ALL TASKS ACTIVE TASKS TASKS IN WRAP UP" at bounding box center [238, 190] width 394 height 300
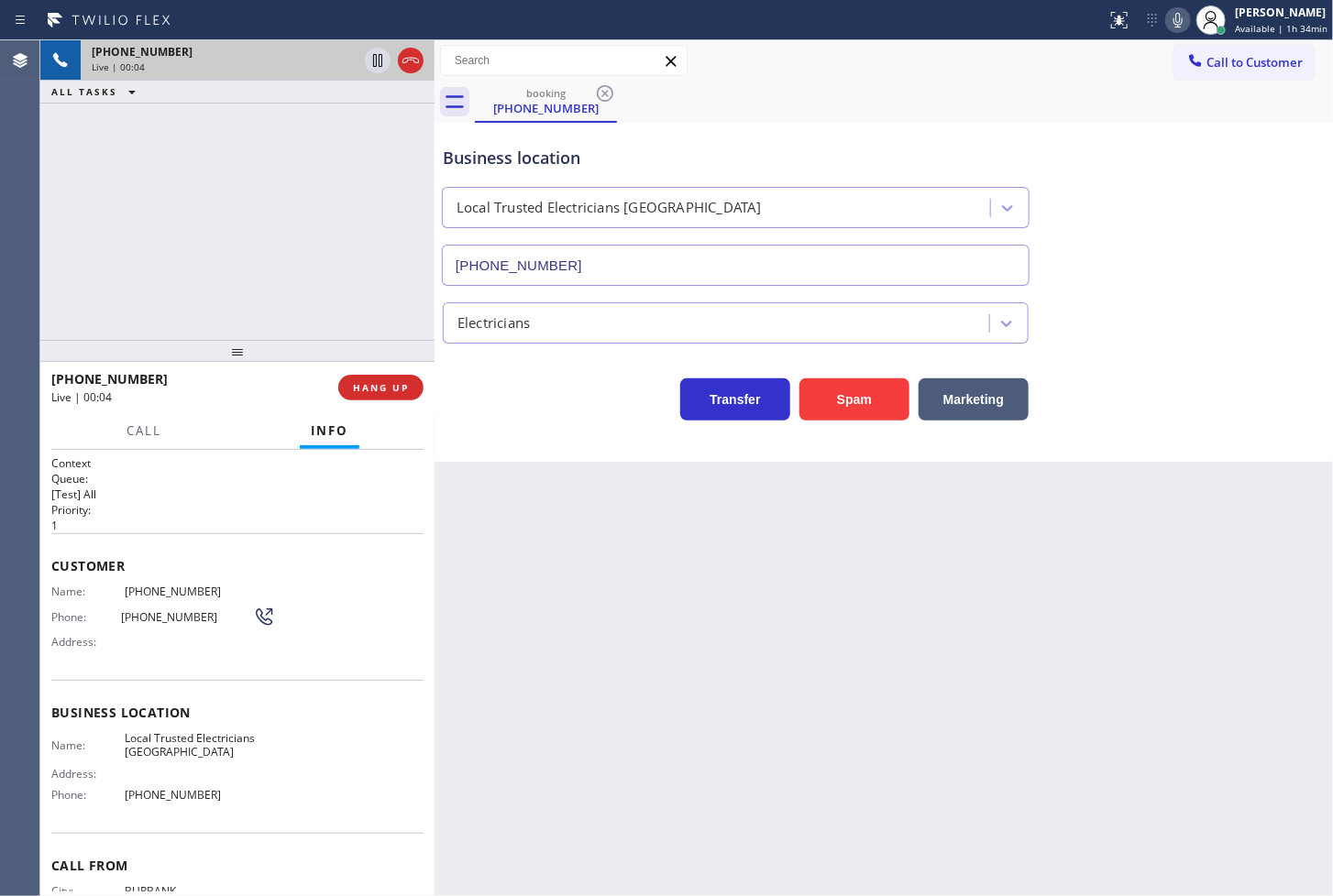
click at [1166, 17] on icon at bounding box center [1178, 20] width 22 height 22
click at [1173, 17] on icon at bounding box center [1178, 20] width 9 height 15
click at [1166, 17] on icon at bounding box center [1178, 20] width 22 height 22
click at [126, 259] on div "[PHONE_NUMBER] Live | 00:07 ALL TASKS ALL TASKS ACTIVE TASKS TASKS IN WRAP UP" at bounding box center [238, 190] width 394 height 300
click at [387, 395] on button "HANG UP" at bounding box center [381, 387] width 85 height 26
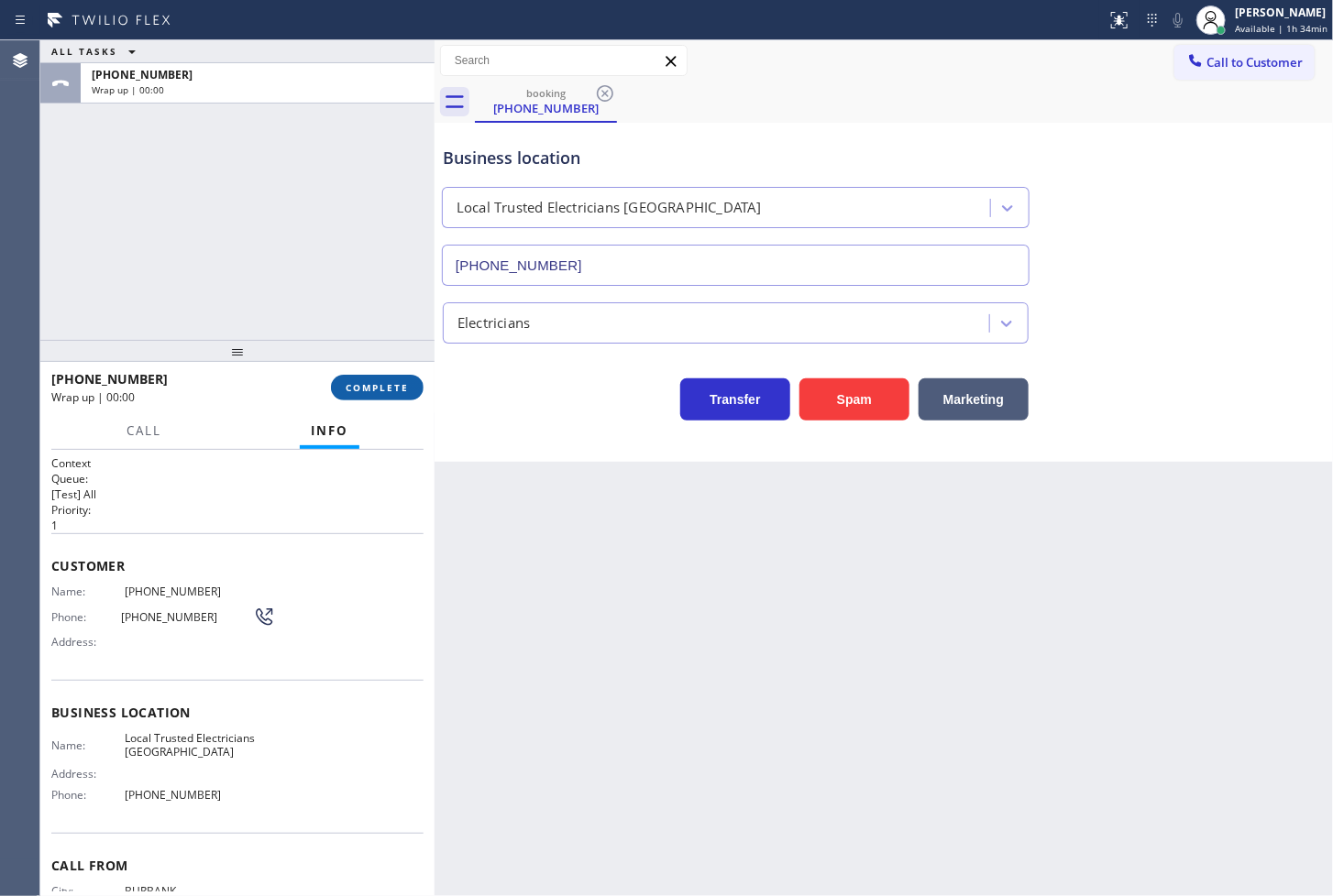
click at [387, 395] on button "COMPLETE" at bounding box center [377, 387] width 93 height 26
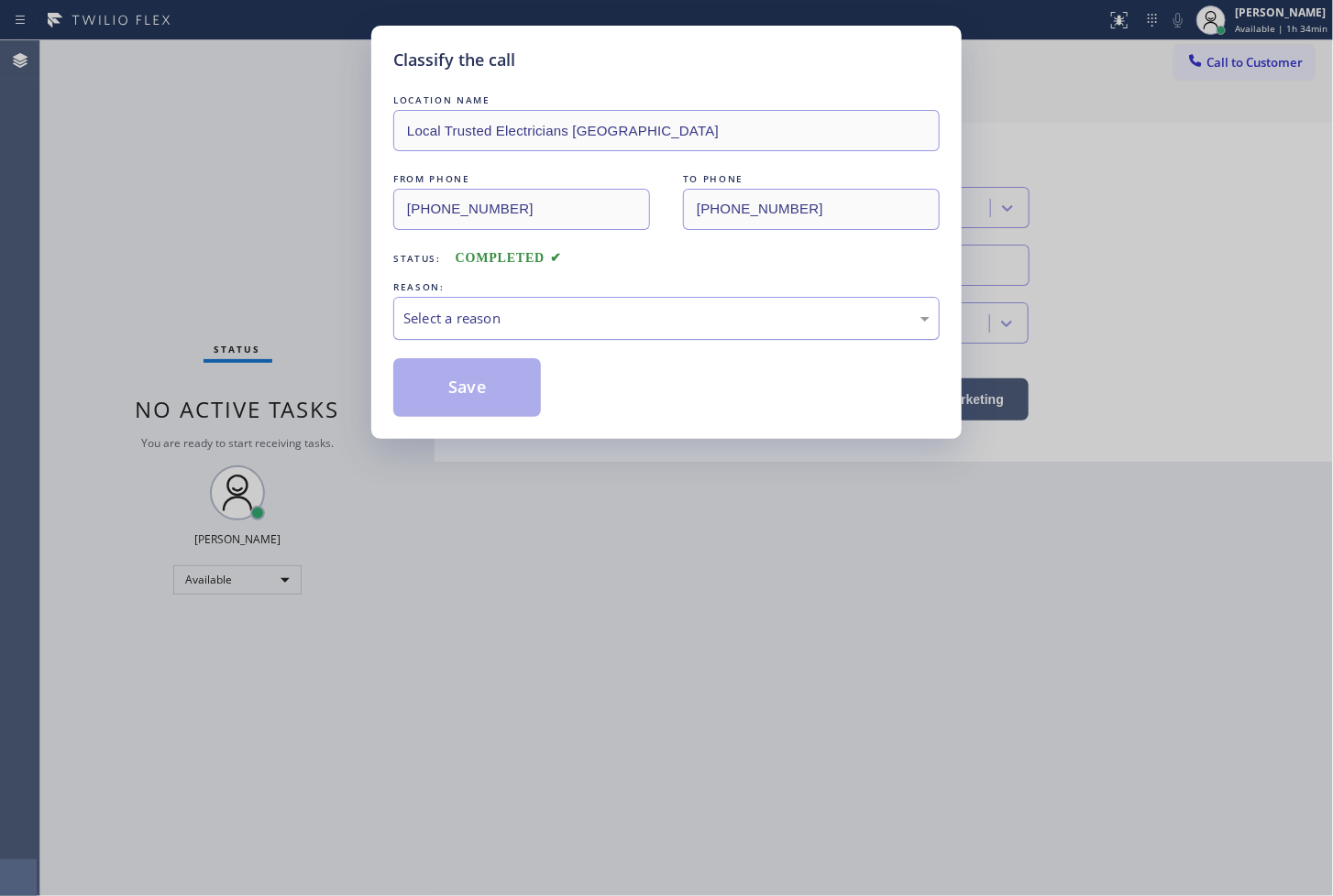
click at [550, 313] on div "Select a reason" at bounding box center [666, 318] width 526 height 21
click at [516, 373] on button "Save" at bounding box center [467, 387] width 148 height 58
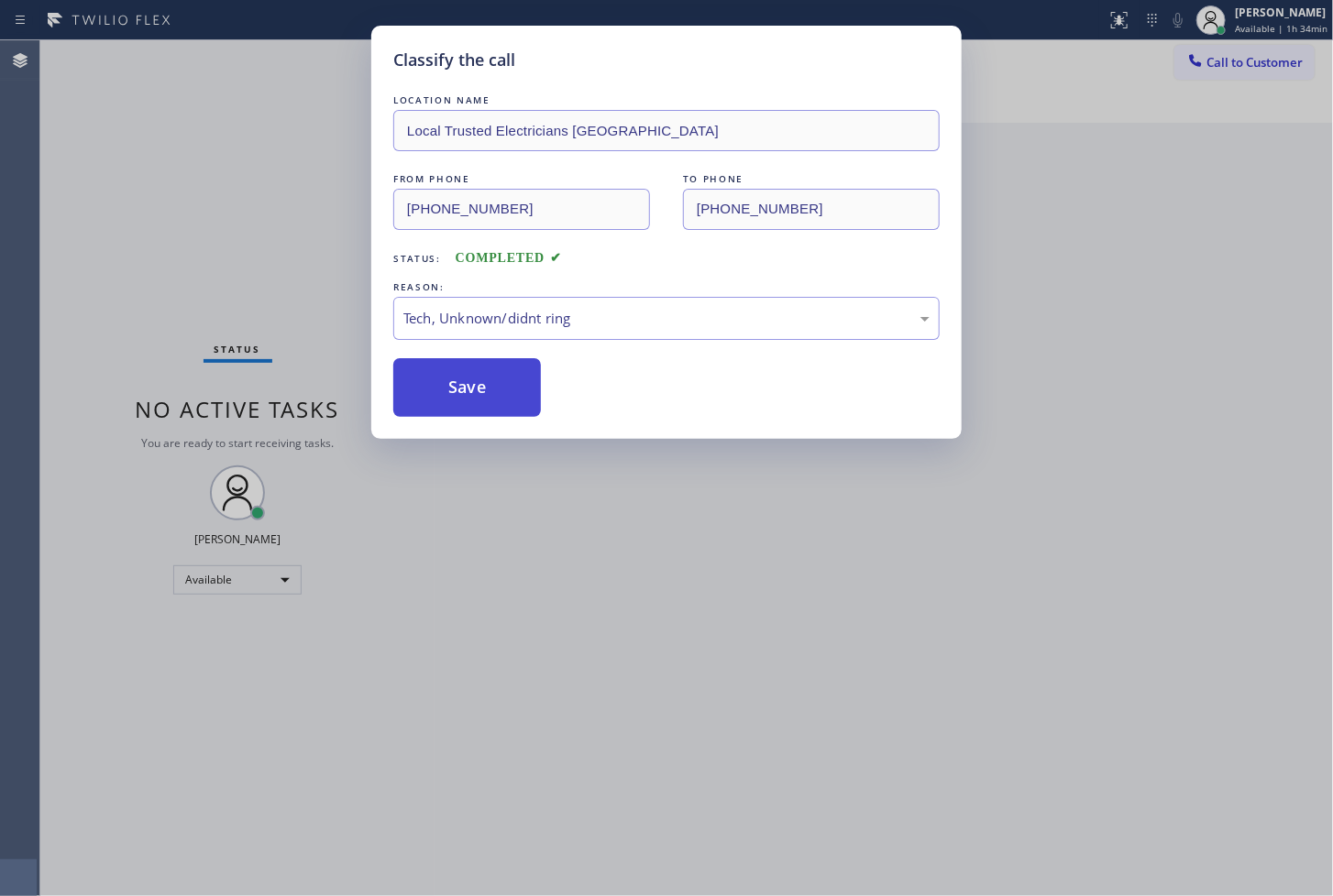
click at [516, 373] on button "Save" at bounding box center [467, 387] width 148 height 58
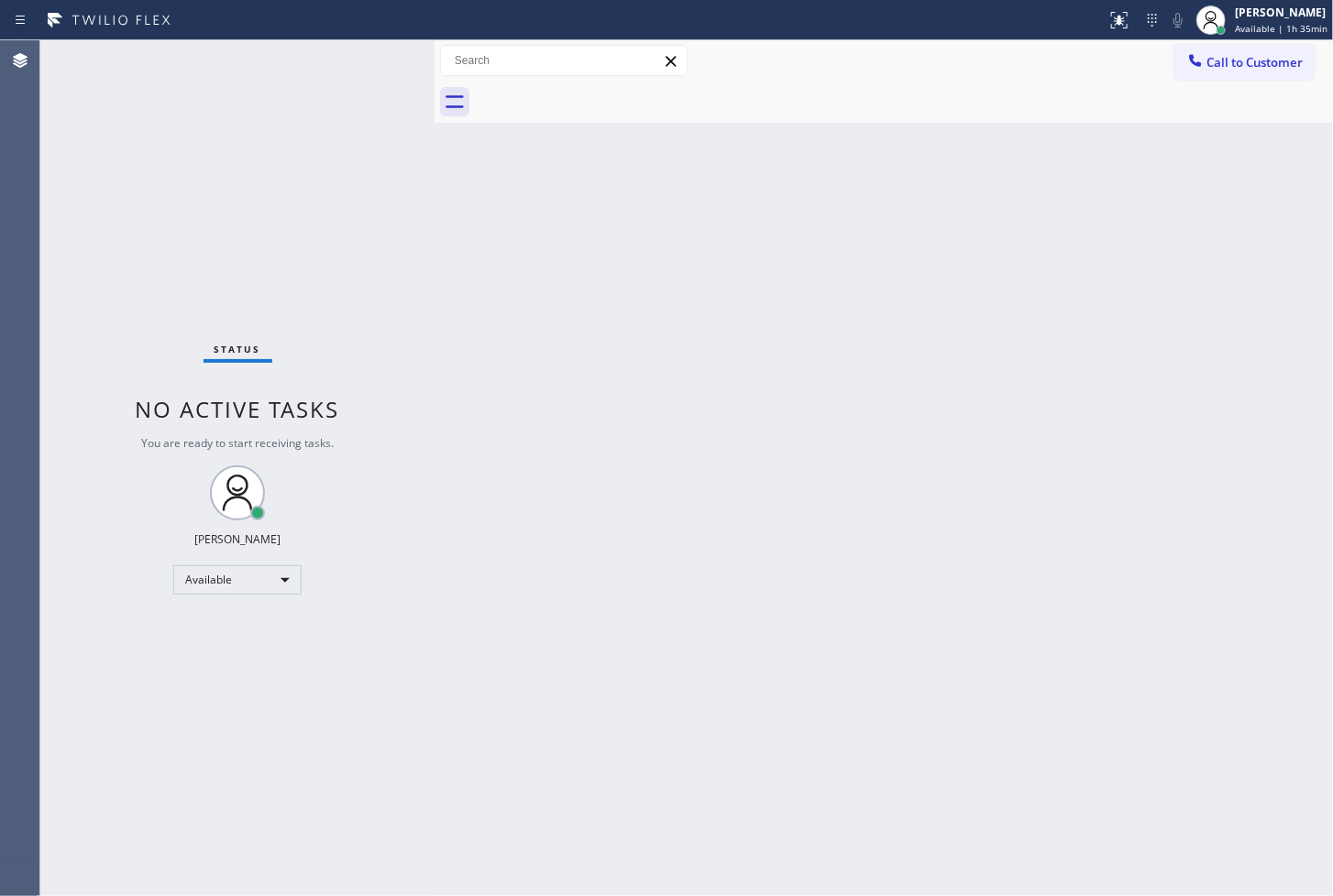
click at [364, 200] on div "Status No active tasks You are ready to start receiving tasks. [PERSON_NAME]" at bounding box center [238, 468] width 394 height 855
click at [376, 47] on div "Status No active tasks You are ready to start receiving tasks. [PERSON_NAME]" at bounding box center [238, 468] width 394 height 855
click at [278, 569] on div "Available" at bounding box center [237, 580] width 129 height 30
click at [207, 669] on li "Break" at bounding box center [236, 673] width 125 height 22
click at [230, 571] on div "Available" at bounding box center [237, 580] width 129 height 30
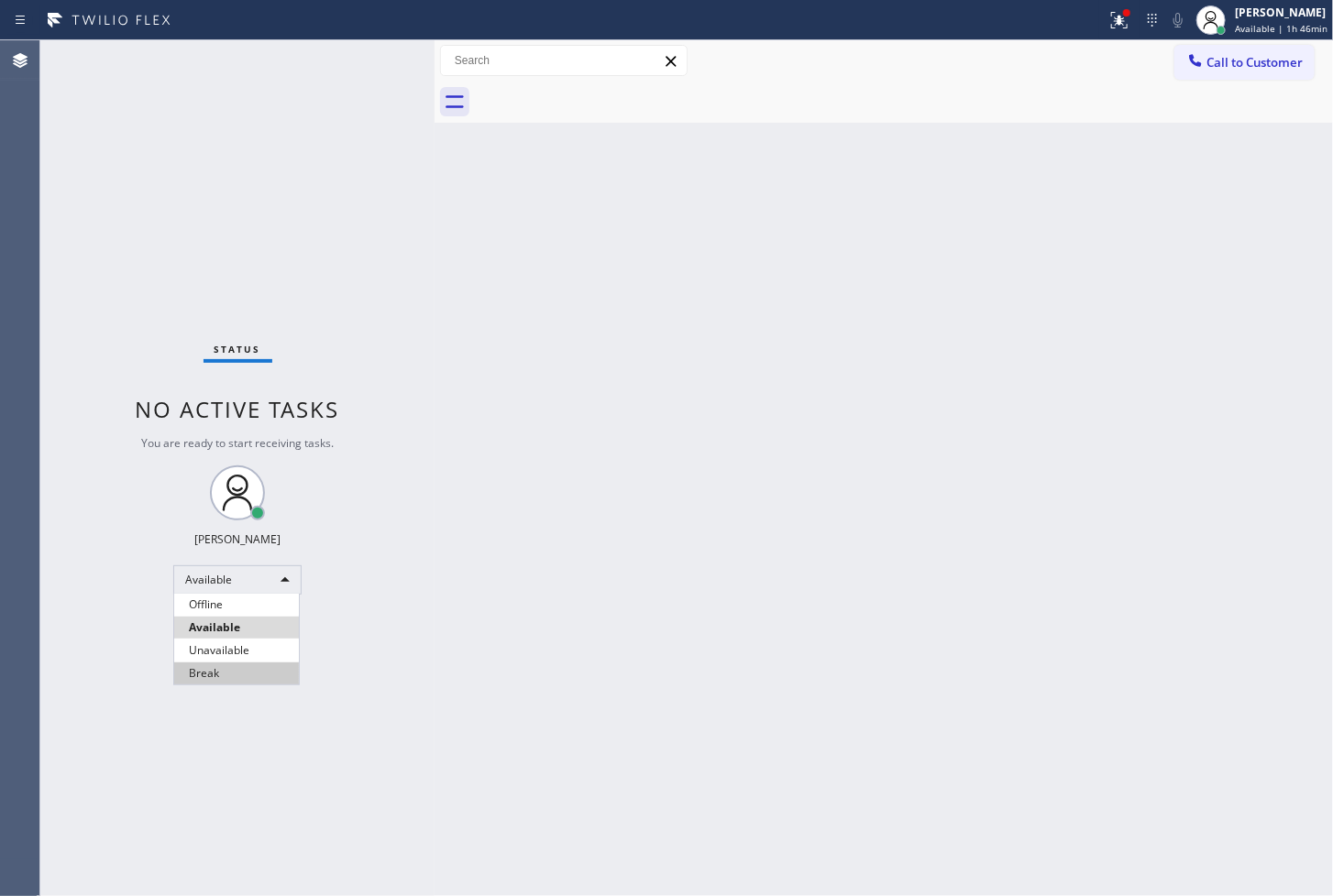
click at [239, 676] on li "Break" at bounding box center [236, 673] width 125 height 22
drag, startPoint x: 259, startPoint y: 577, endPoint x: 261, endPoint y: 595, distance: 18.1
click at [261, 595] on div "Status No active tasks Change activity state to start receiving tasks. [PERSON_…" at bounding box center [238, 468] width 394 height 855
click at [261, 587] on div "Break" at bounding box center [237, 580] width 129 height 30
click at [250, 627] on li "Available" at bounding box center [236, 628] width 125 height 22
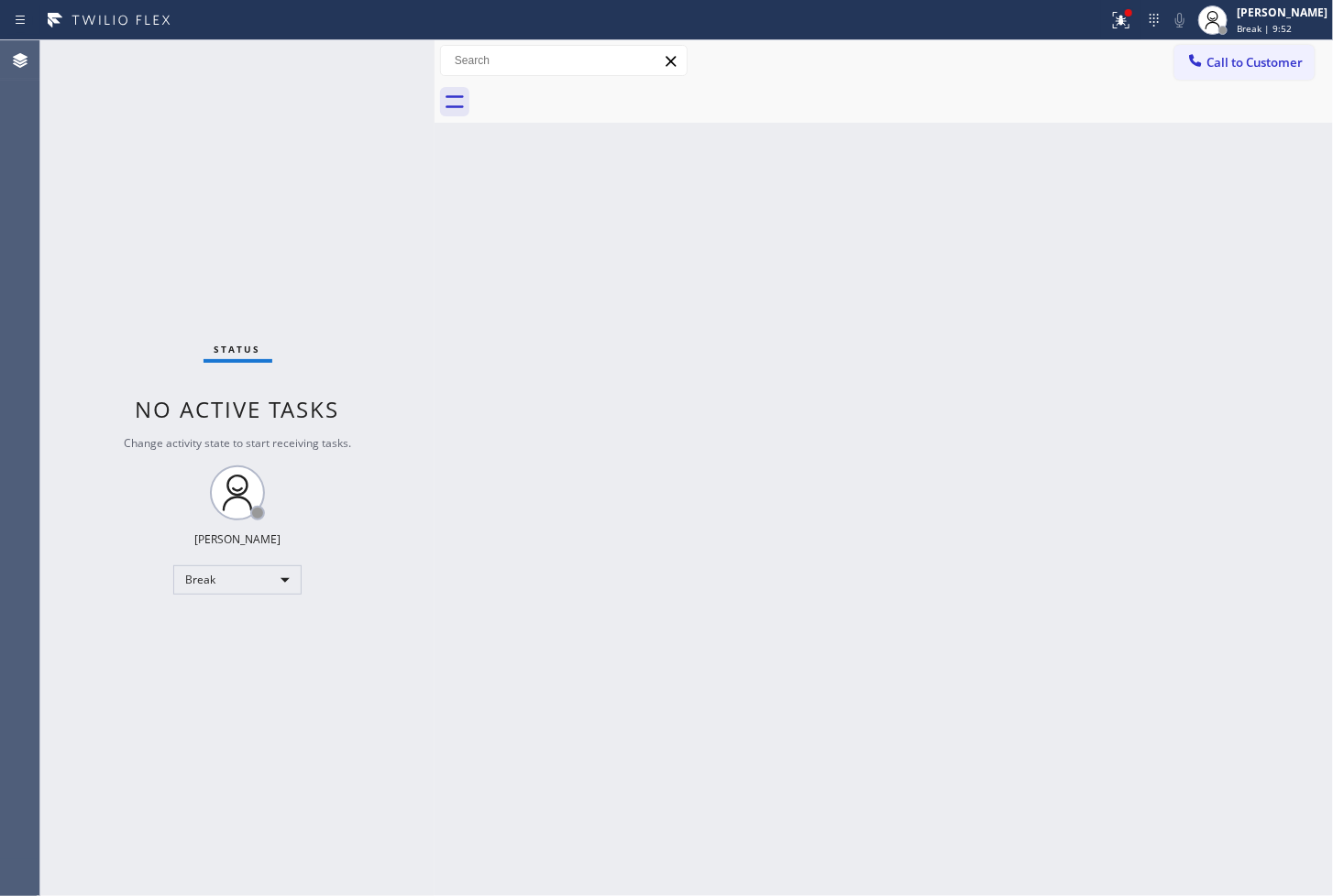
drag, startPoint x: 501, startPoint y: 480, endPoint x: 481, endPoint y: 424, distance: 59.5
click at [501, 479] on div "Back to Dashboard Change Sender ID Customers Technicians Select a contact Outbo…" at bounding box center [883, 468] width 898 height 855
click at [93, 516] on div "Status No active tasks You are ready to start receiving tasks. [PERSON_NAME]" at bounding box center [238, 468] width 394 height 855
click at [394, 60] on div "Status No active tasks You are ready to start receiving tasks. [PERSON_NAME]" at bounding box center [238, 468] width 394 height 855
click at [371, 52] on div "Status No active tasks You are ready to start receiving tasks. [PERSON_NAME]" at bounding box center [238, 468] width 394 height 855
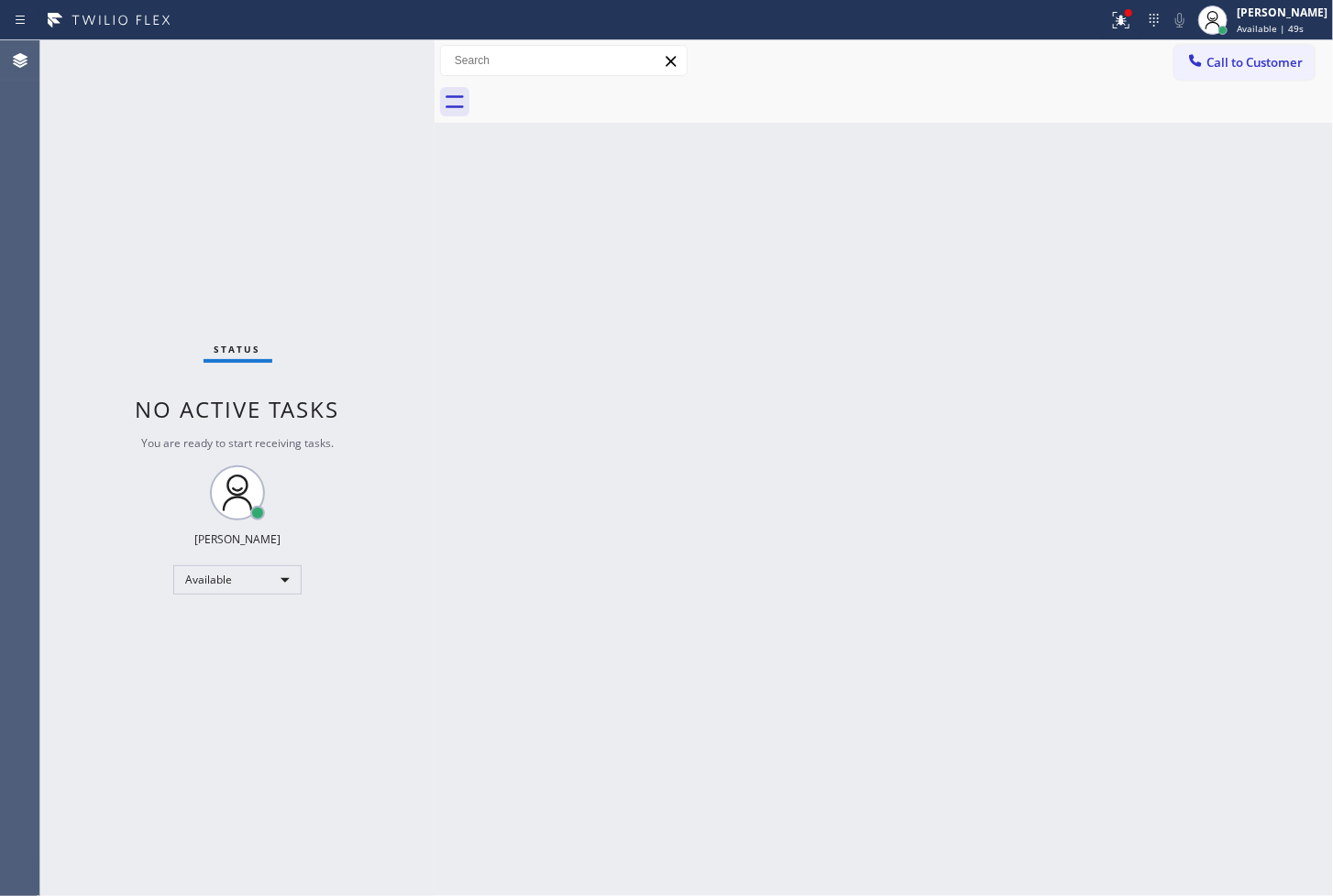
click at [371, 52] on div "Status No active tasks You are ready to start receiving tasks. [PERSON_NAME]" at bounding box center [238, 468] width 394 height 855
click at [71, 299] on div "Status No active tasks You are ready to start receiving tasks. [PERSON_NAME]" at bounding box center [238, 468] width 394 height 855
click at [367, 59] on div "Status No active tasks You are ready to start receiving tasks. [PERSON_NAME]" at bounding box center [238, 468] width 394 height 855
click at [92, 248] on div "Status No active tasks You are ready to start receiving tasks. [PERSON_NAME]" at bounding box center [238, 468] width 394 height 855
click at [361, 51] on div "Status No active tasks You are ready to start receiving tasks. [PERSON_NAME]" at bounding box center [238, 468] width 394 height 855
